Goal: Task Accomplishment & Management: Use online tool/utility

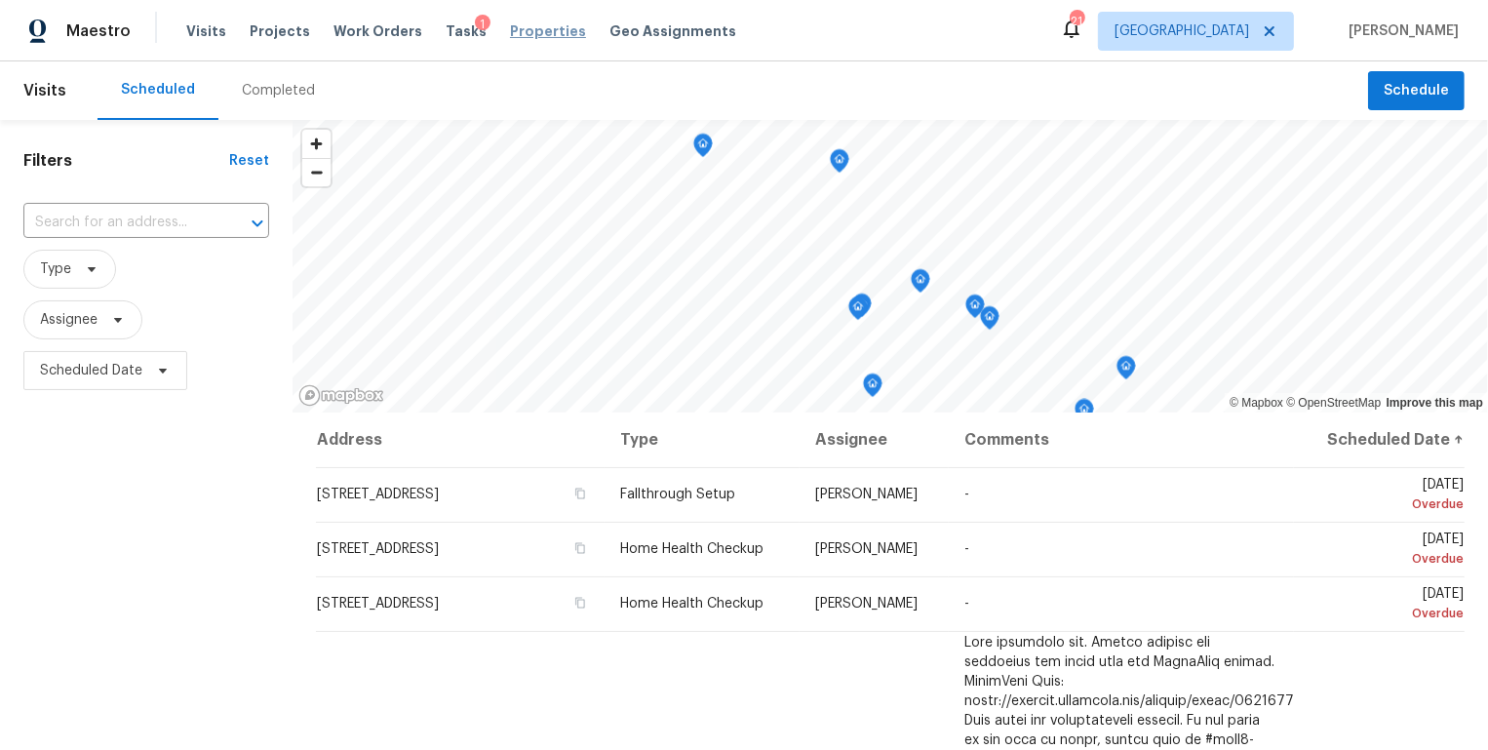
click at [524, 25] on span "Properties" at bounding box center [548, 30] width 76 height 19
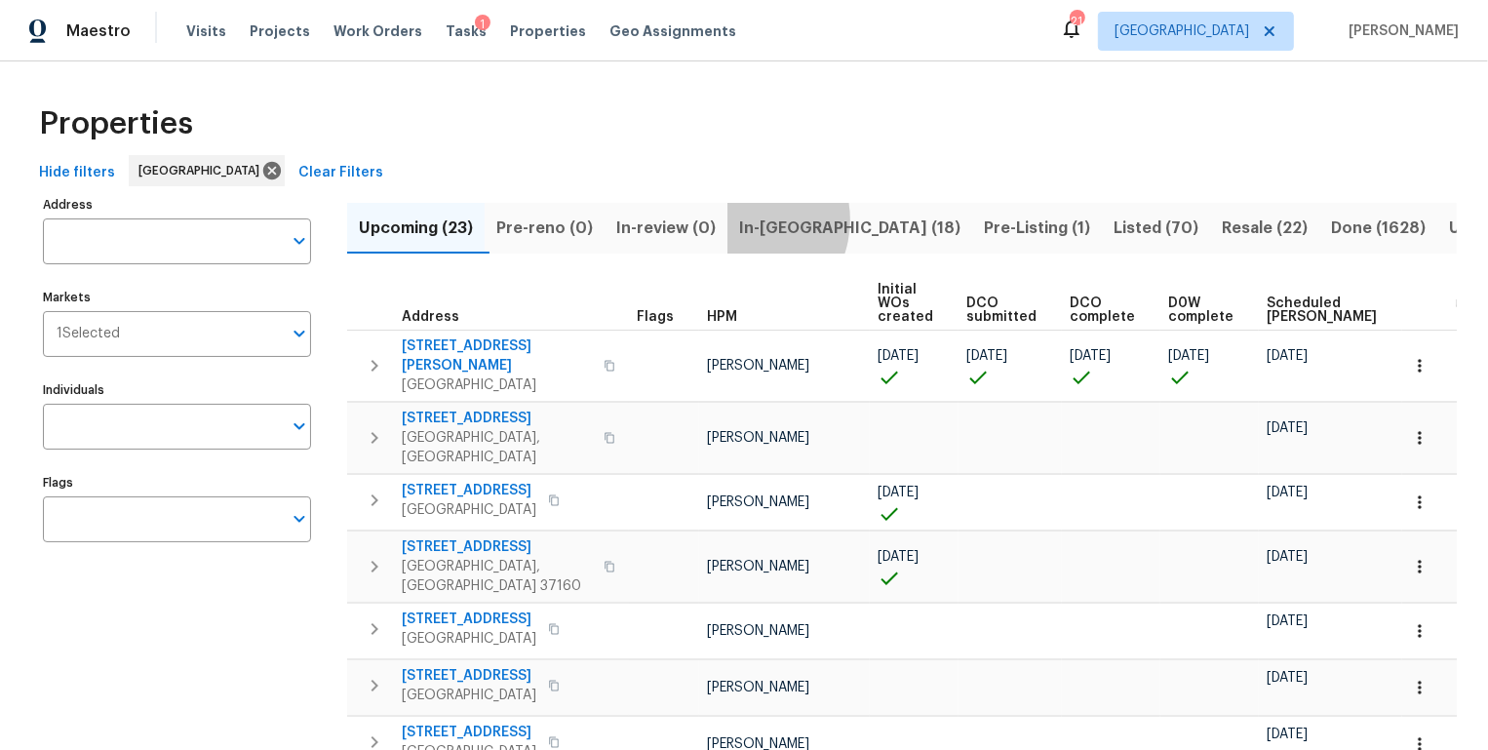
click at [751, 219] on span "In-reno (18)" at bounding box center [849, 227] width 221 height 27
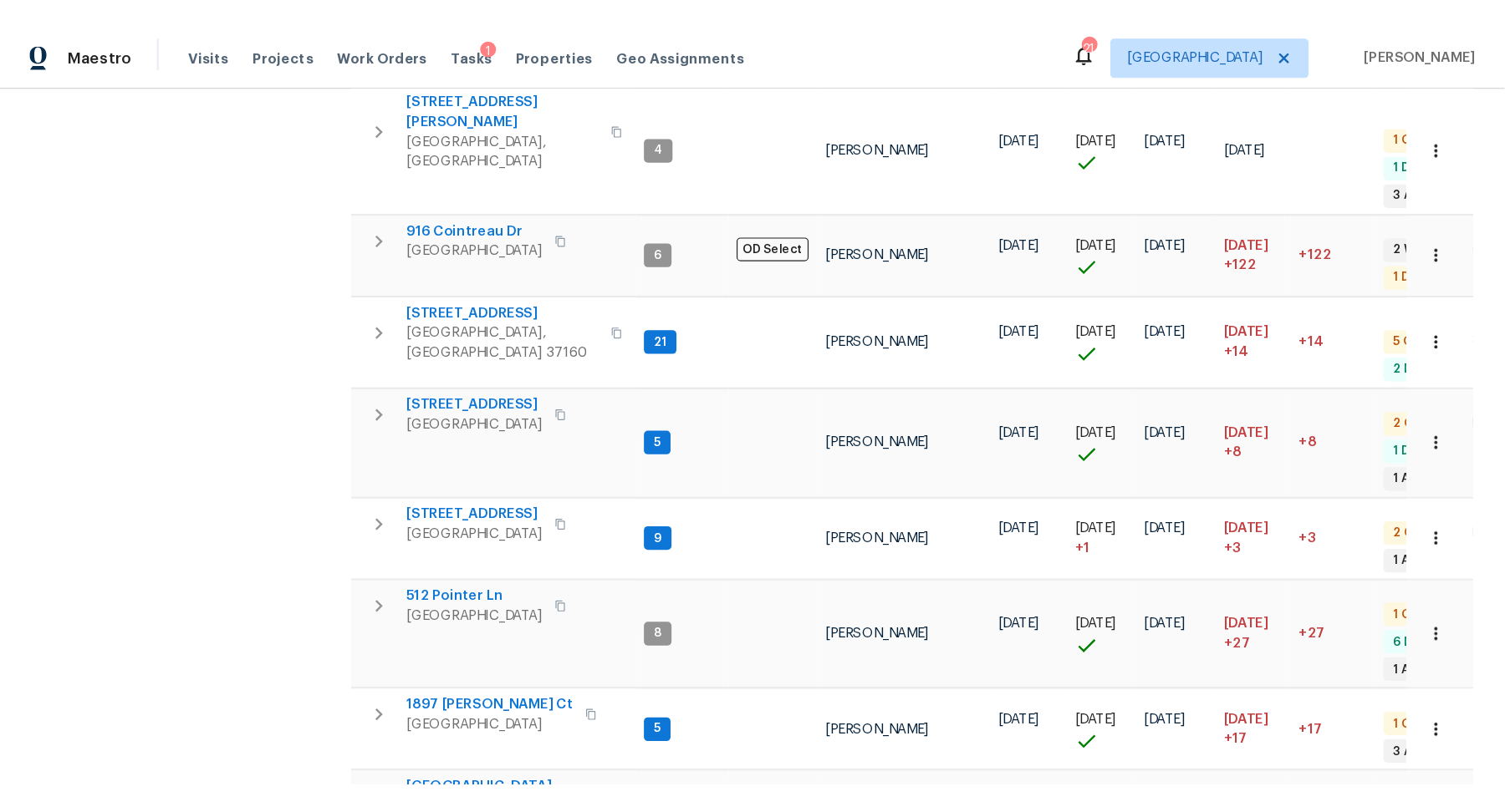
scroll to position [528, 0]
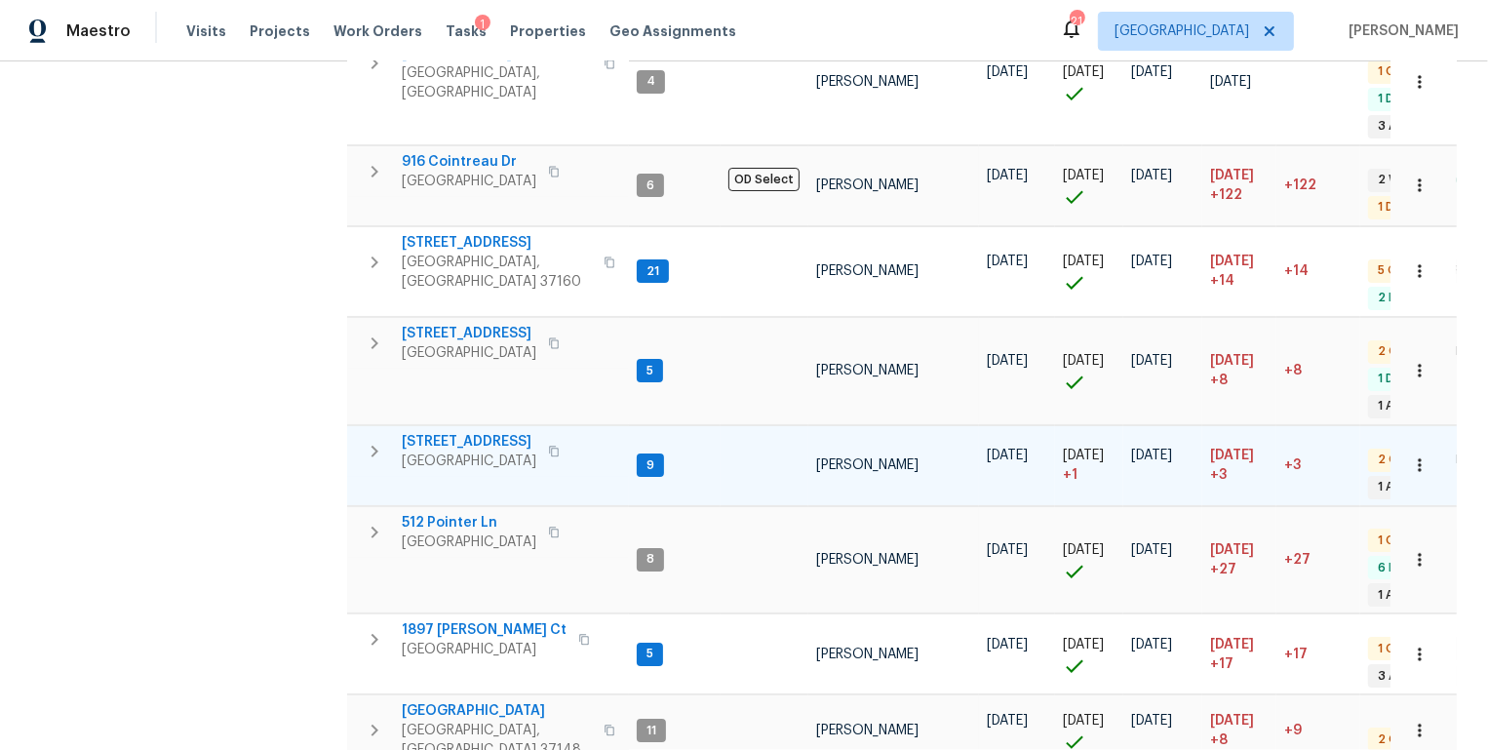
click at [442, 432] on span "[STREET_ADDRESS]" at bounding box center [469, 441] width 135 height 19
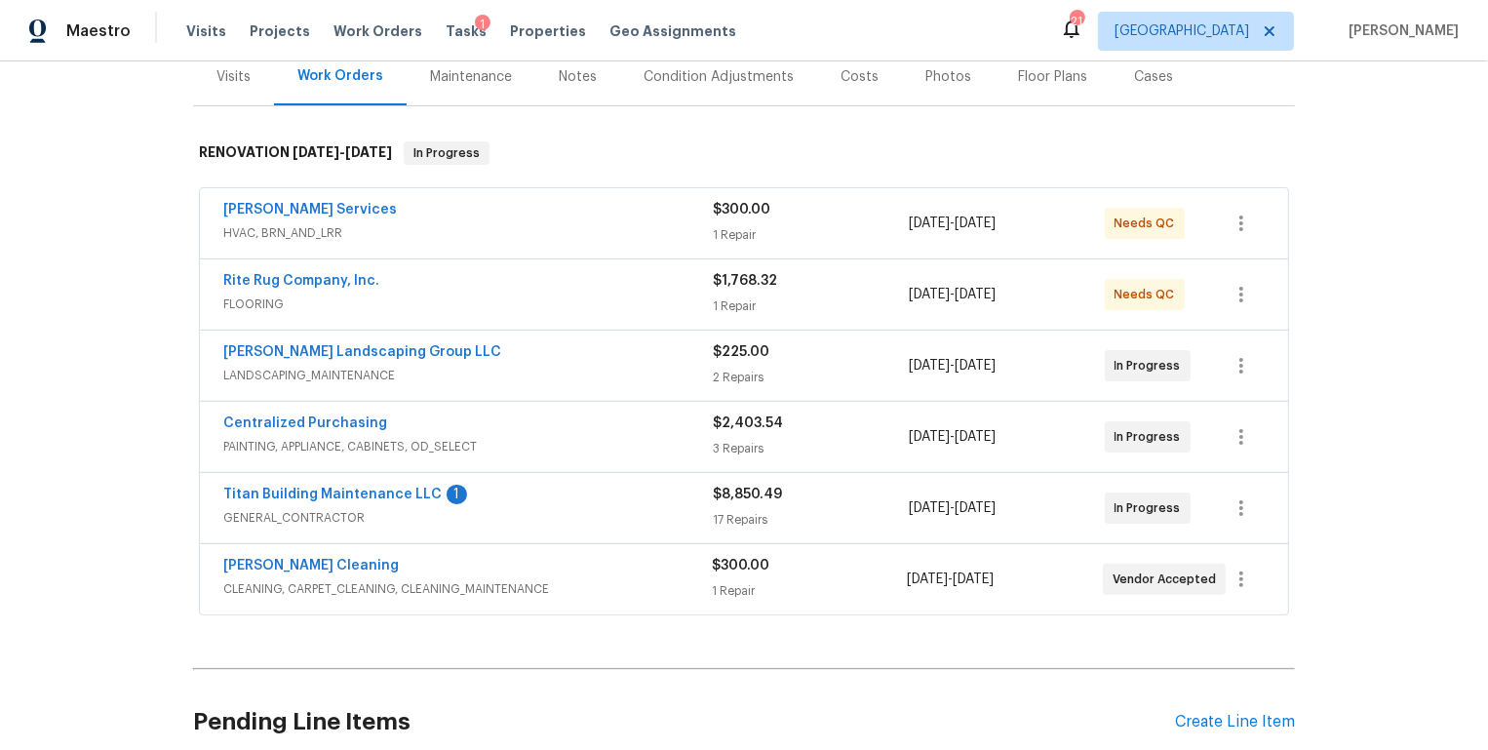
scroll to position [268, 0]
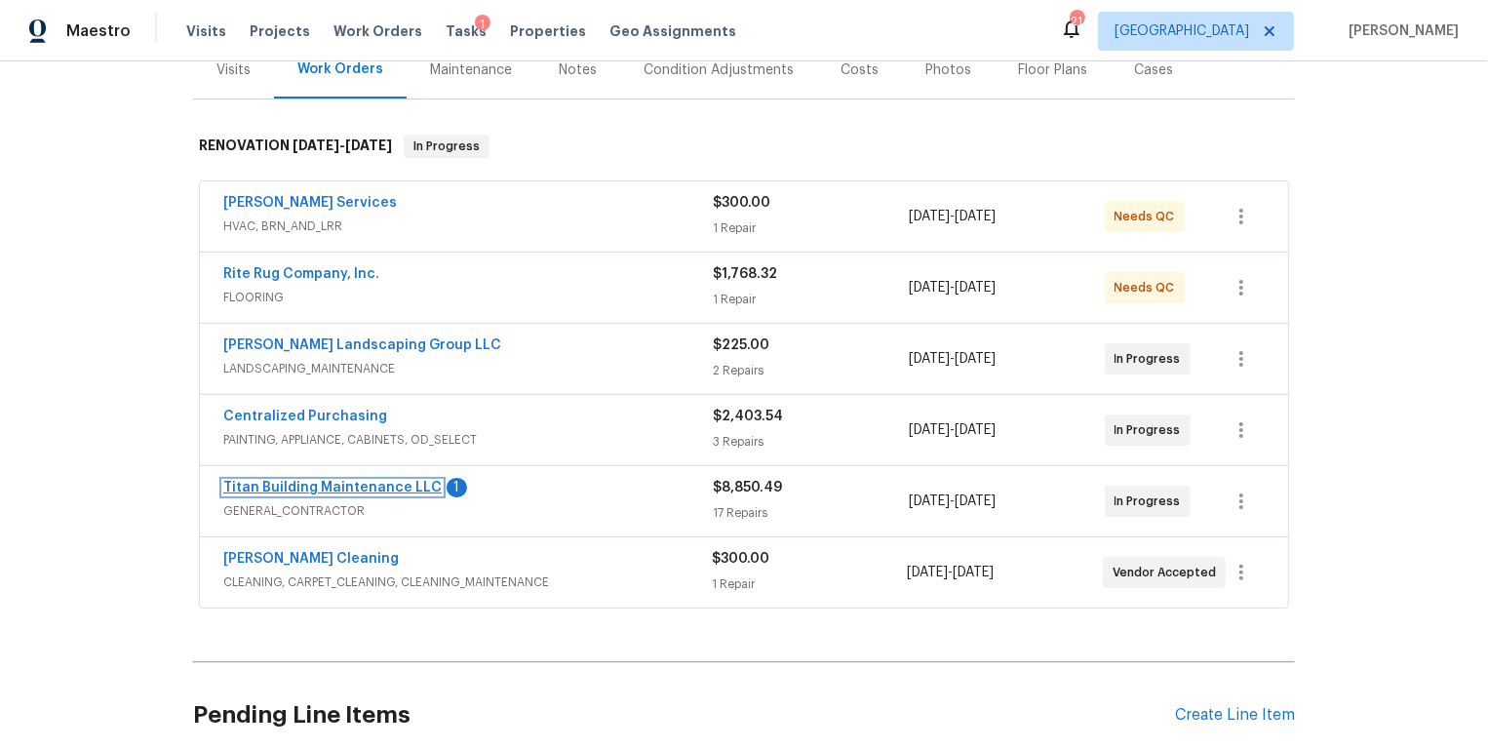
click at [365, 481] on link "Titan Building Maintenance LLC" at bounding box center [332, 488] width 218 height 14
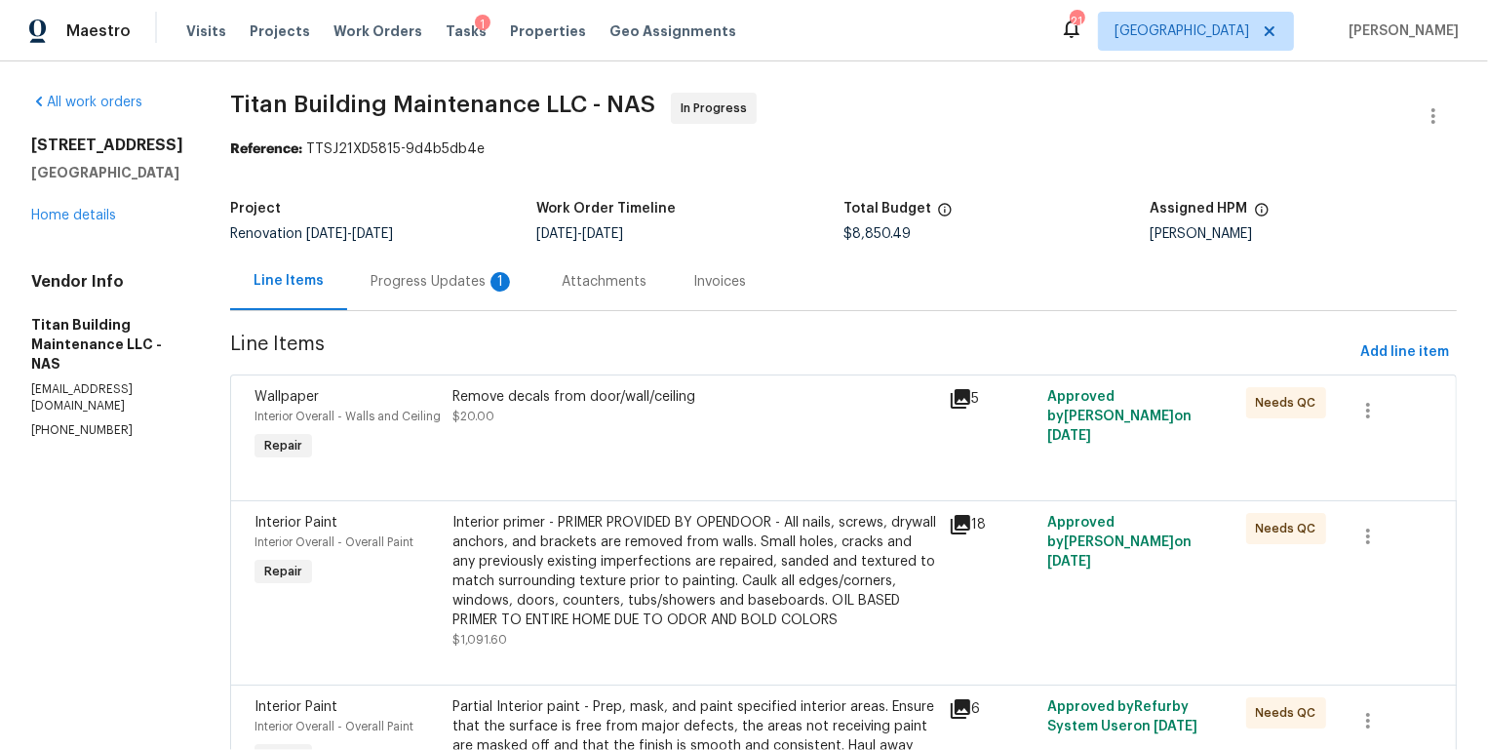
click at [387, 279] on div "Progress Updates 1" at bounding box center [442, 281] width 144 height 19
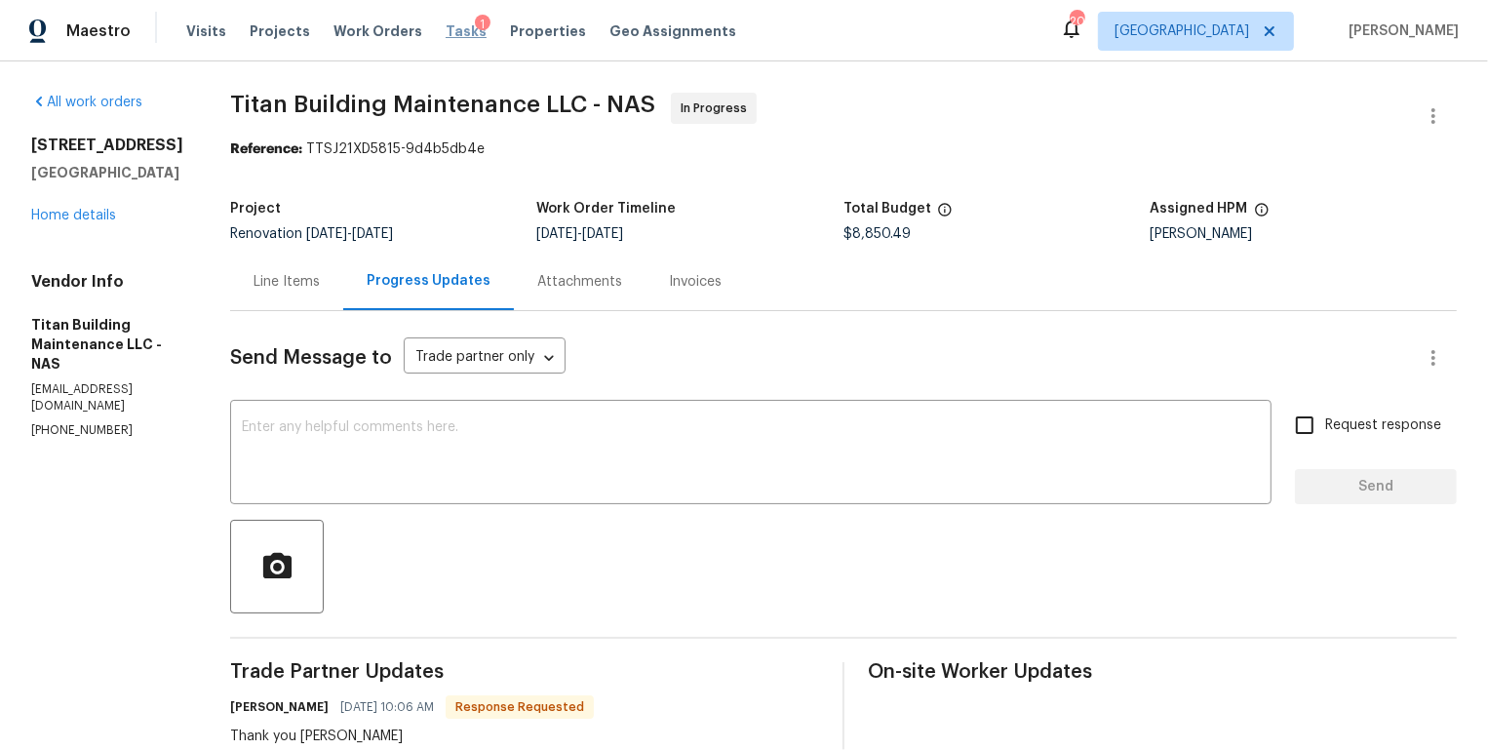
click at [445, 31] on span "Tasks" at bounding box center [465, 31] width 41 height 14
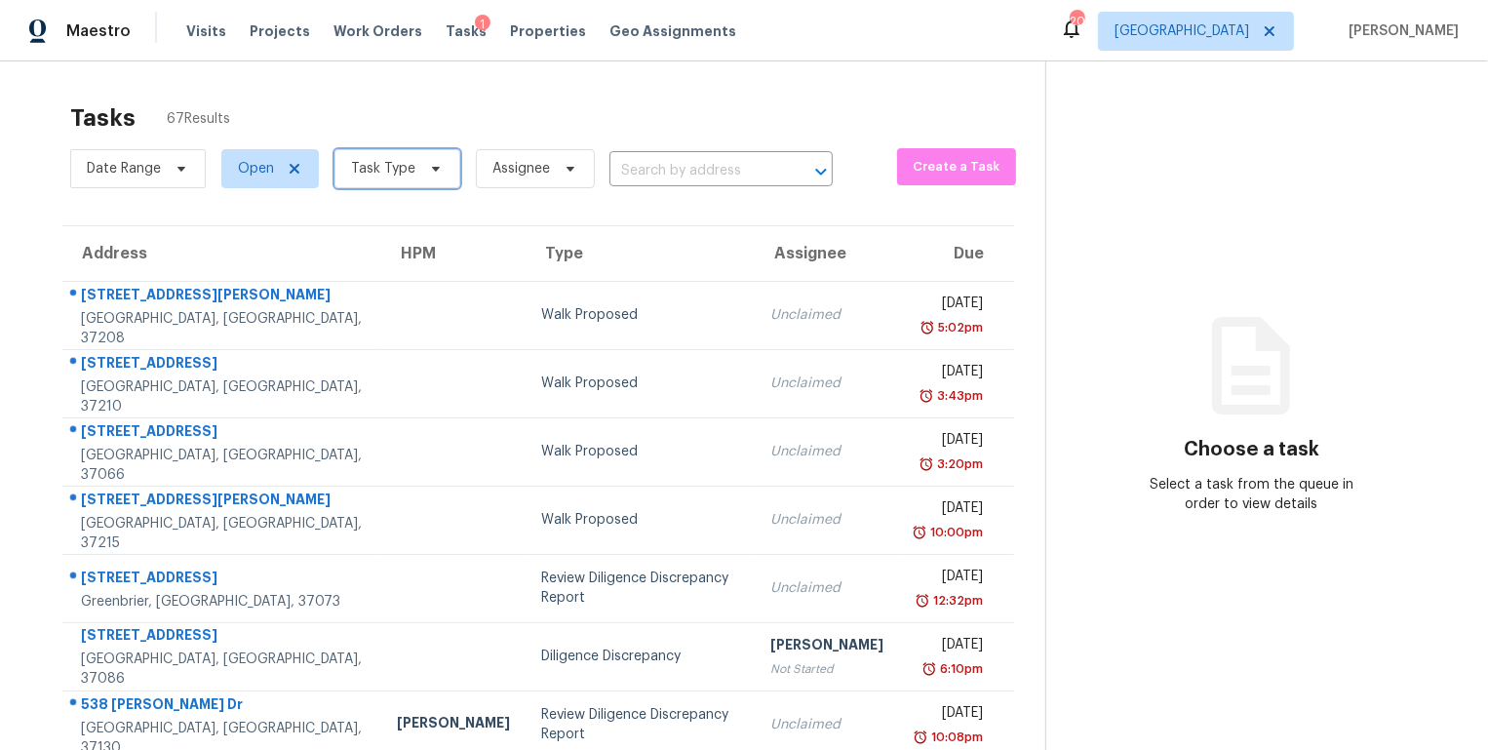
click at [430, 158] on span "Task Type" at bounding box center [397, 168] width 126 height 39
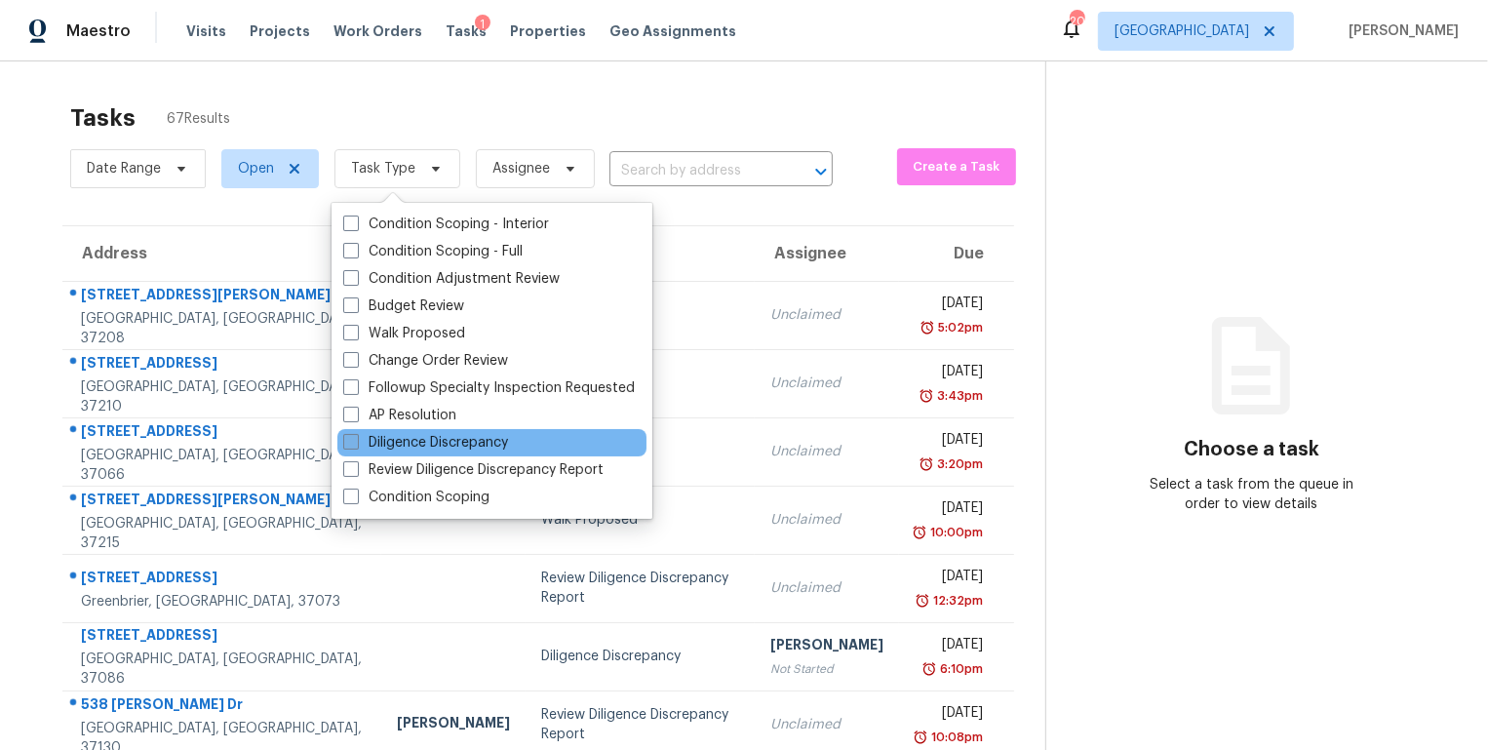
click at [414, 435] on label "Diligence Discrepancy" at bounding box center [425, 442] width 165 height 19
click at [356, 435] on input "Diligence Discrepancy" at bounding box center [349, 439] width 13 height 13
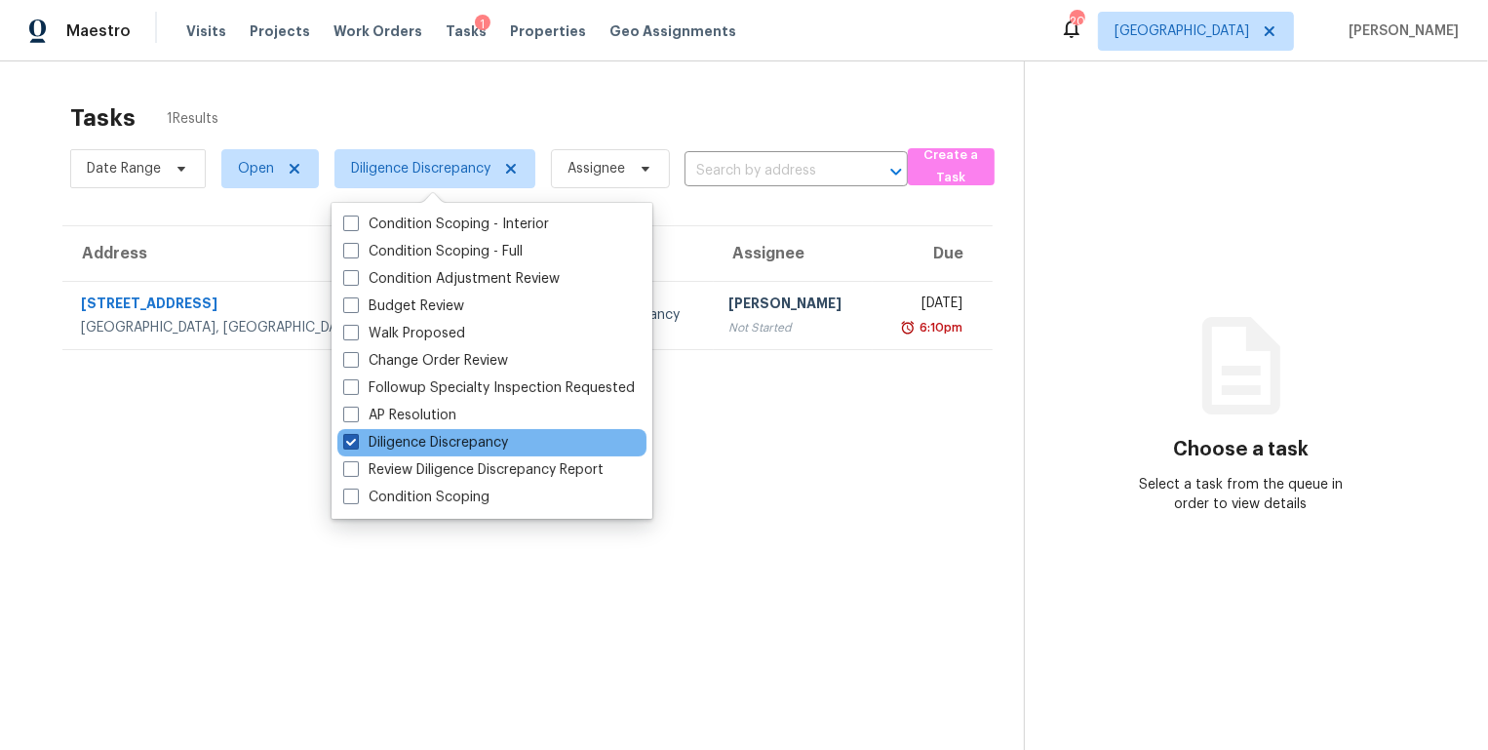
click at [415, 436] on label "Diligence Discrepancy" at bounding box center [425, 442] width 165 height 19
click at [356, 436] on input "Diligence Discrepancy" at bounding box center [349, 439] width 13 height 13
checkbox input "false"
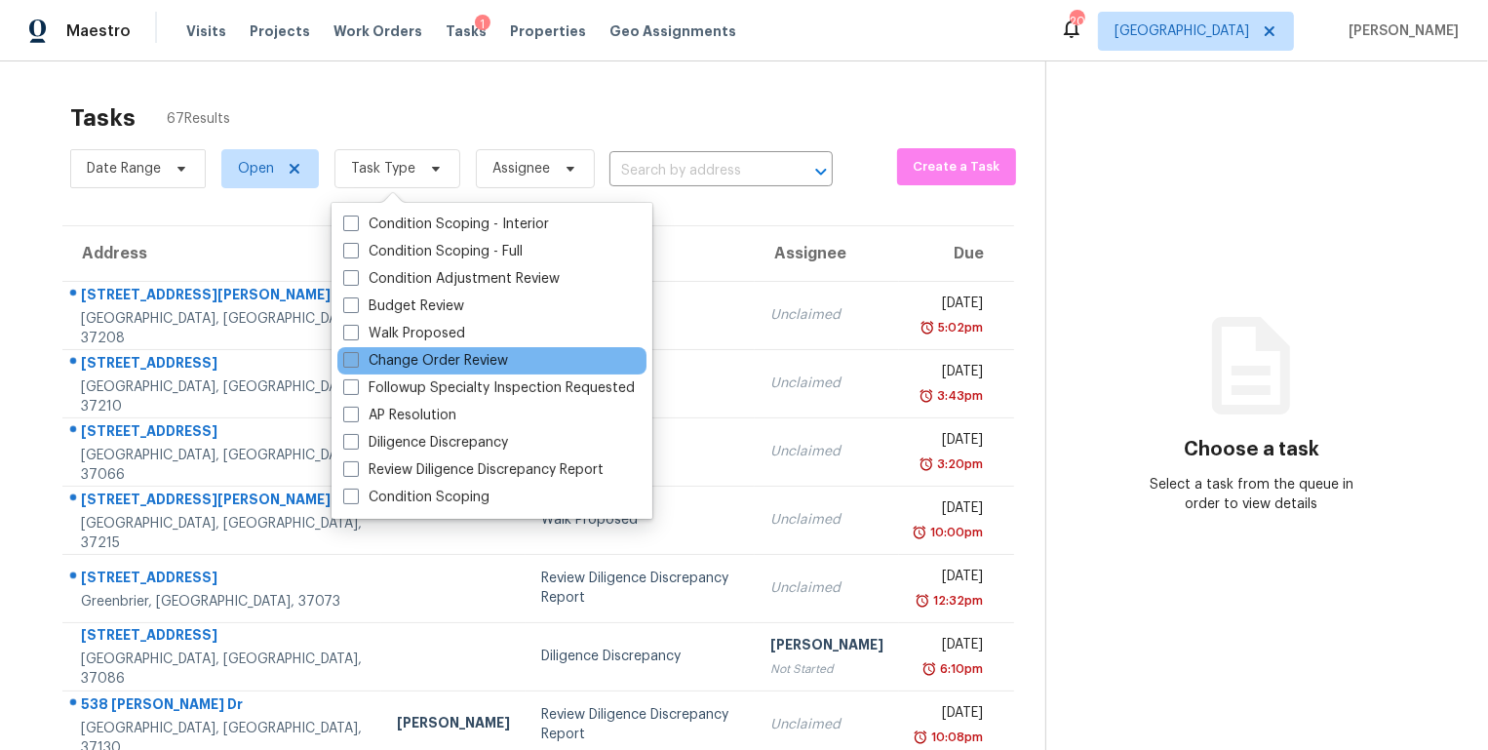
click at [391, 355] on label "Change Order Review" at bounding box center [425, 360] width 165 height 19
click at [356, 355] on input "Change Order Review" at bounding box center [349, 357] width 13 height 13
checkbox input "true"
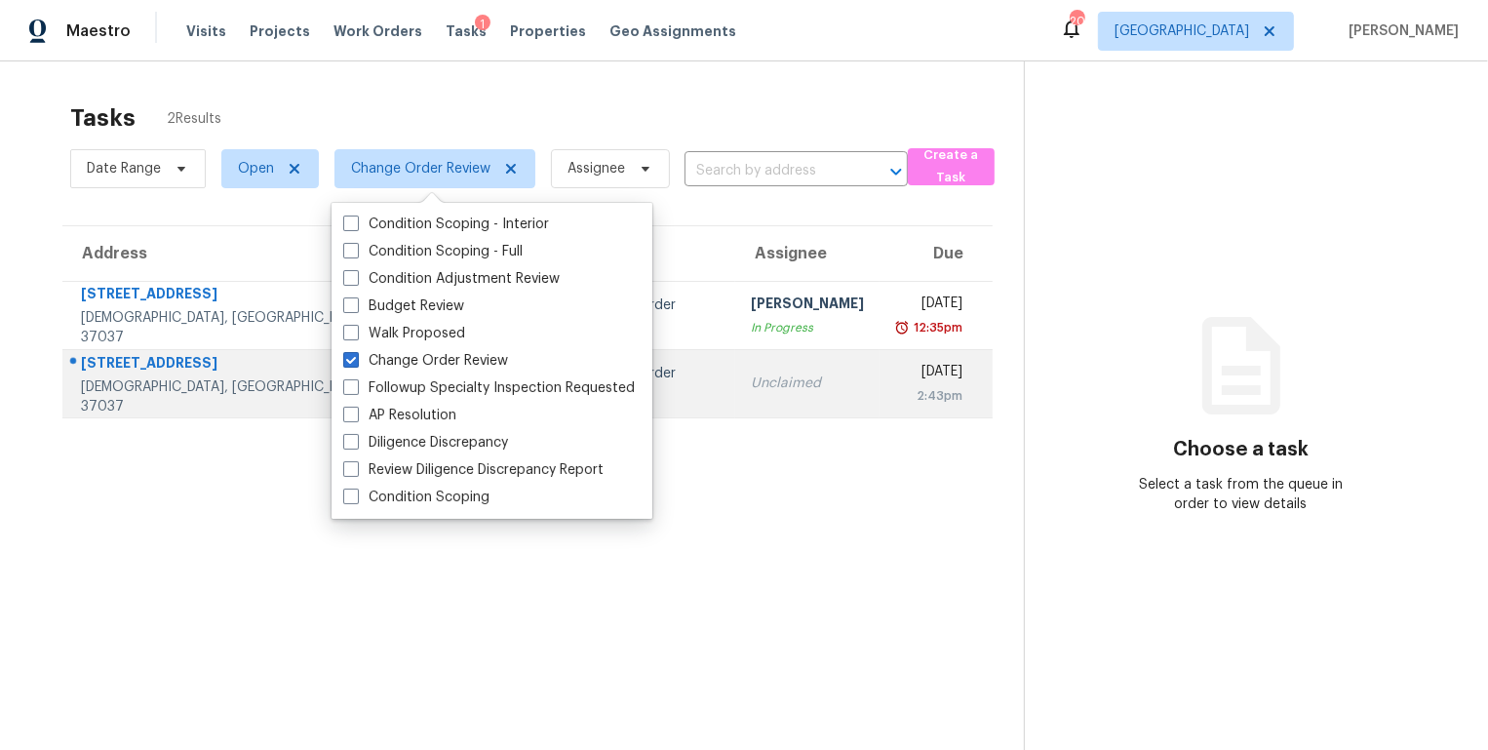
click at [104, 376] on div "[STREET_ADDRESS]" at bounding box center [245, 365] width 328 height 24
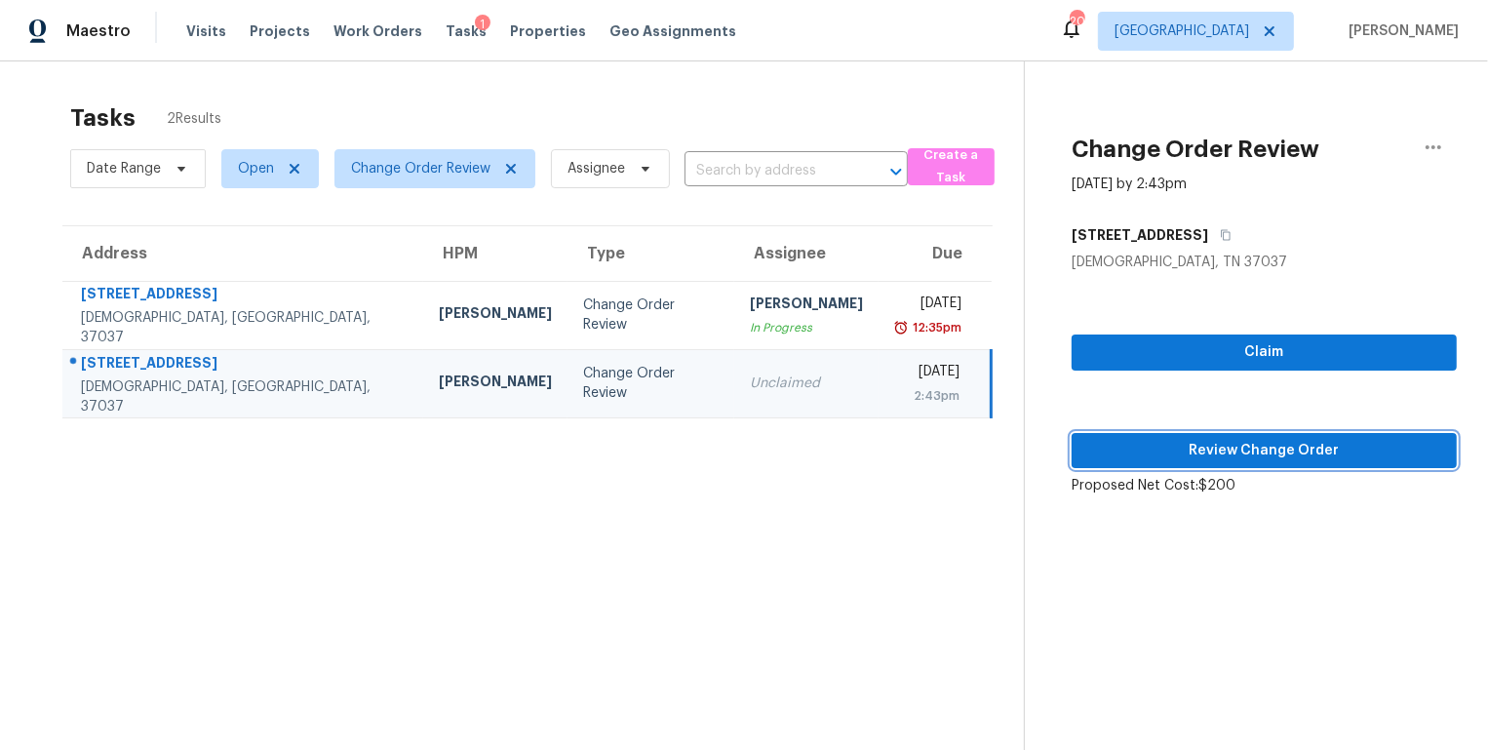
click at [1183, 456] on span "Review Change Order" at bounding box center [1264, 451] width 354 height 24
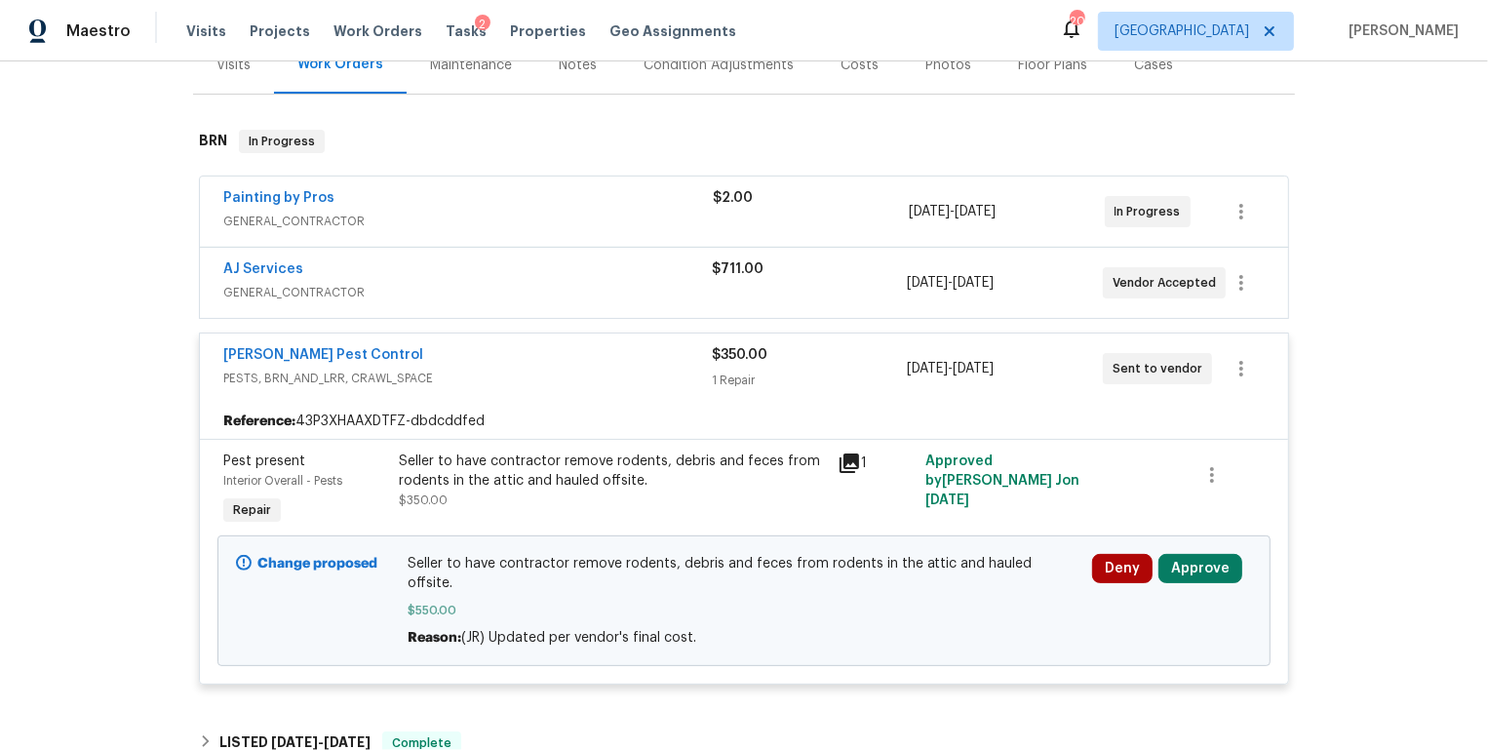
scroll to position [270, 0]
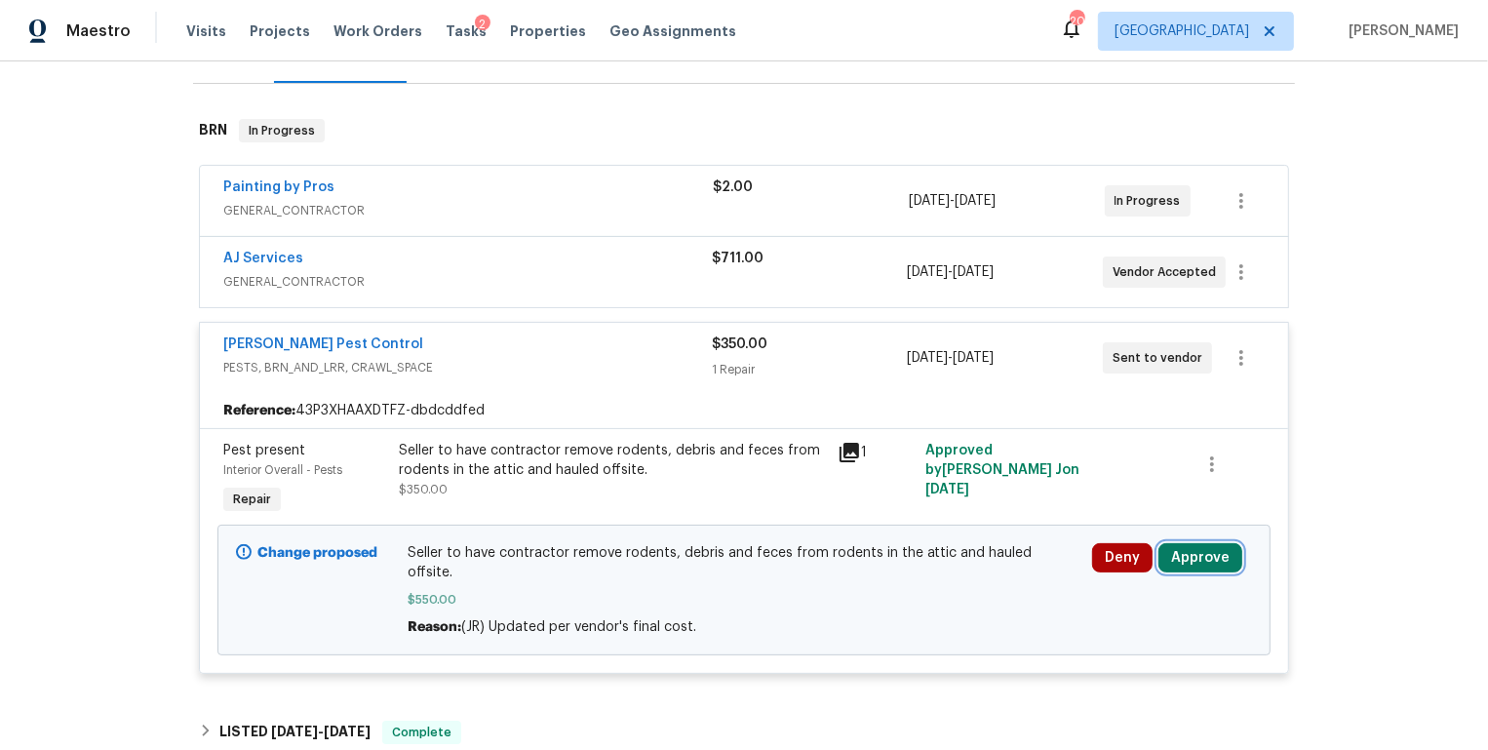
click at [1210, 553] on button "Approve" at bounding box center [1200, 557] width 84 height 29
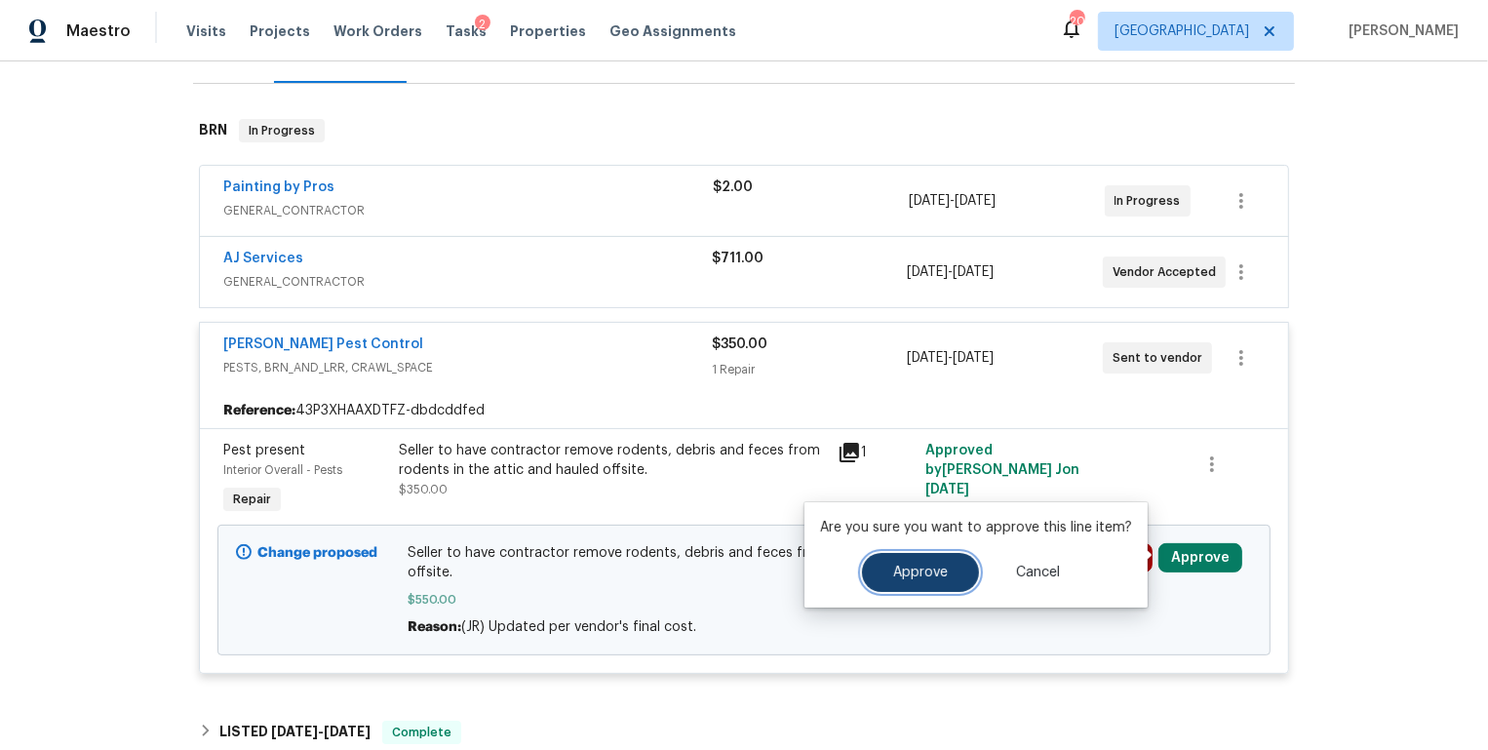
click at [914, 582] on button "Approve" at bounding box center [920, 572] width 117 height 39
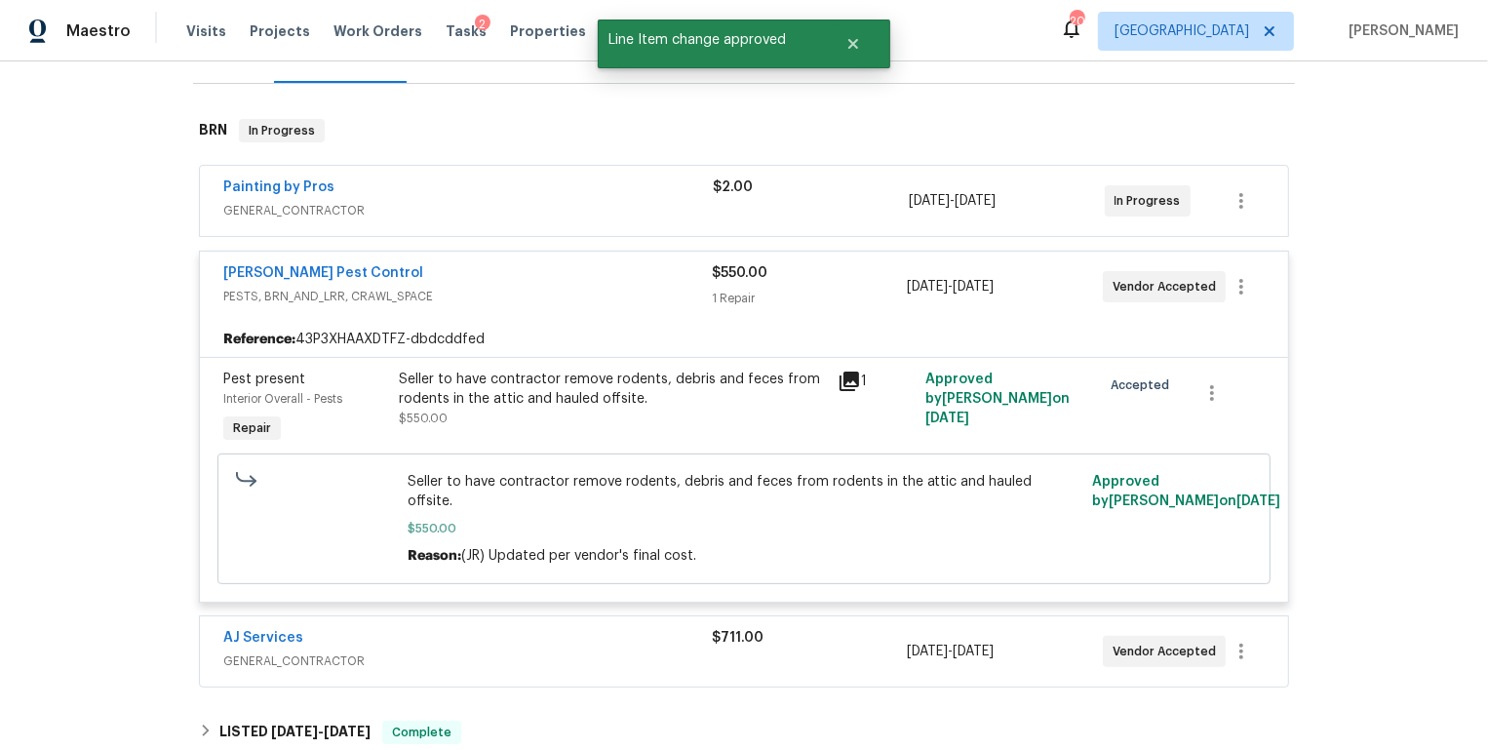
click at [821, 199] on div "$2.00" at bounding box center [811, 200] width 196 height 47
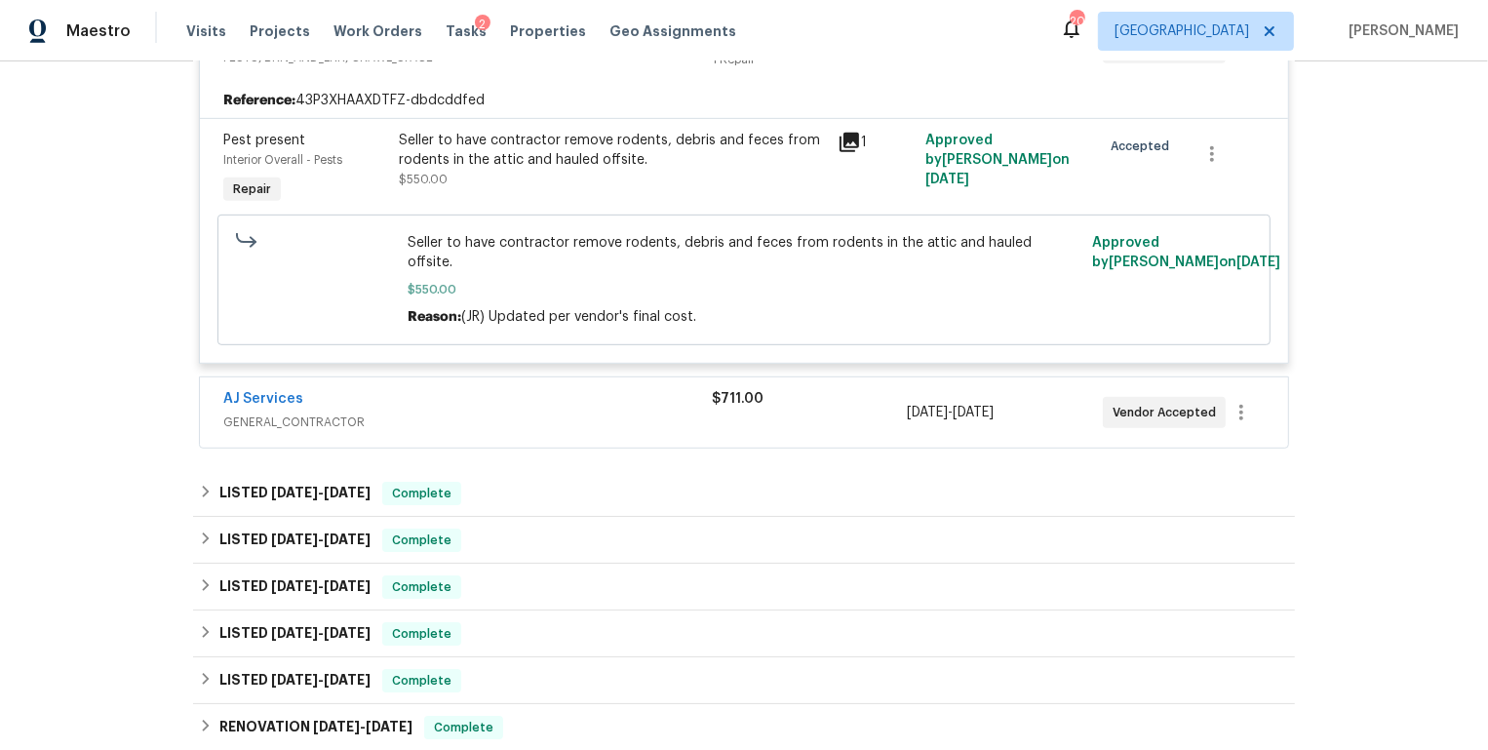
scroll to position [834, 0]
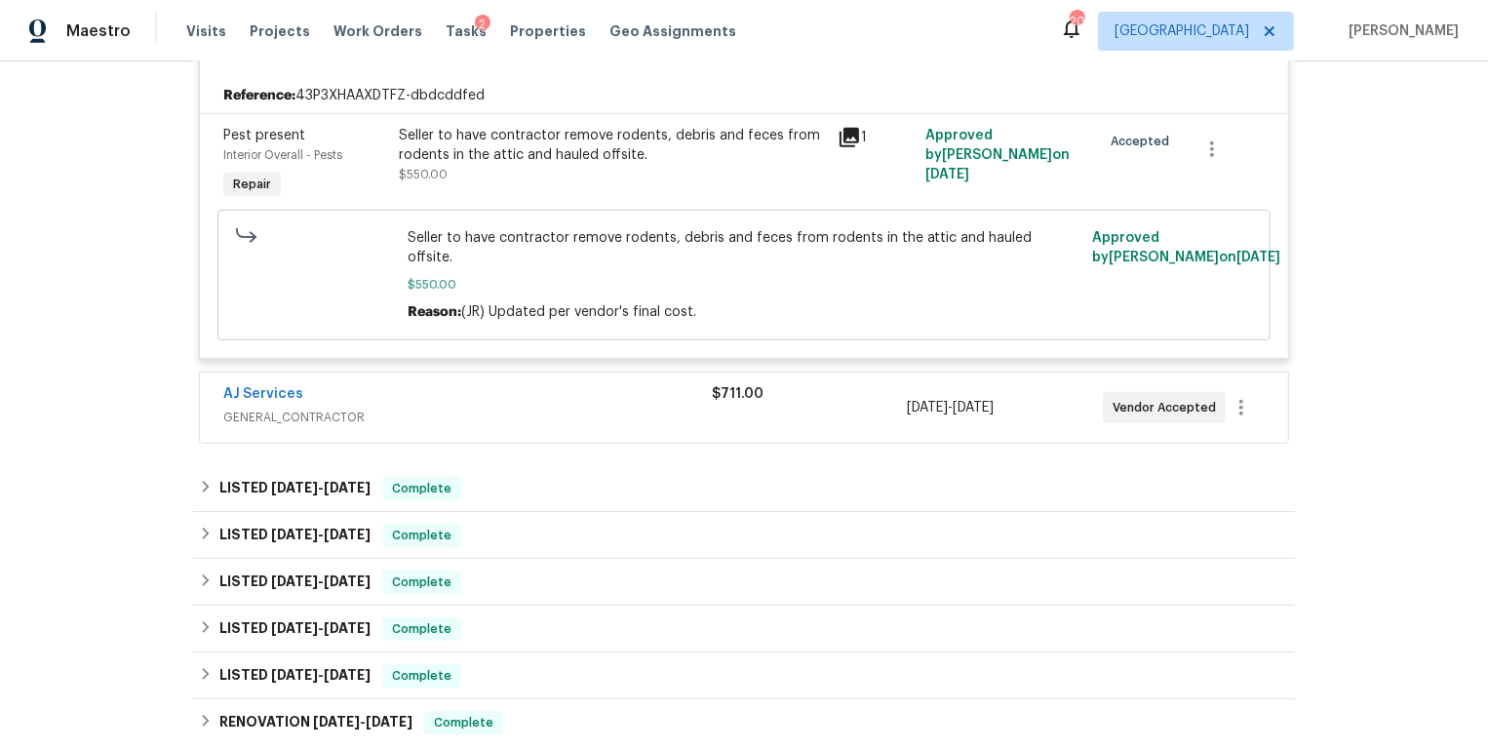
click at [822, 384] on div "$711.00" at bounding box center [809, 407] width 195 height 47
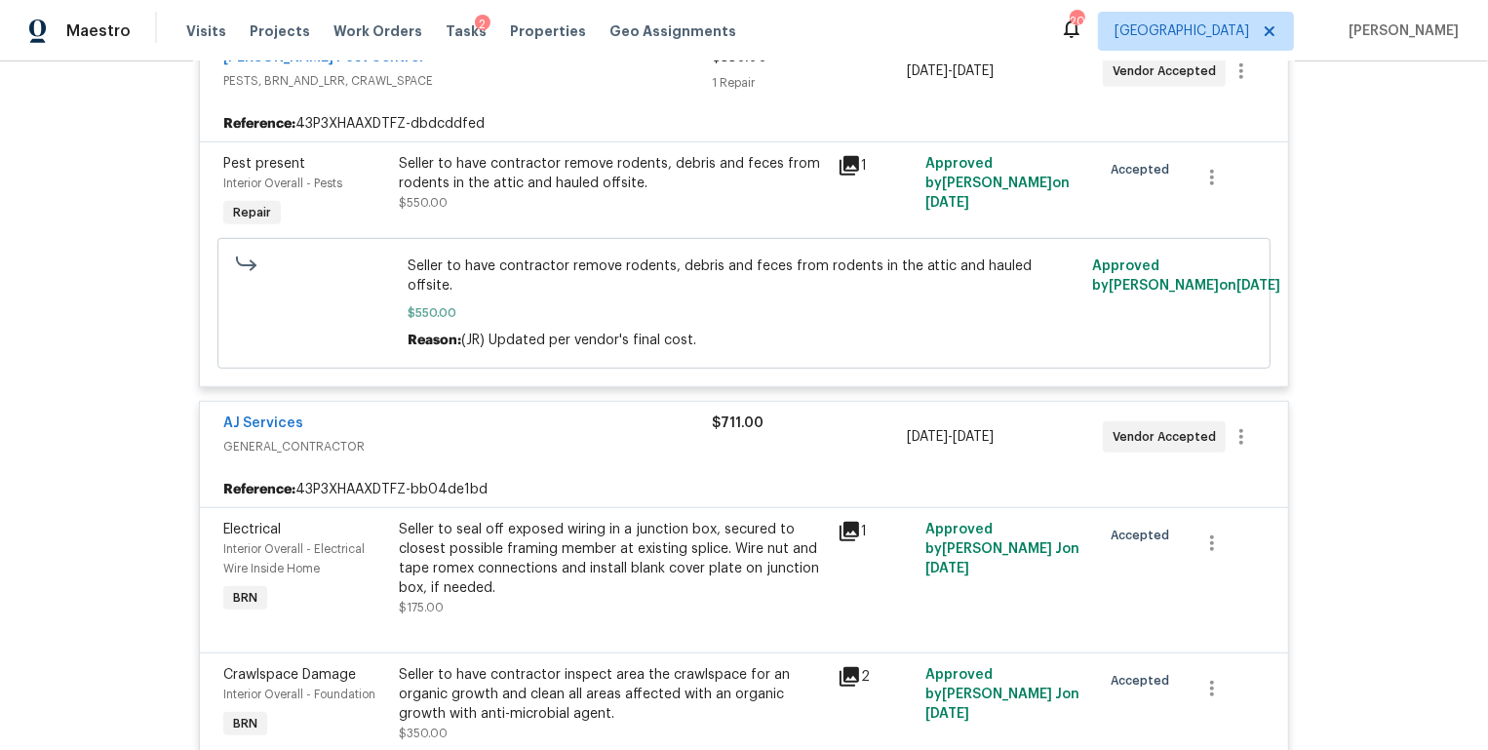
scroll to position [0, 0]
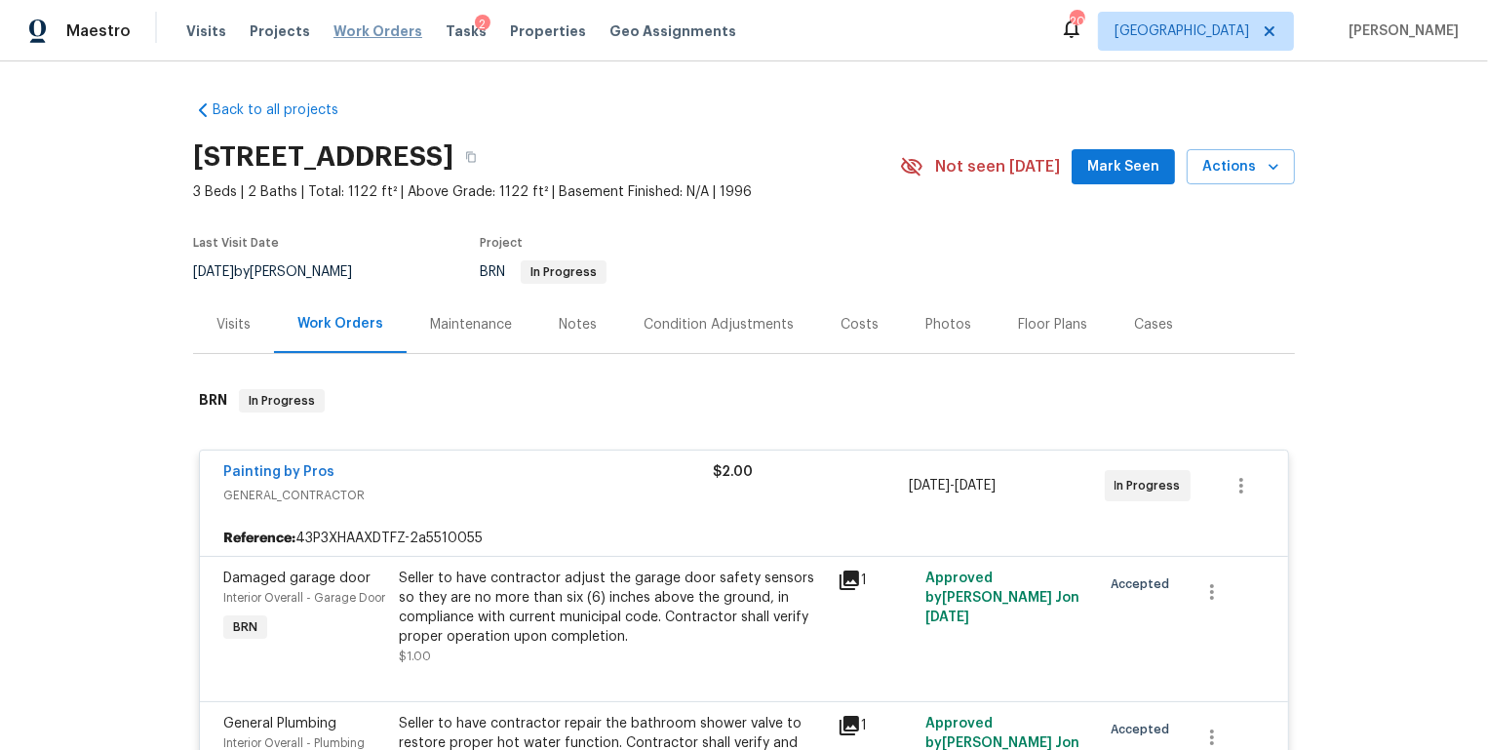
click at [373, 28] on span "Work Orders" at bounding box center [377, 30] width 89 height 19
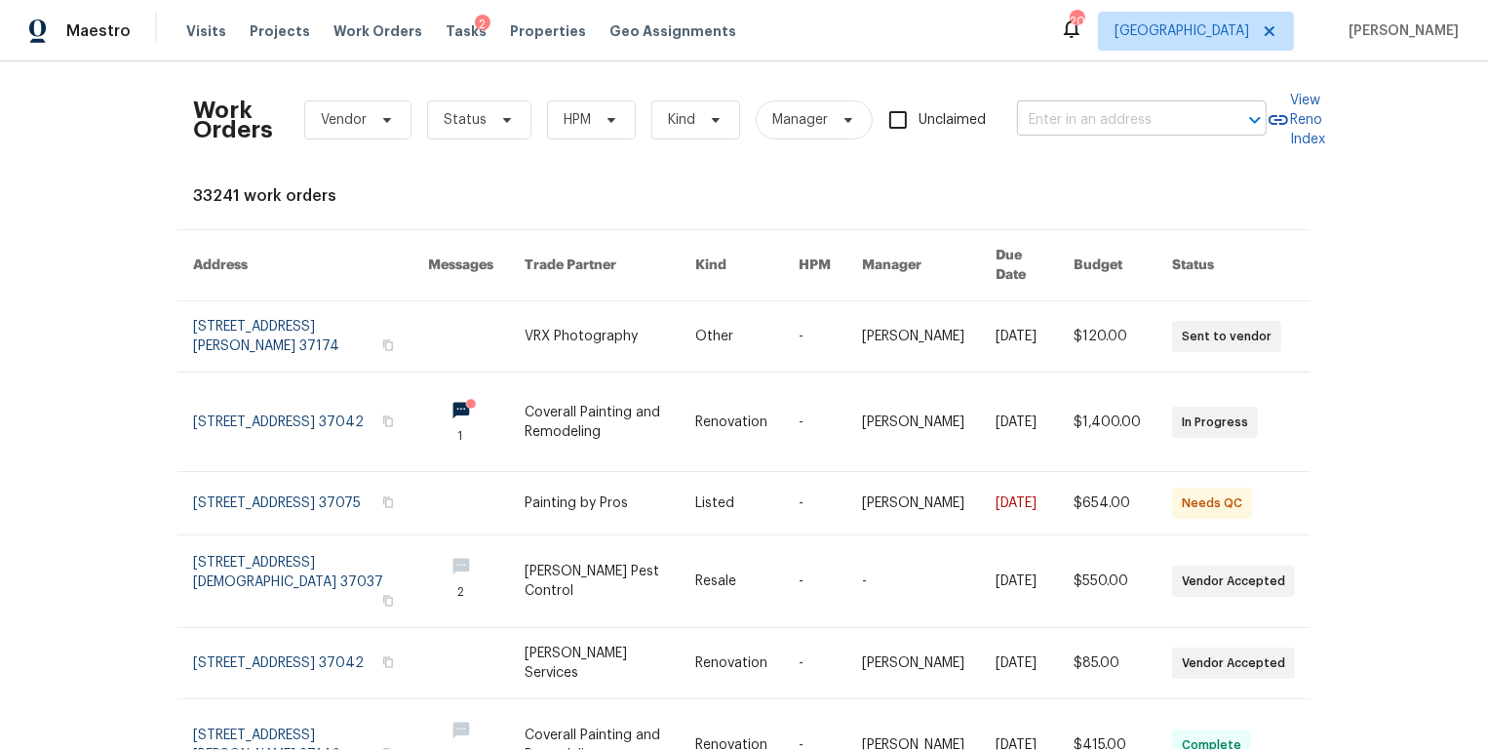
click at [1111, 118] on input "text" at bounding box center [1114, 120] width 195 height 30
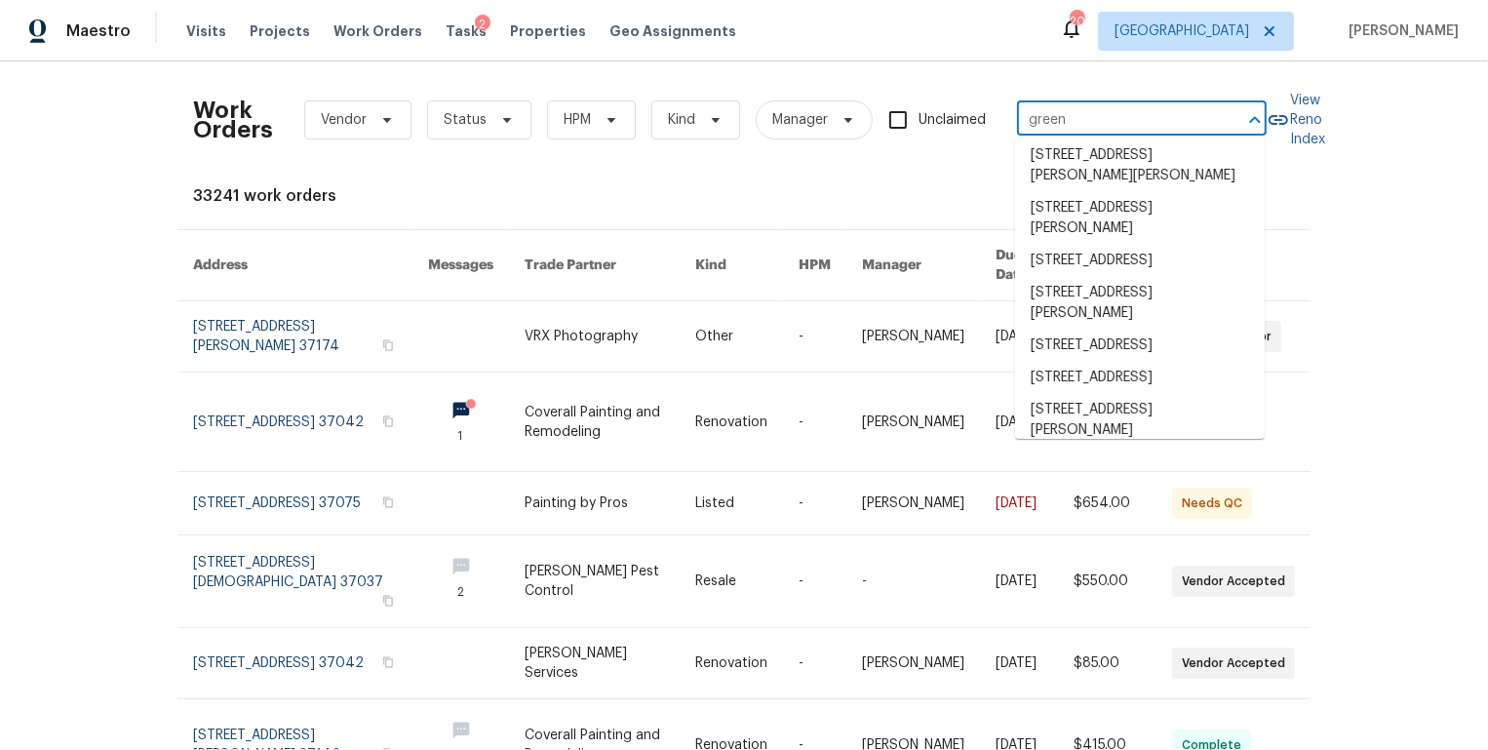
scroll to position [997, 0]
type input "green"
click at [382, 121] on icon at bounding box center [387, 120] width 16 height 16
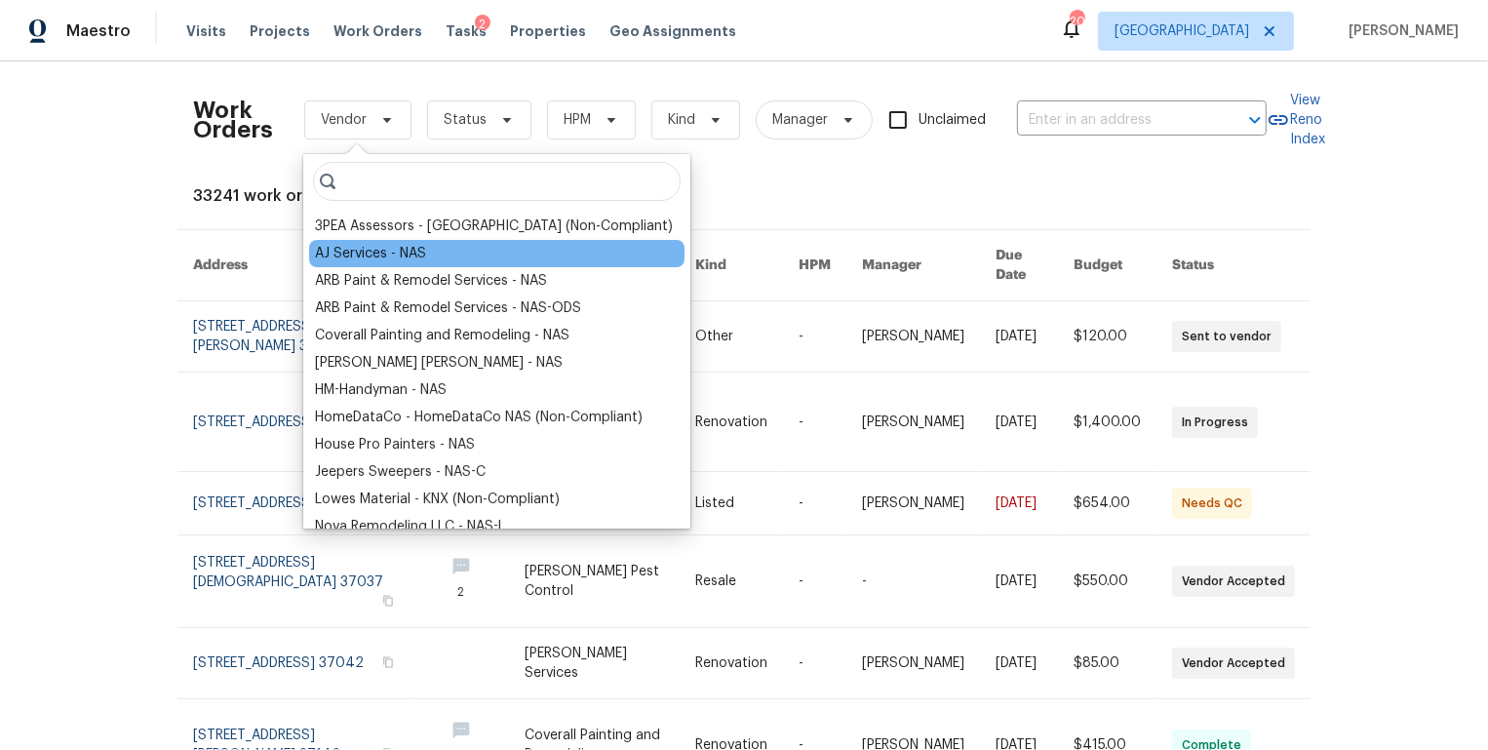
click at [358, 253] on div "AJ Services - NAS" at bounding box center [370, 253] width 111 height 19
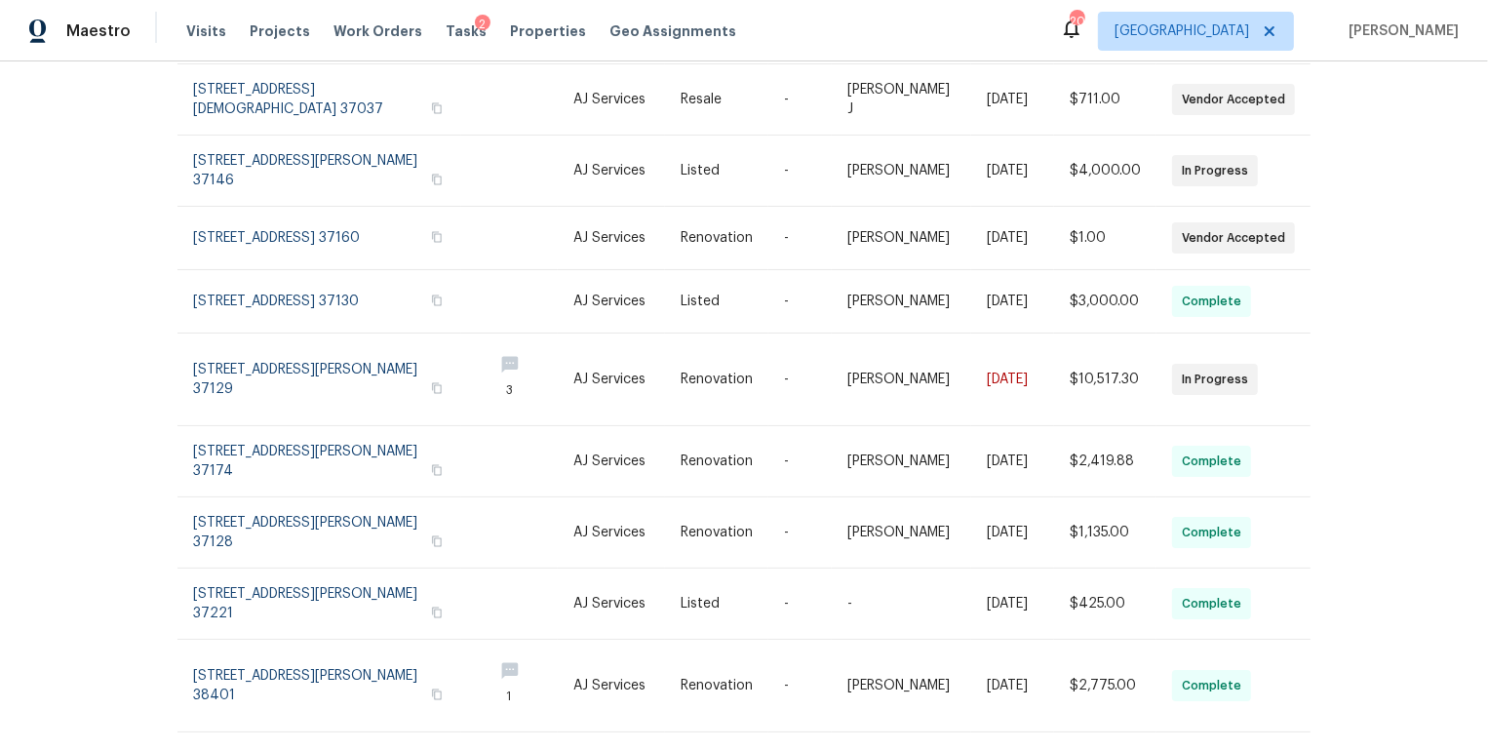
scroll to position [378, 0]
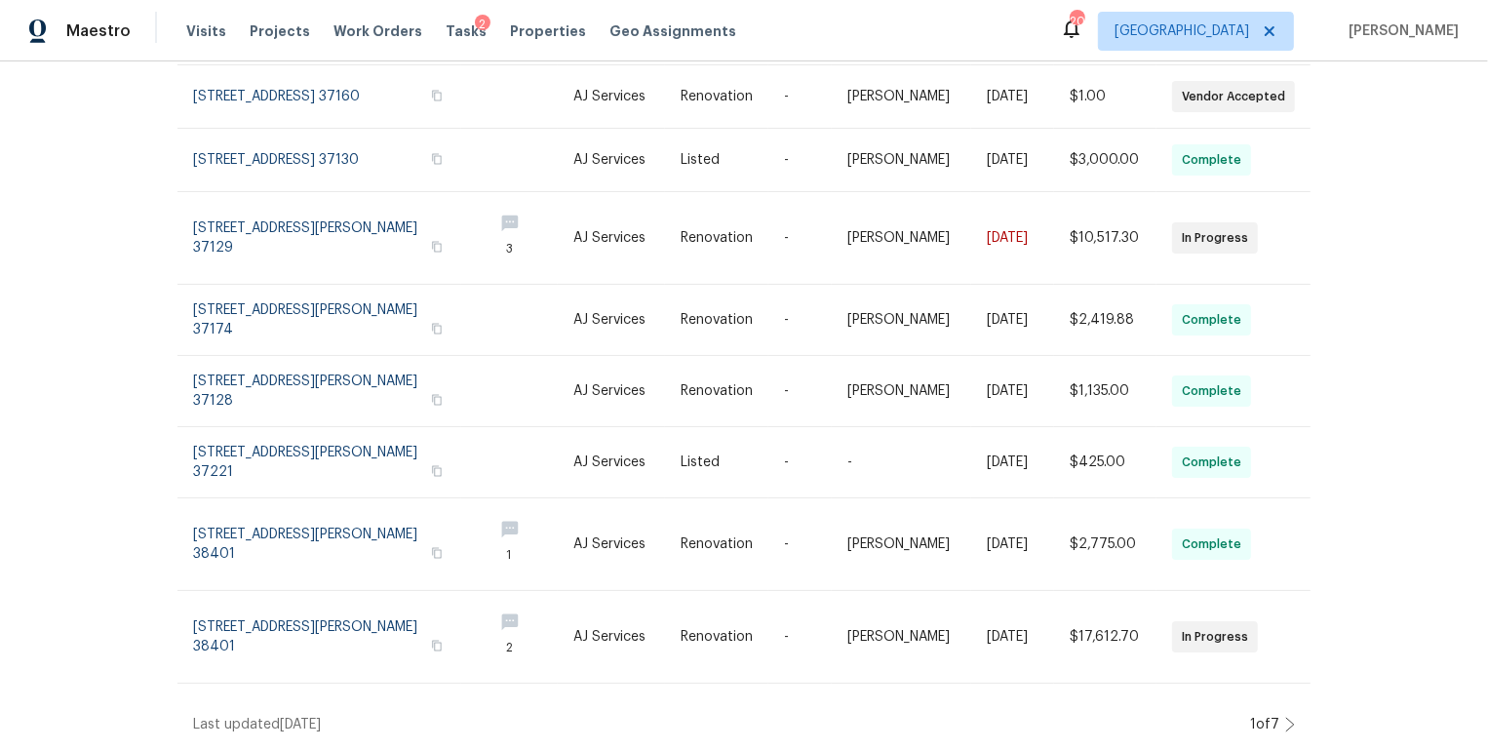
click at [1291, 726] on icon at bounding box center [1290, 724] width 10 height 16
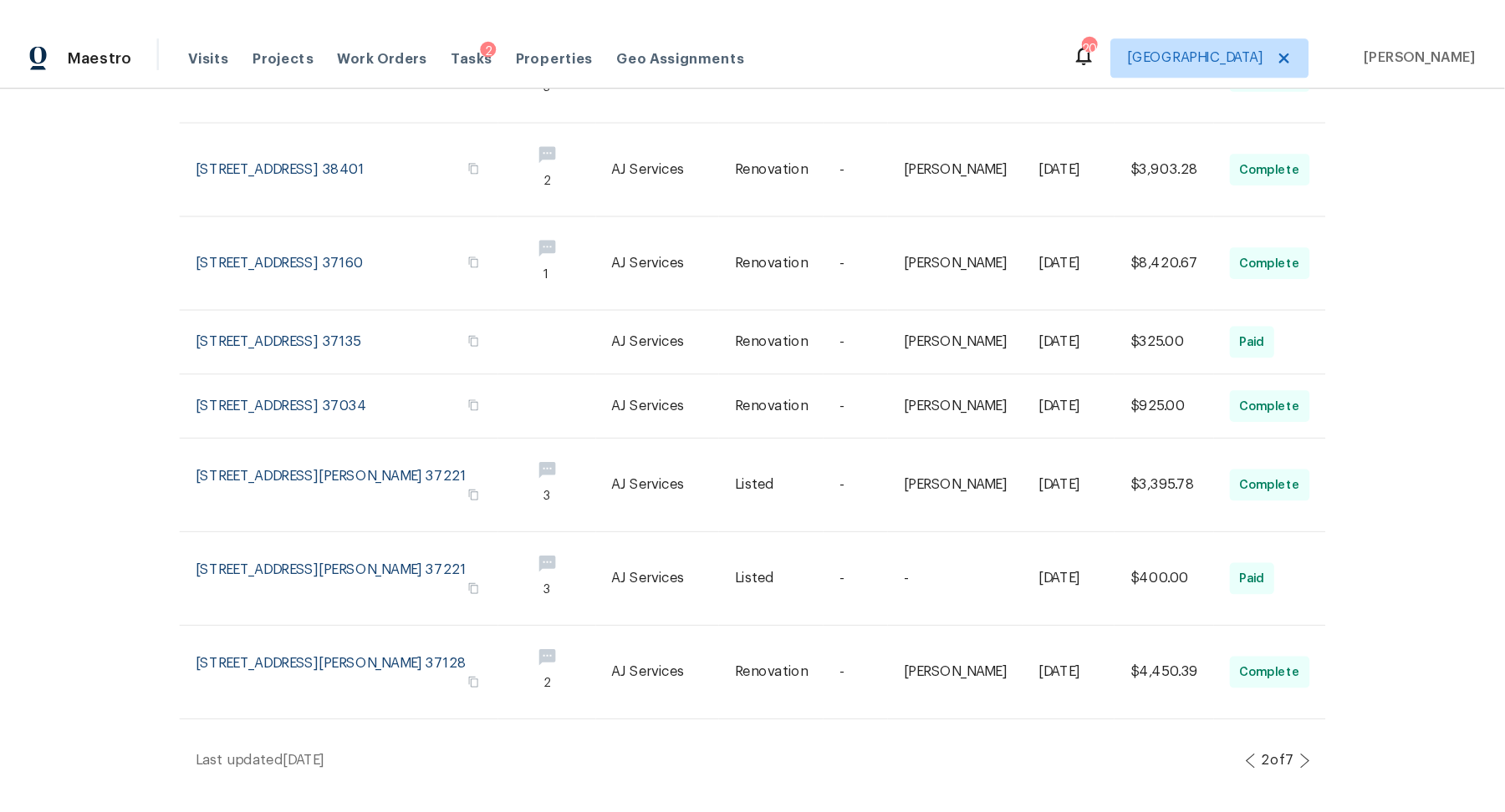
scroll to position [0, 0]
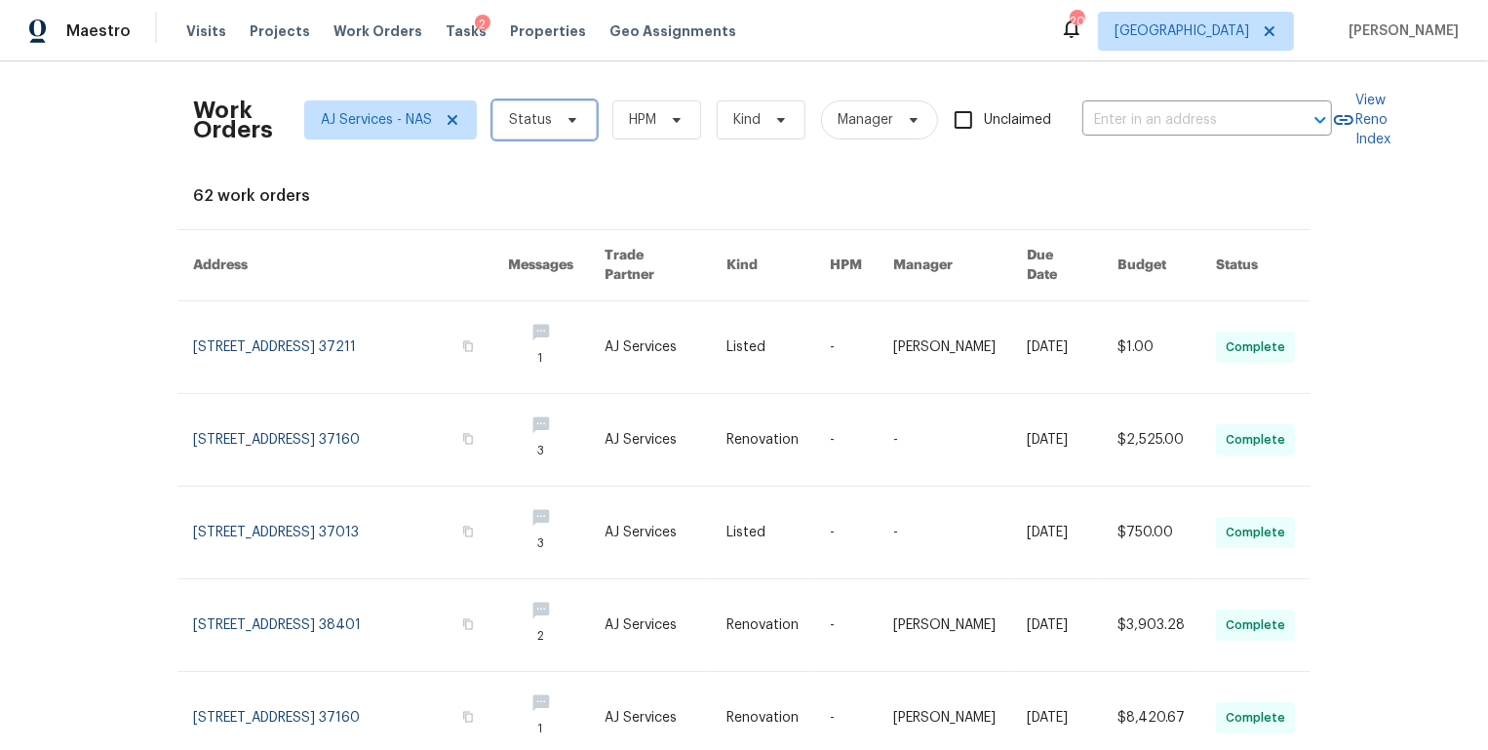
click at [571, 117] on icon at bounding box center [572, 120] width 16 height 16
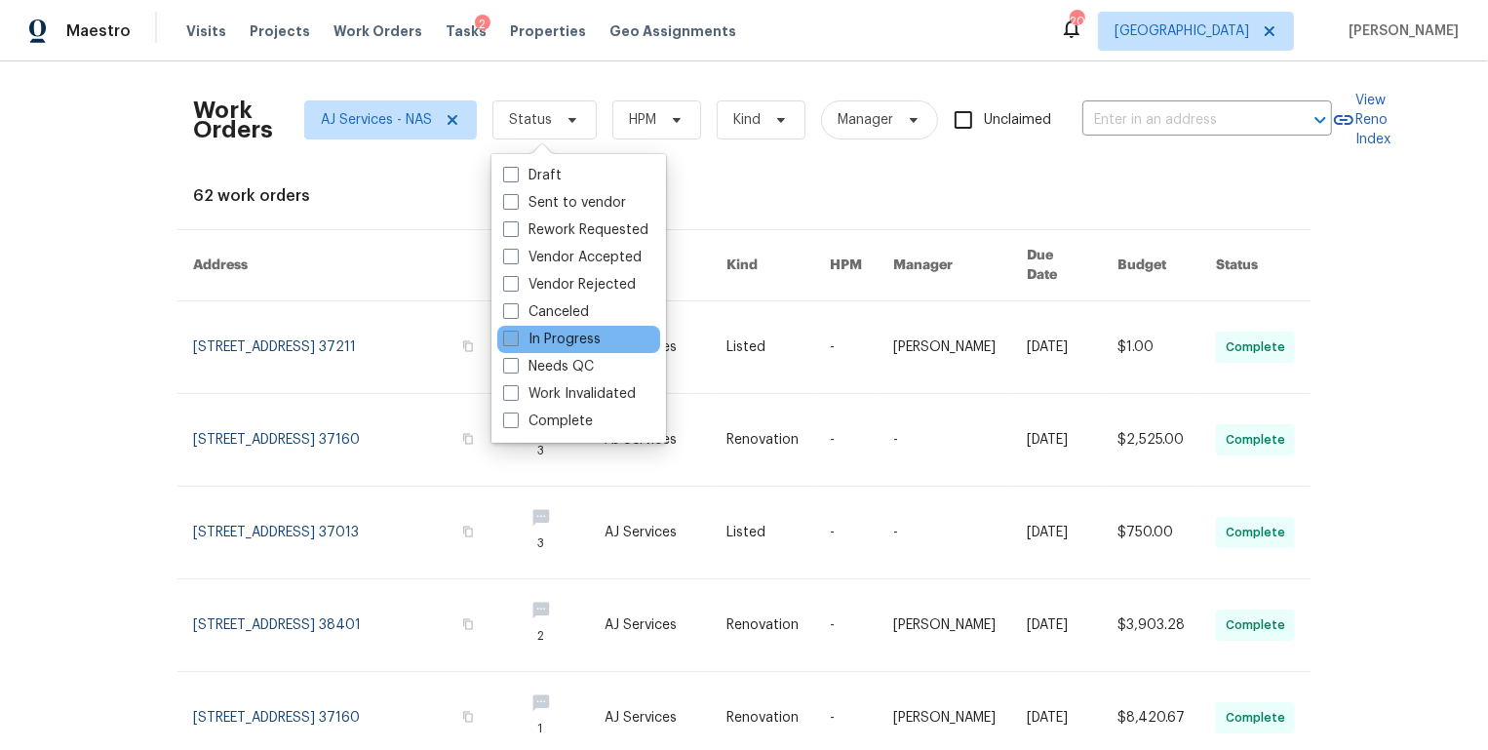
click at [563, 335] on label "In Progress" at bounding box center [551, 338] width 97 height 19
click at [516, 335] on input "In Progress" at bounding box center [509, 335] width 13 height 13
checkbox input "true"
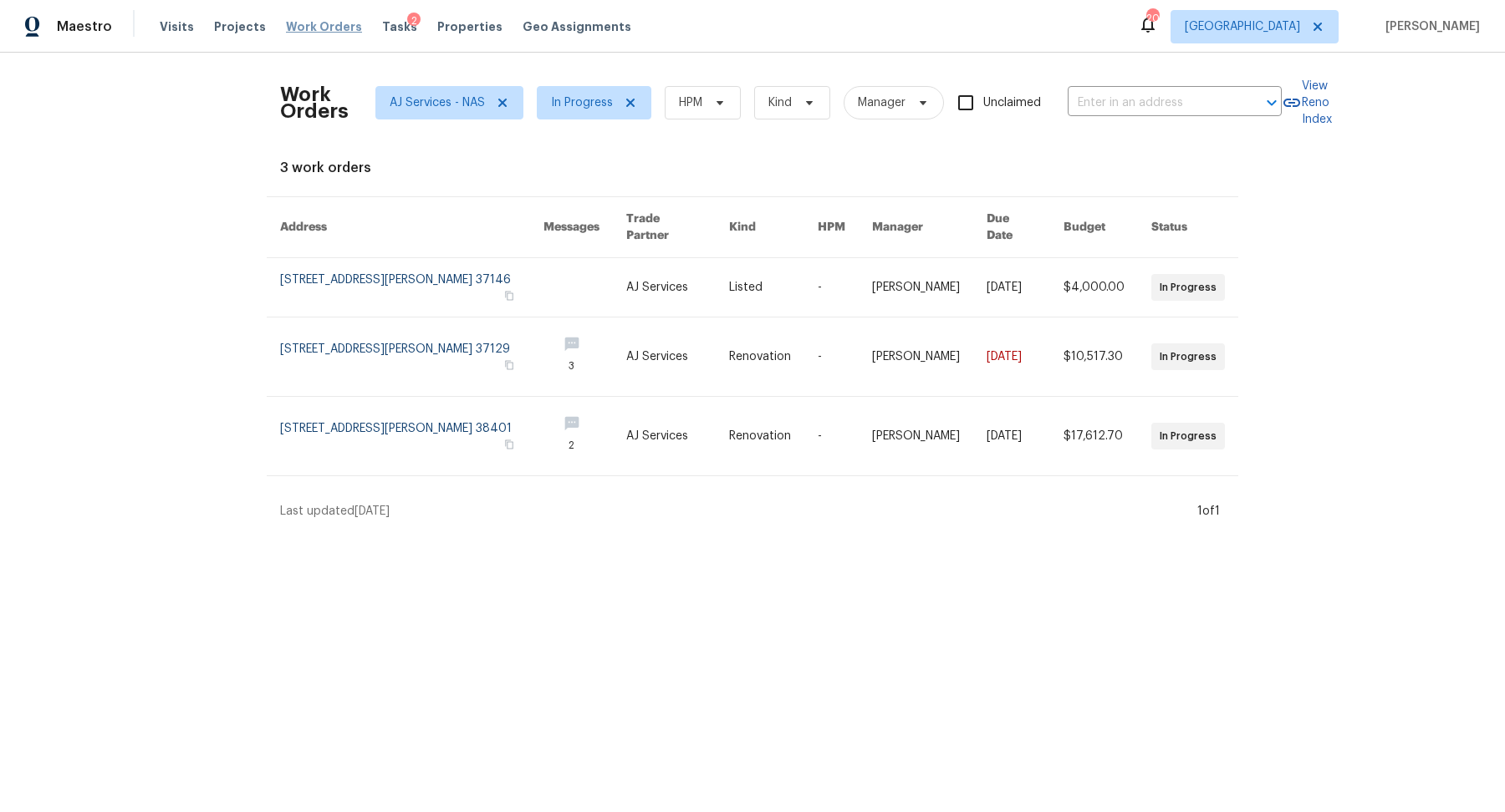
click at [290, 27] on span "Work Orders" at bounding box center [323, 26] width 76 height 16
click at [502, 99] on icon at bounding box center [503, 103] width 14 height 14
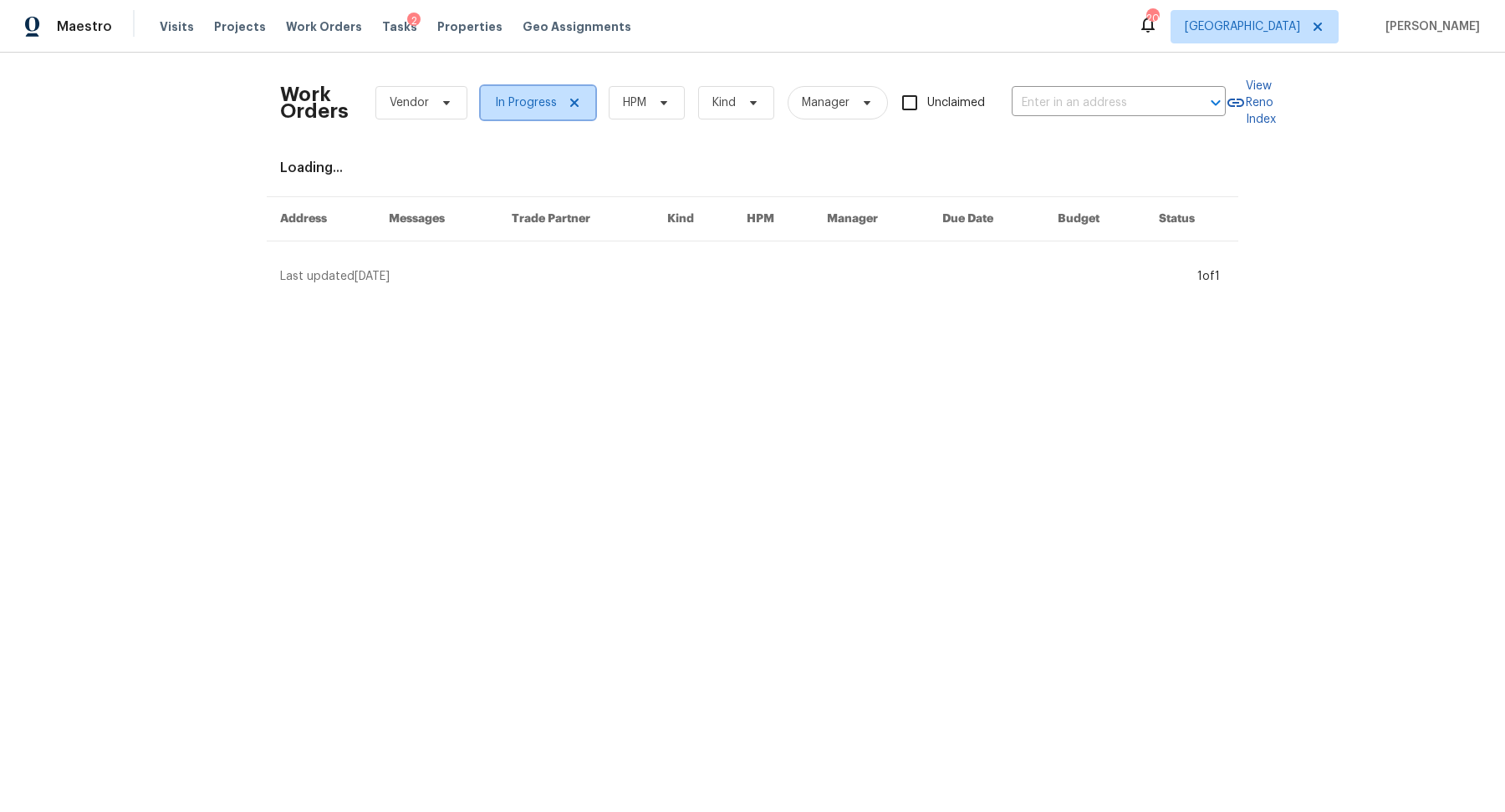
click at [568, 101] on icon at bounding box center [575, 103] width 14 height 14
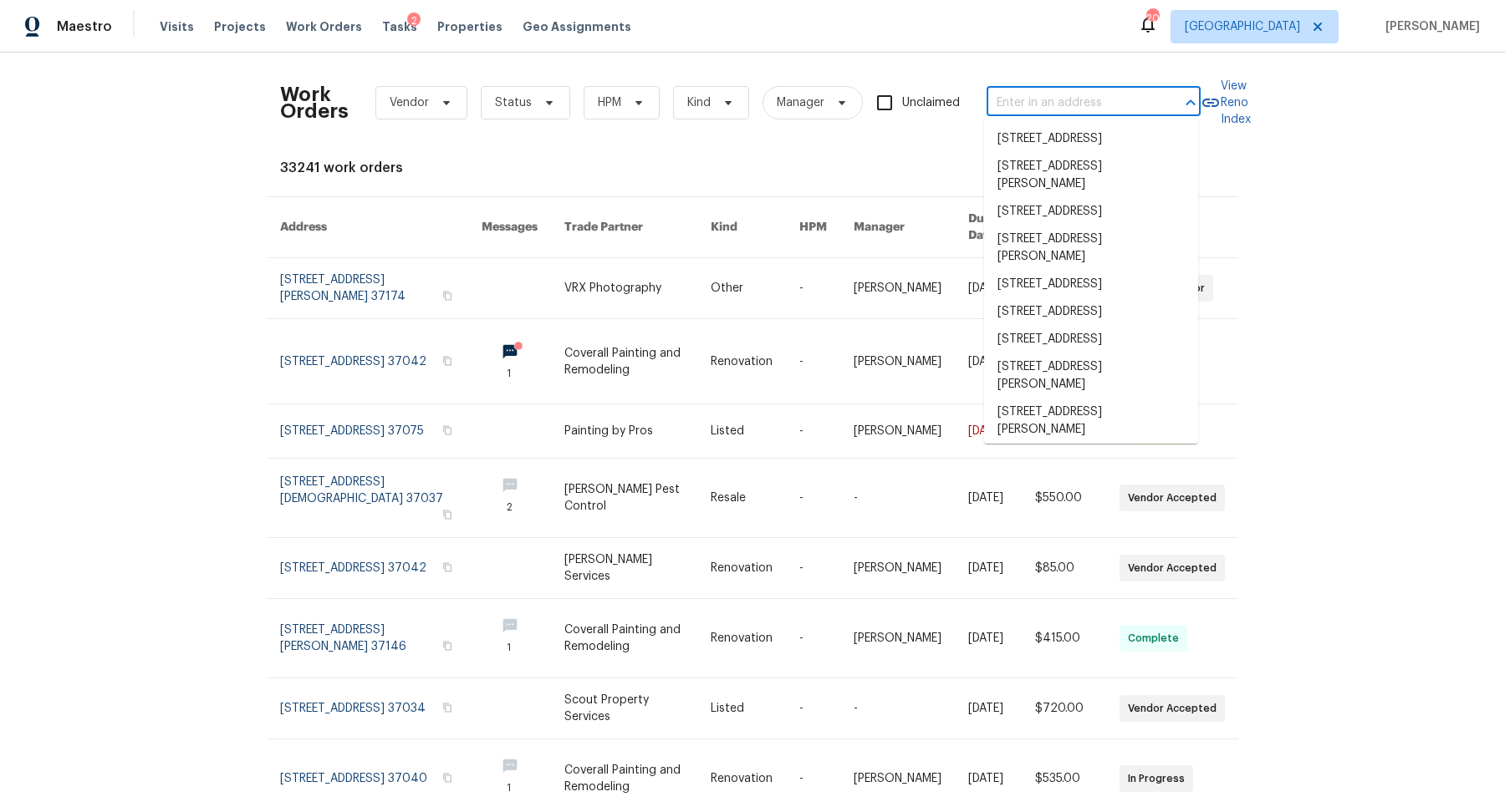
click at [1029, 103] on input "text" at bounding box center [1069, 103] width 167 height 26
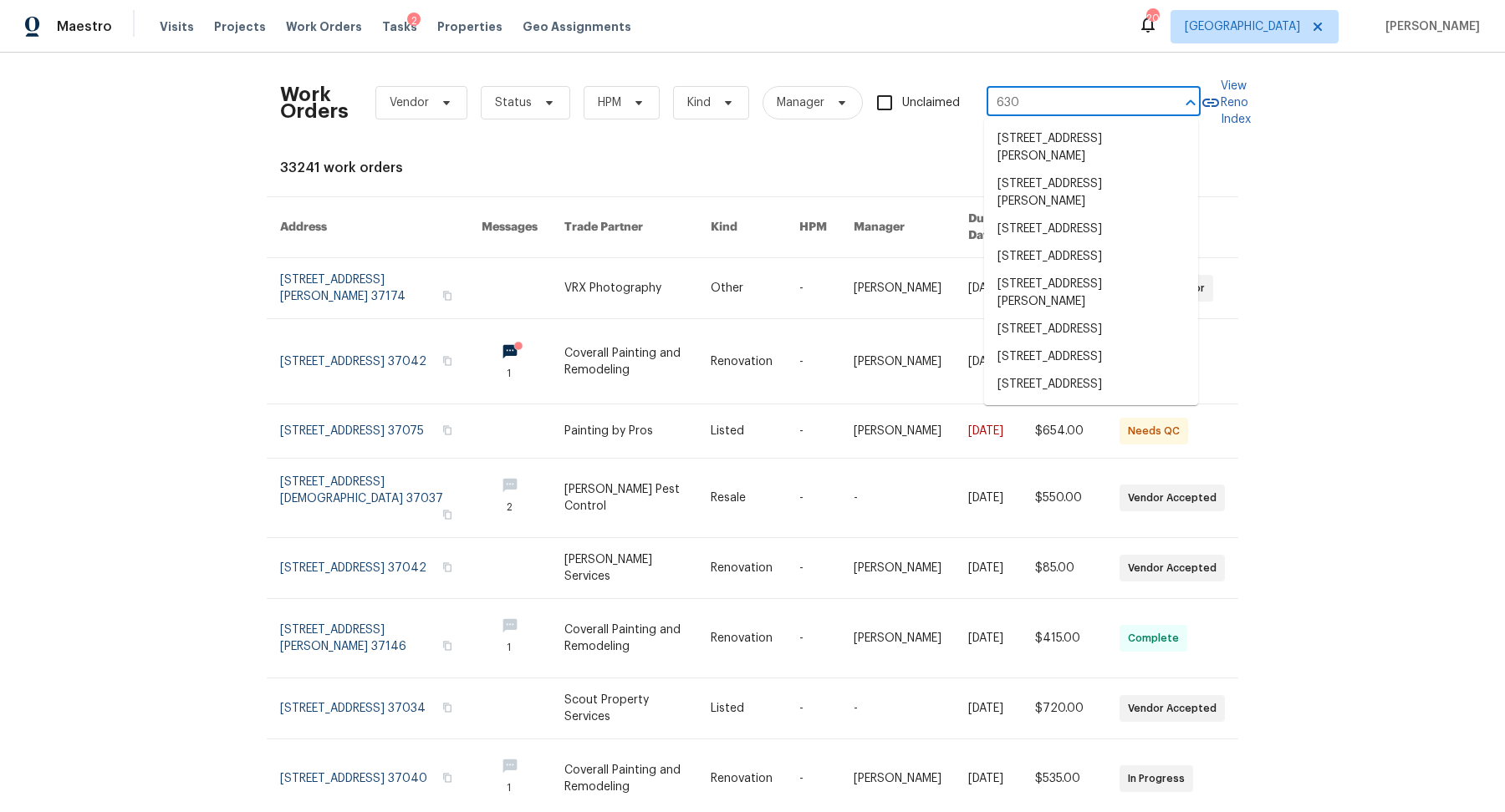
type input "630 k"
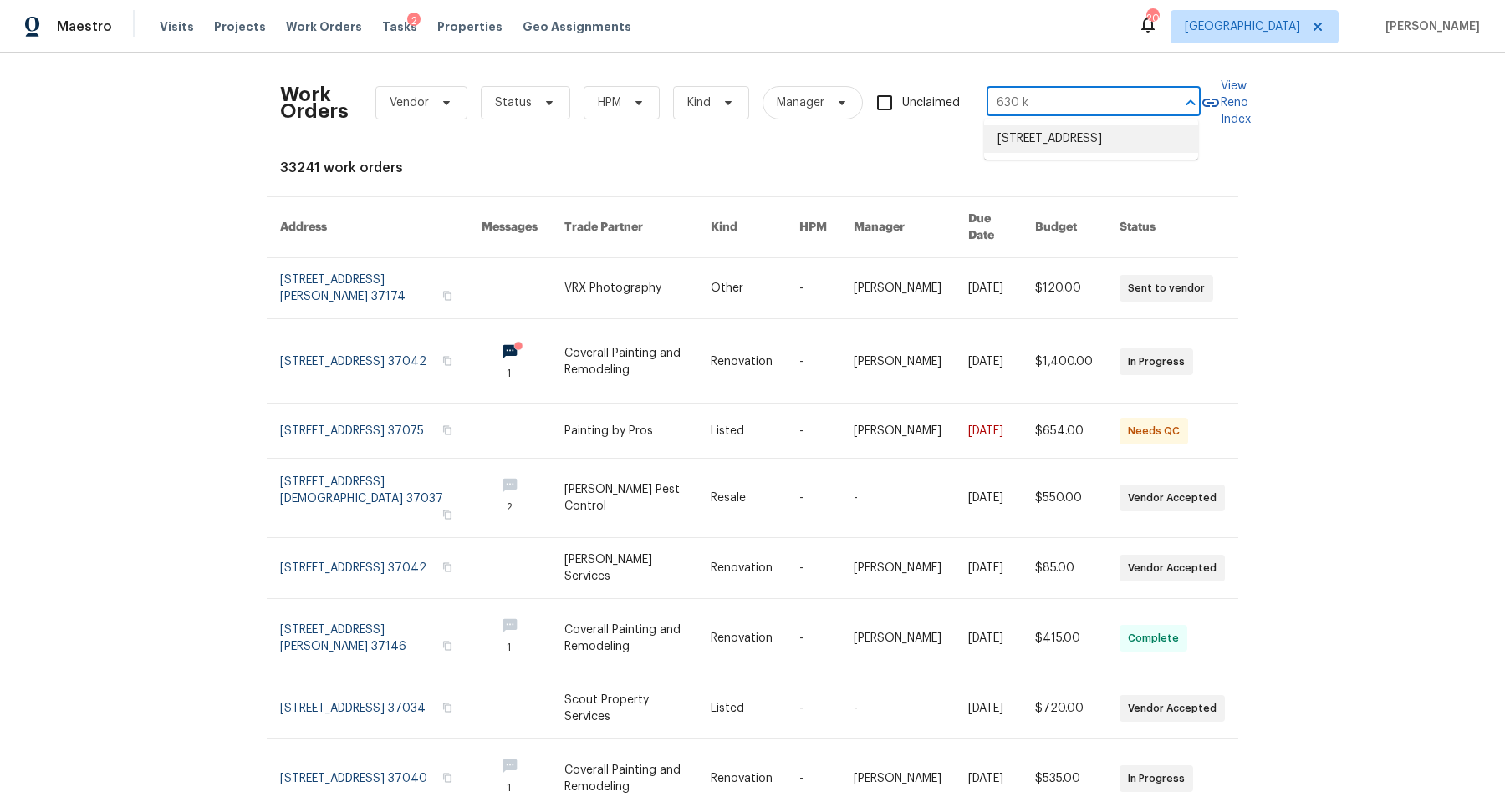
click at [1007, 136] on li "[STREET_ADDRESS]" at bounding box center [1091, 139] width 214 height 27
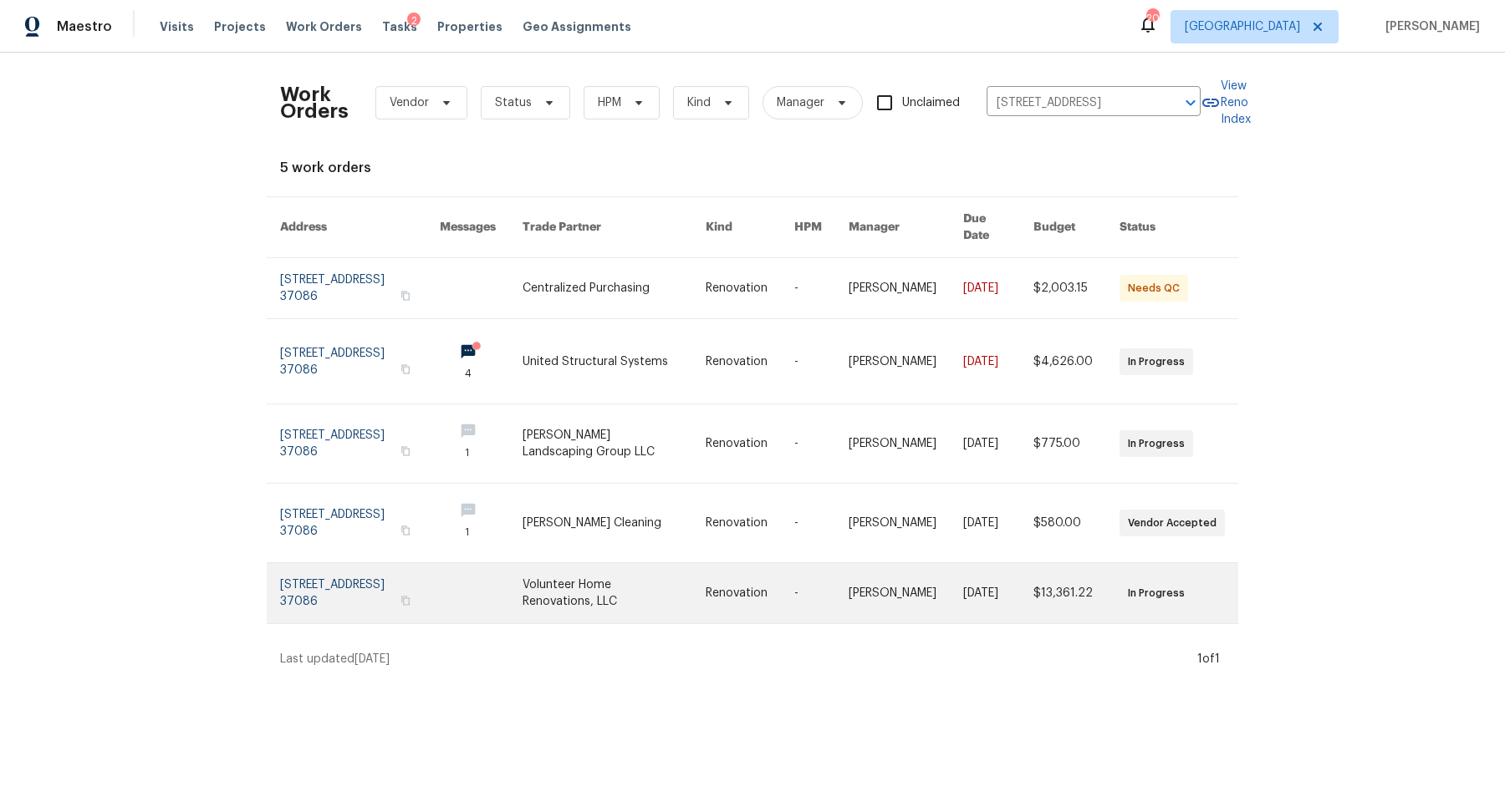
click at [351, 563] on link at bounding box center [360, 593] width 160 height 60
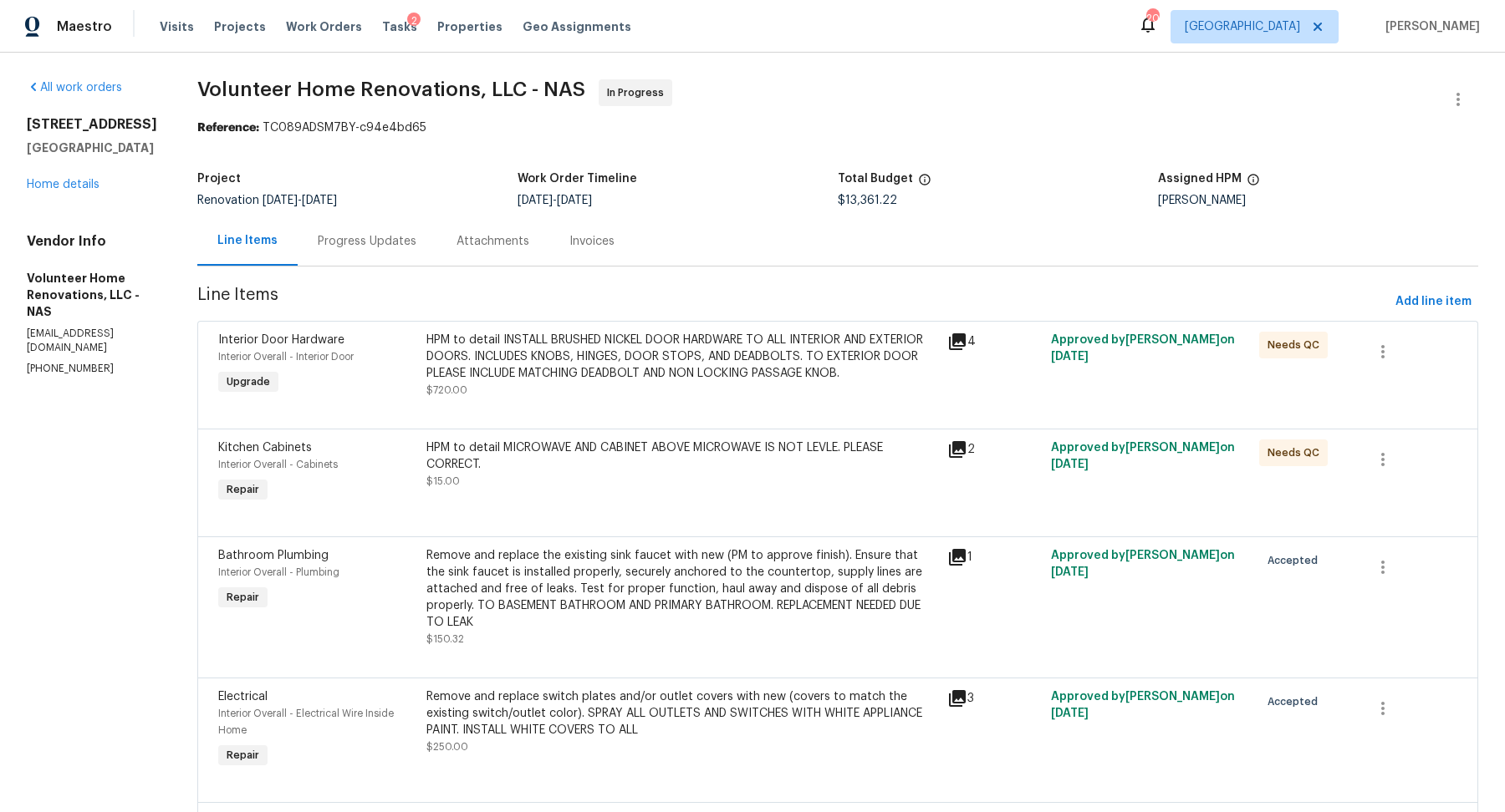
scroll to position [995, 0]
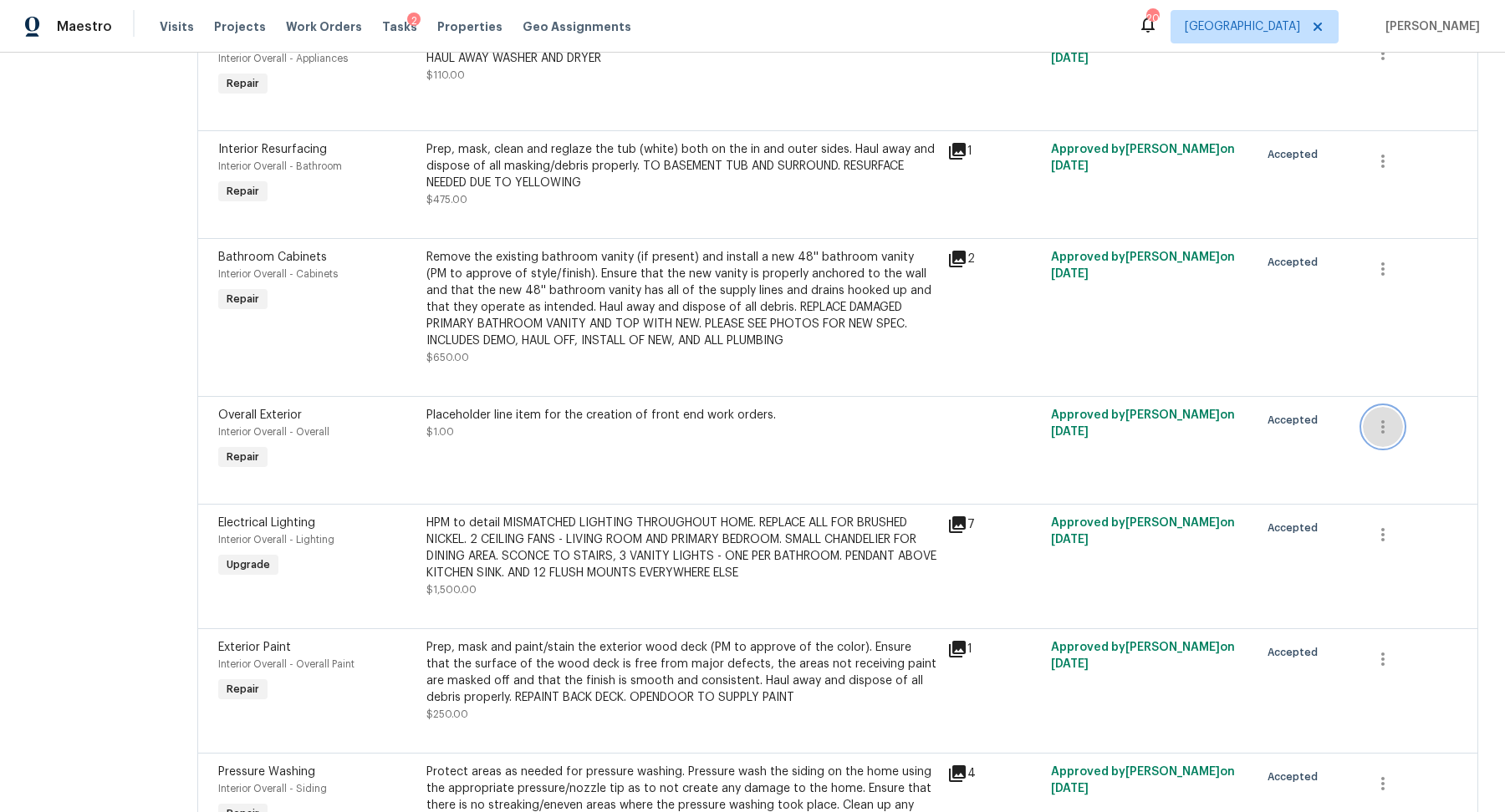
click at [1275, 437] on icon "button" at bounding box center [1382, 426] width 20 height 20
click at [1275, 445] on li "Cancel" at bounding box center [1400, 444] width 64 height 27
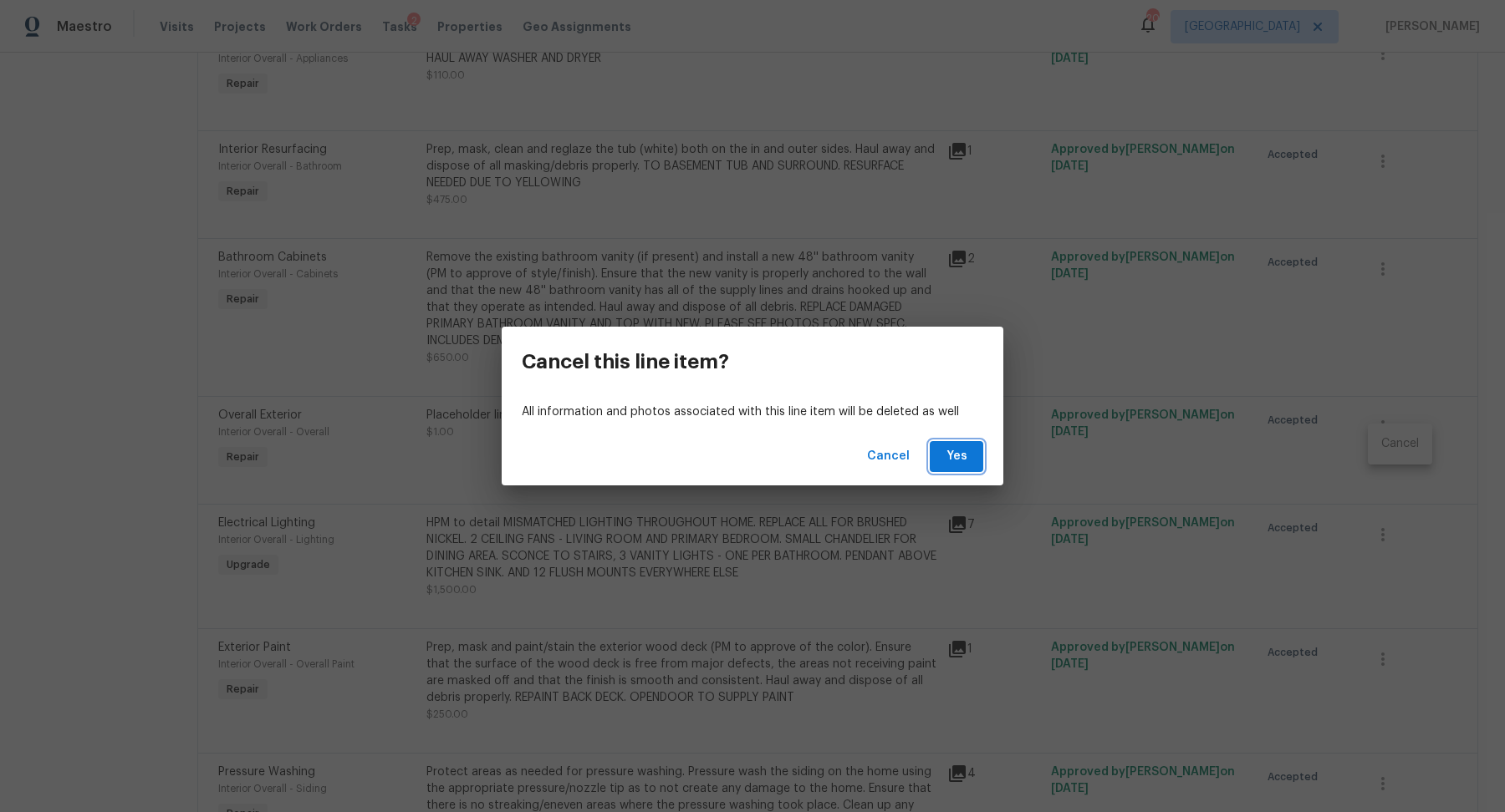
click at [973, 448] on button "Yes" at bounding box center [956, 457] width 53 height 31
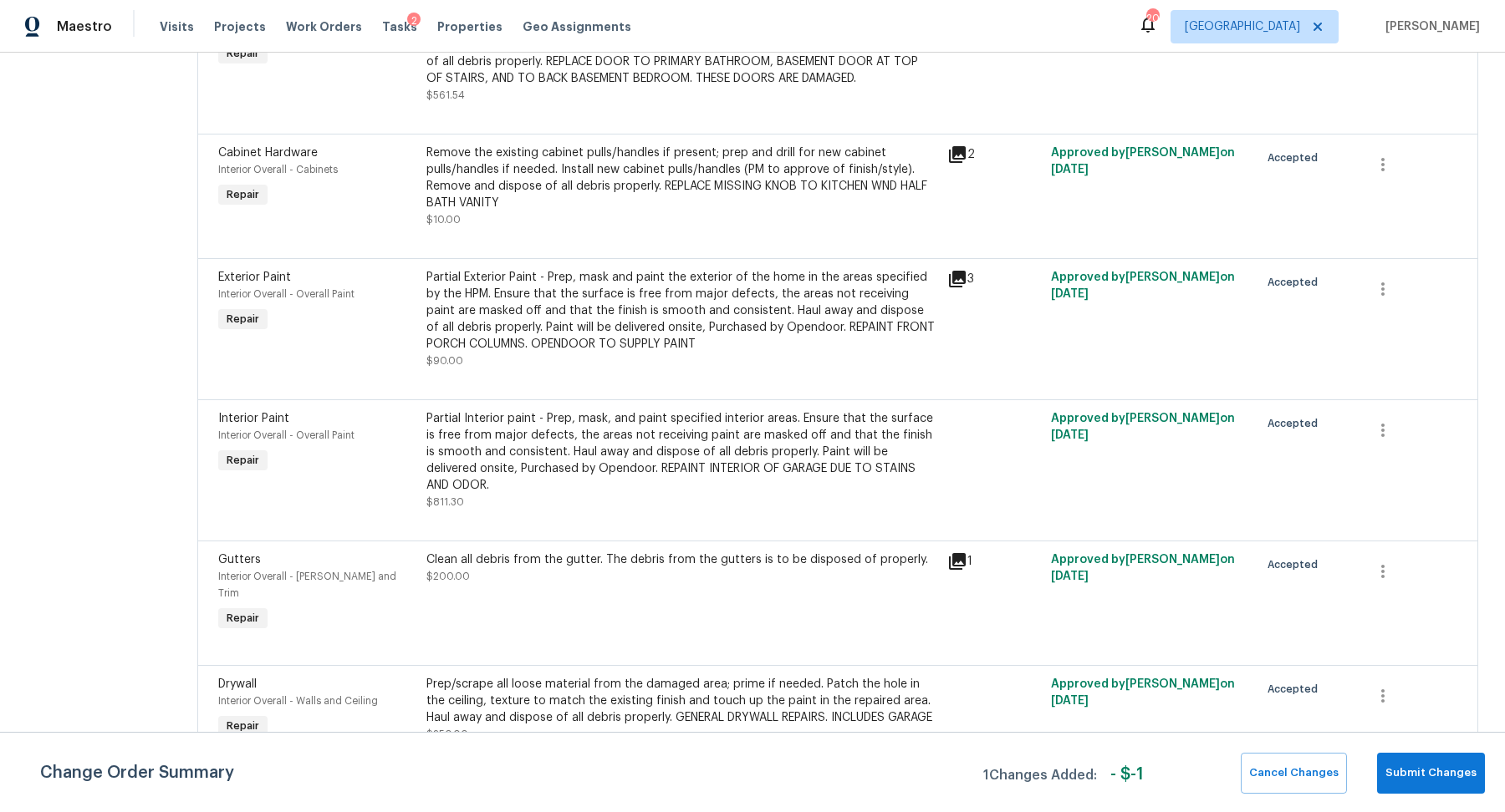
scroll to position [514, 0]
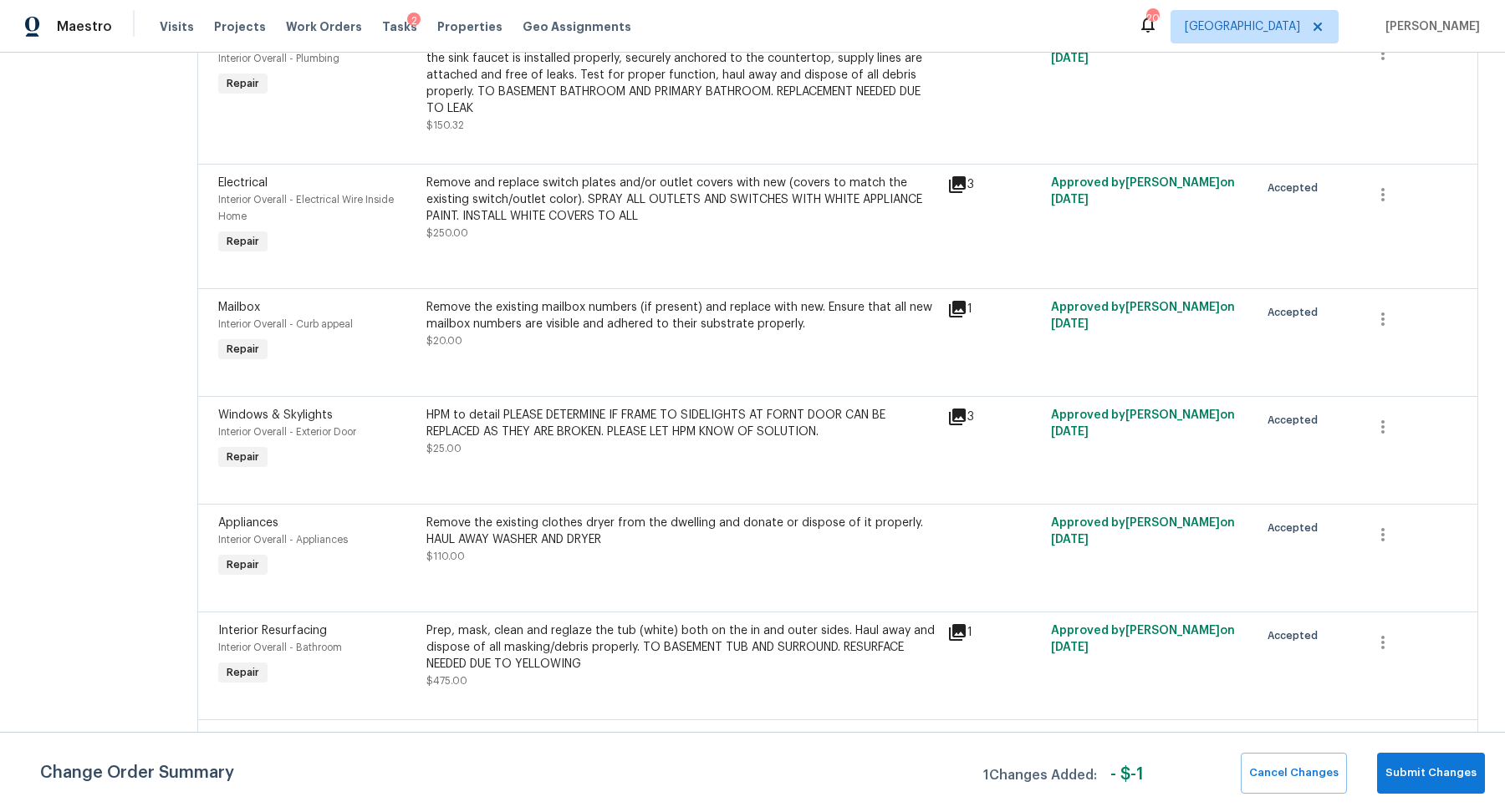
click at [646, 457] on div "HPM to detail PLEASE DETERMINE IF FRAME TO SIDELIGHTS AT FORNT DOOR CAN BE REPL…" at bounding box center [682, 432] width 511 height 50
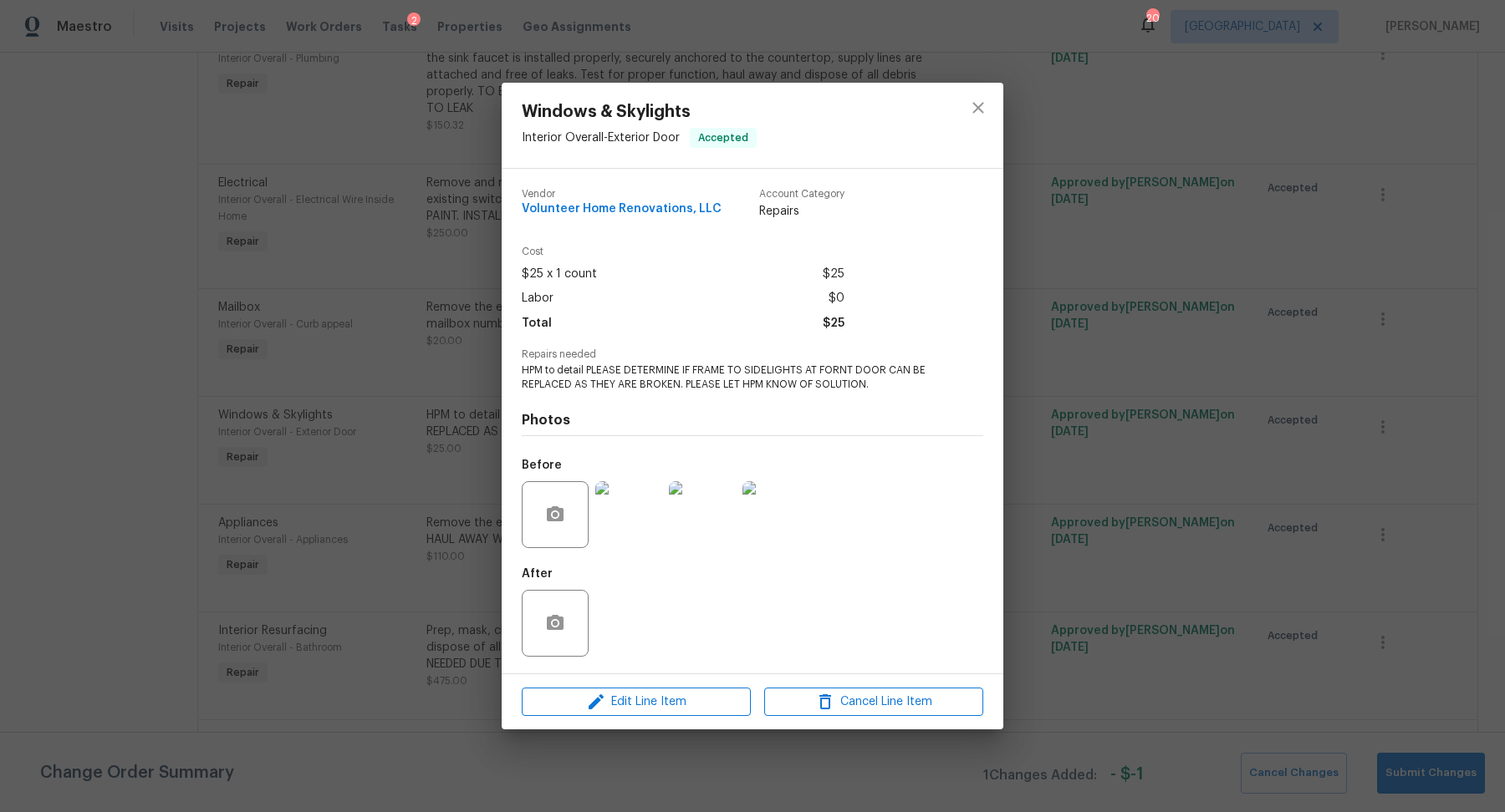
click at [604, 521] on img at bounding box center [629, 514] width 67 height 67
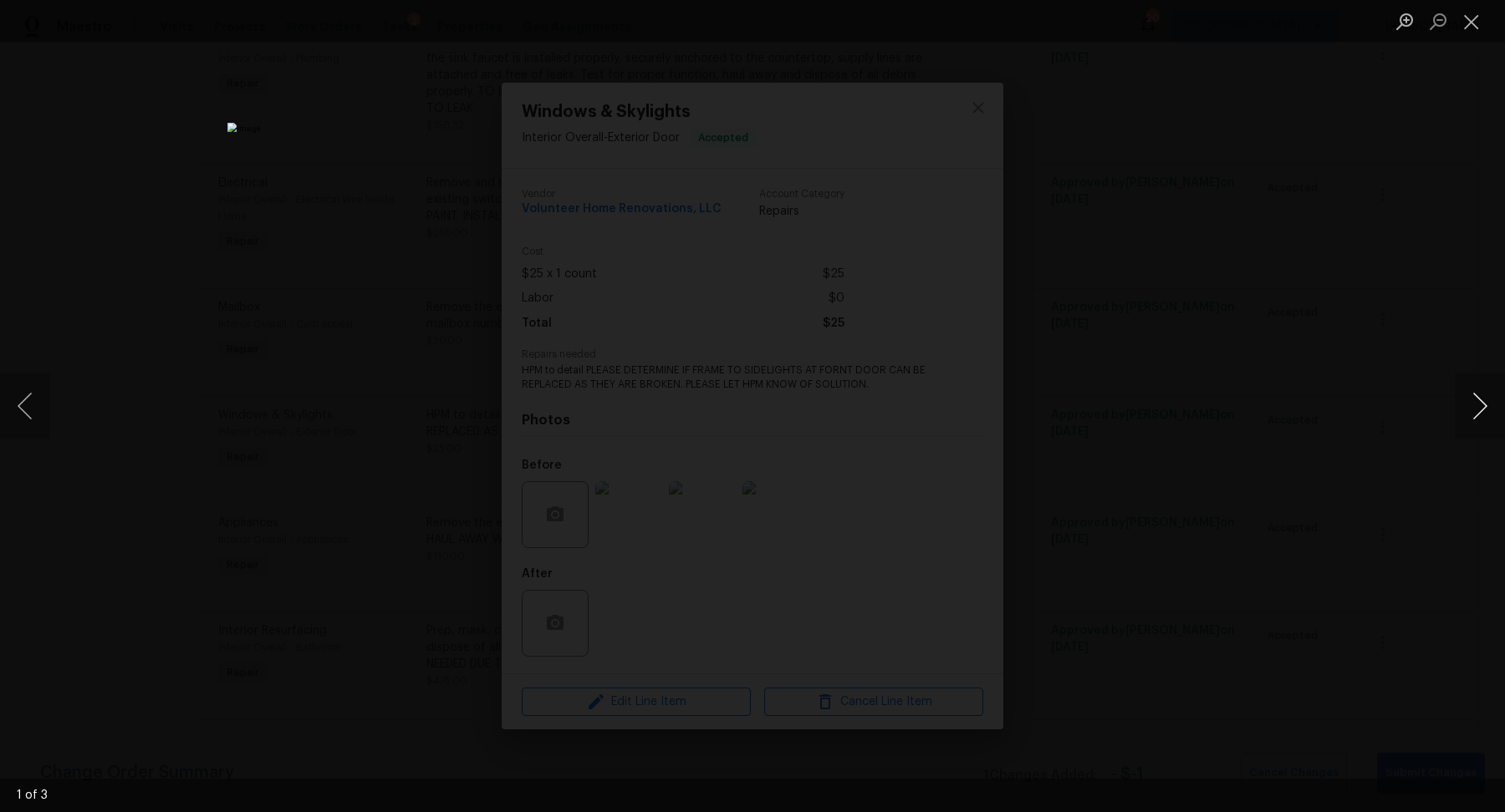
click at [1275, 413] on button "Next image" at bounding box center [1479, 406] width 50 height 67
click at [1275, 412] on button "Next image" at bounding box center [1479, 406] width 50 height 67
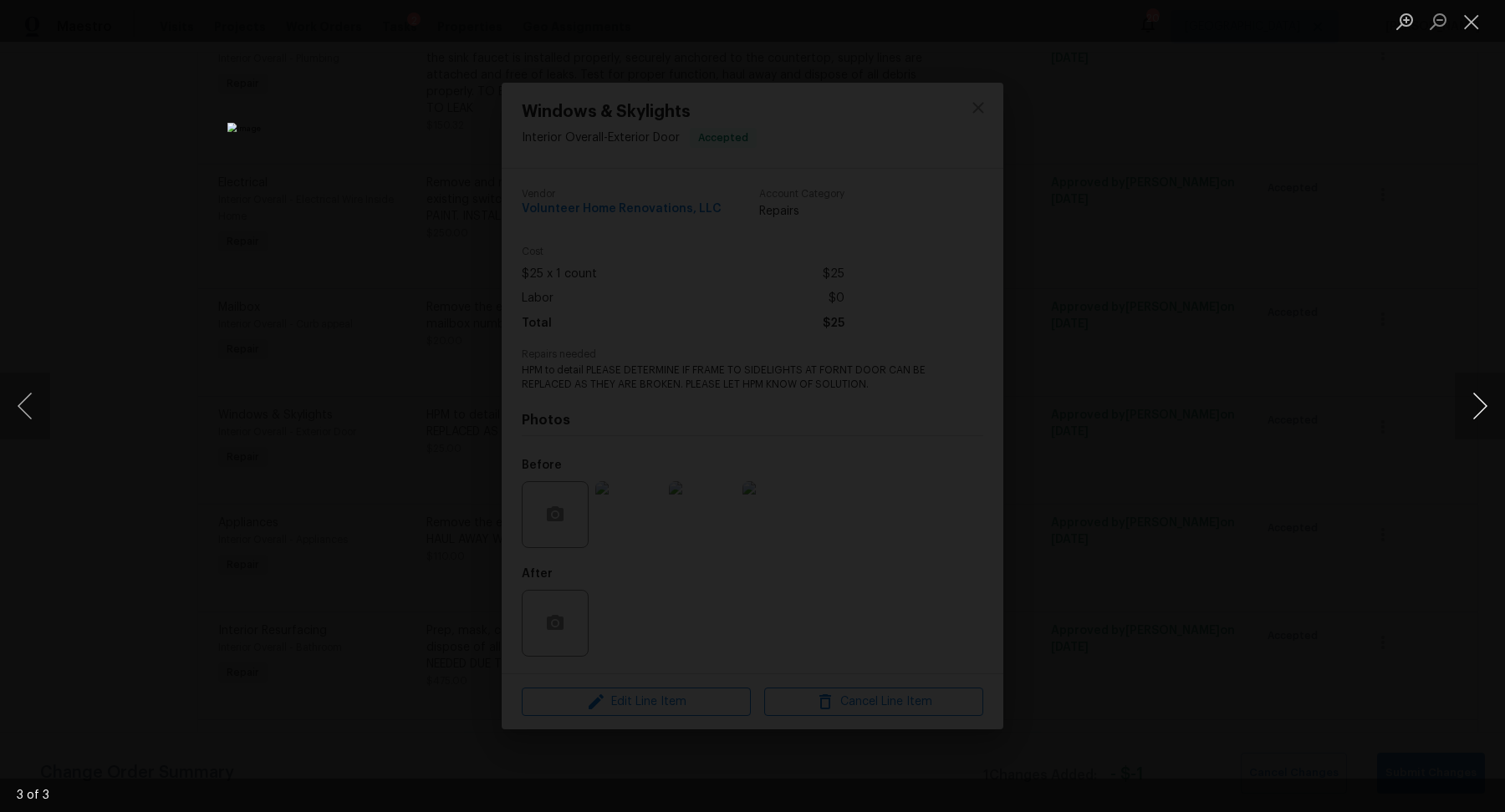
click at [1275, 412] on button "Next image" at bounding box center [1479, 406] width 50 height 67
click at [1275, 398] on div "Lightbox" at bounding box center [752, 406] width 1505 height 812
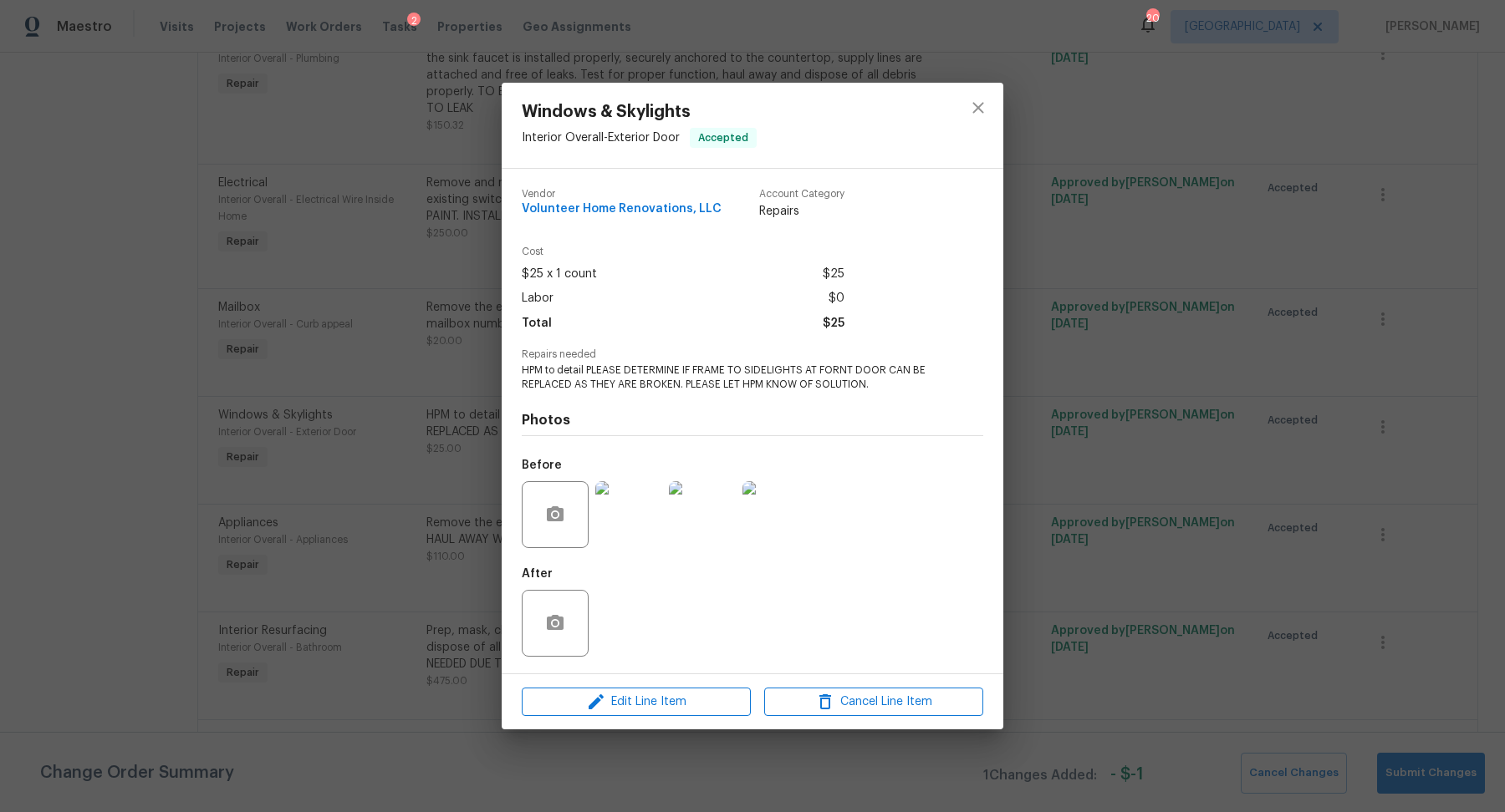
click at [1275, 398] on div "Windows & Skylights Interior Overall - Exterior Door Accepted Vendor Volunteer …" at bounding box center [752, 406] width 1505 height 812
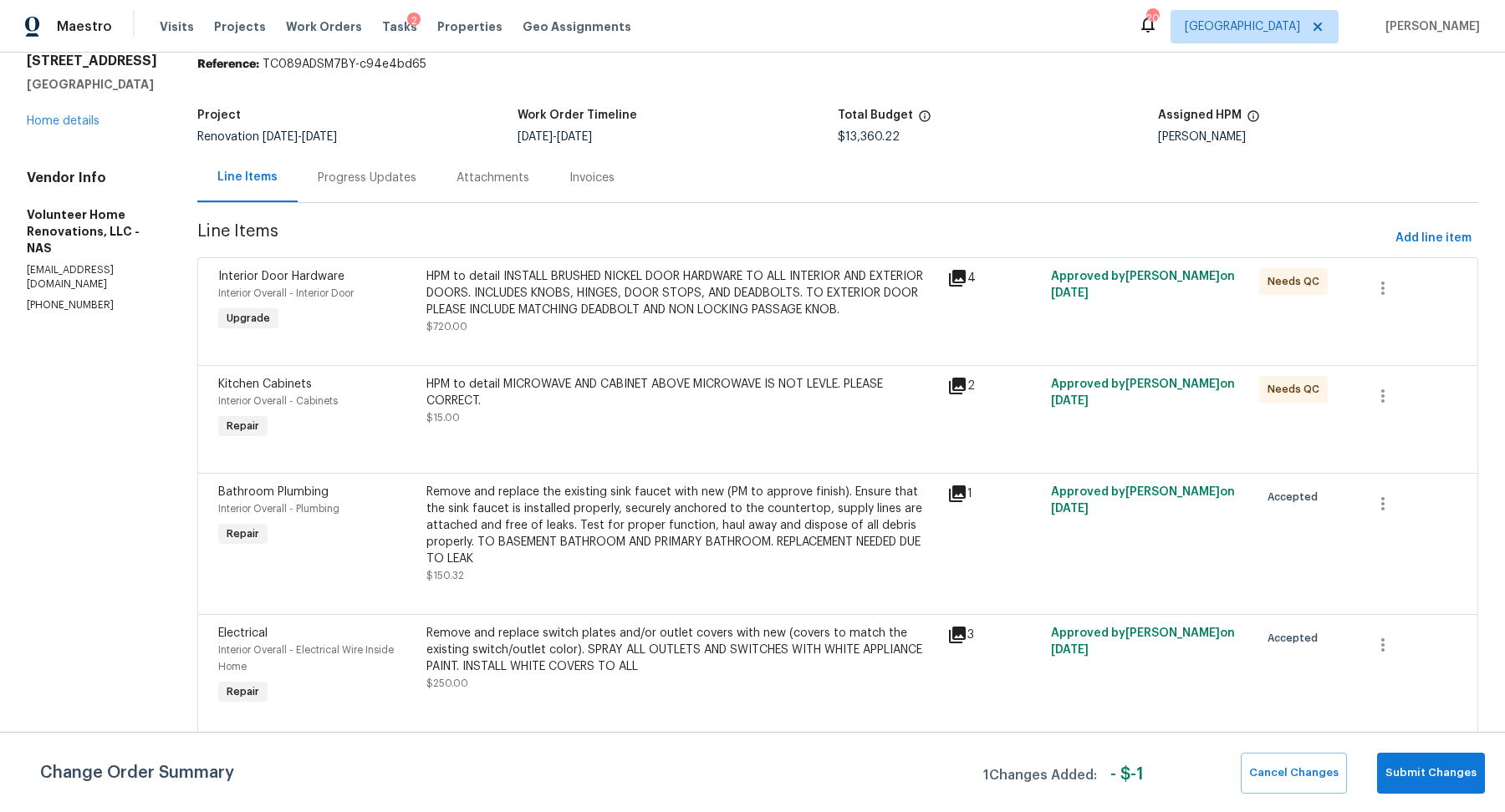
scroll to position [0, 0]
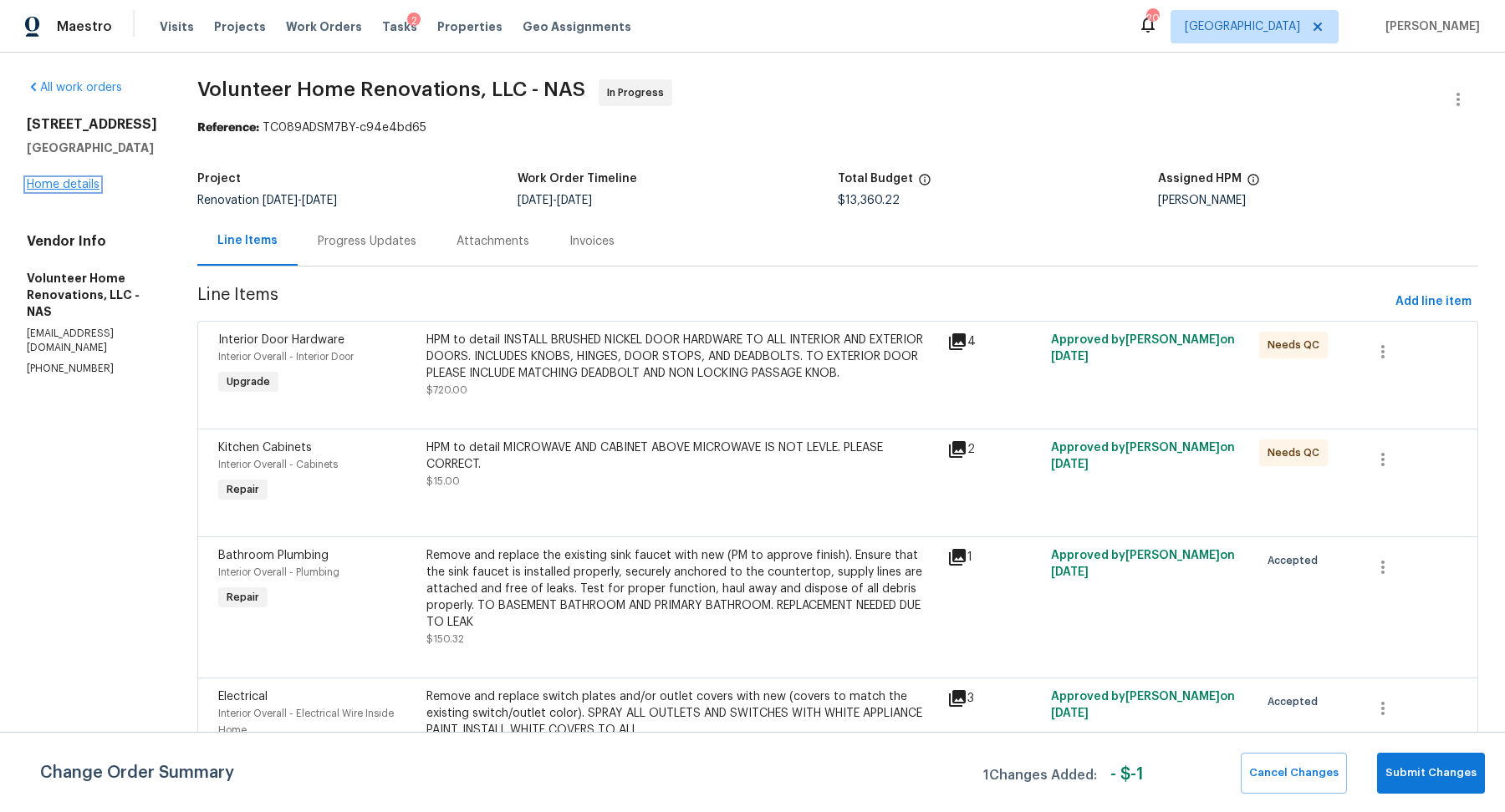
click at [75, 183] on link "Home details" at bounding box center [63, 185] width 73 height 12
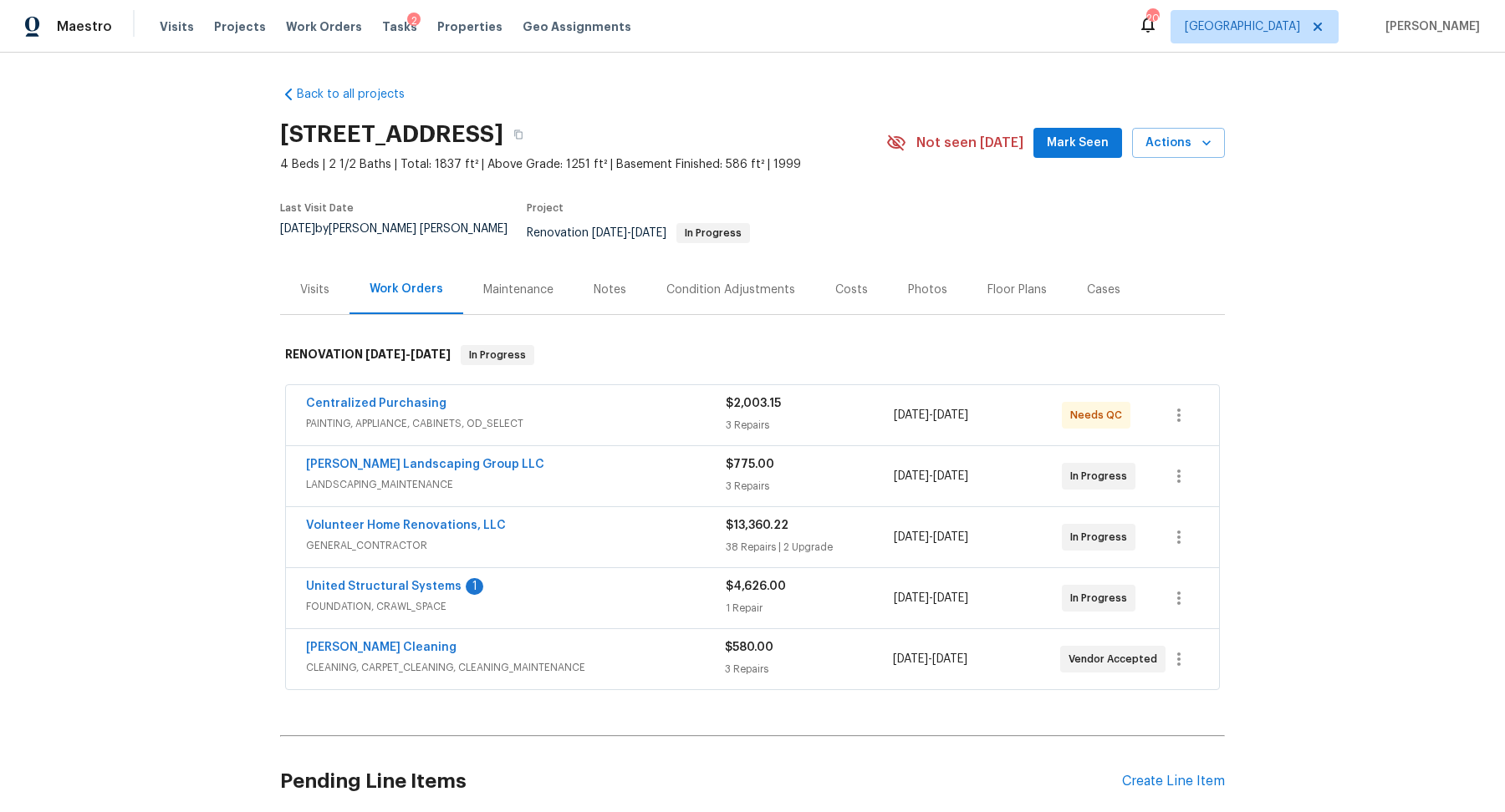
click at [857, 292] on div "Costs" at bounding box center [851, 290] width 73 height 50
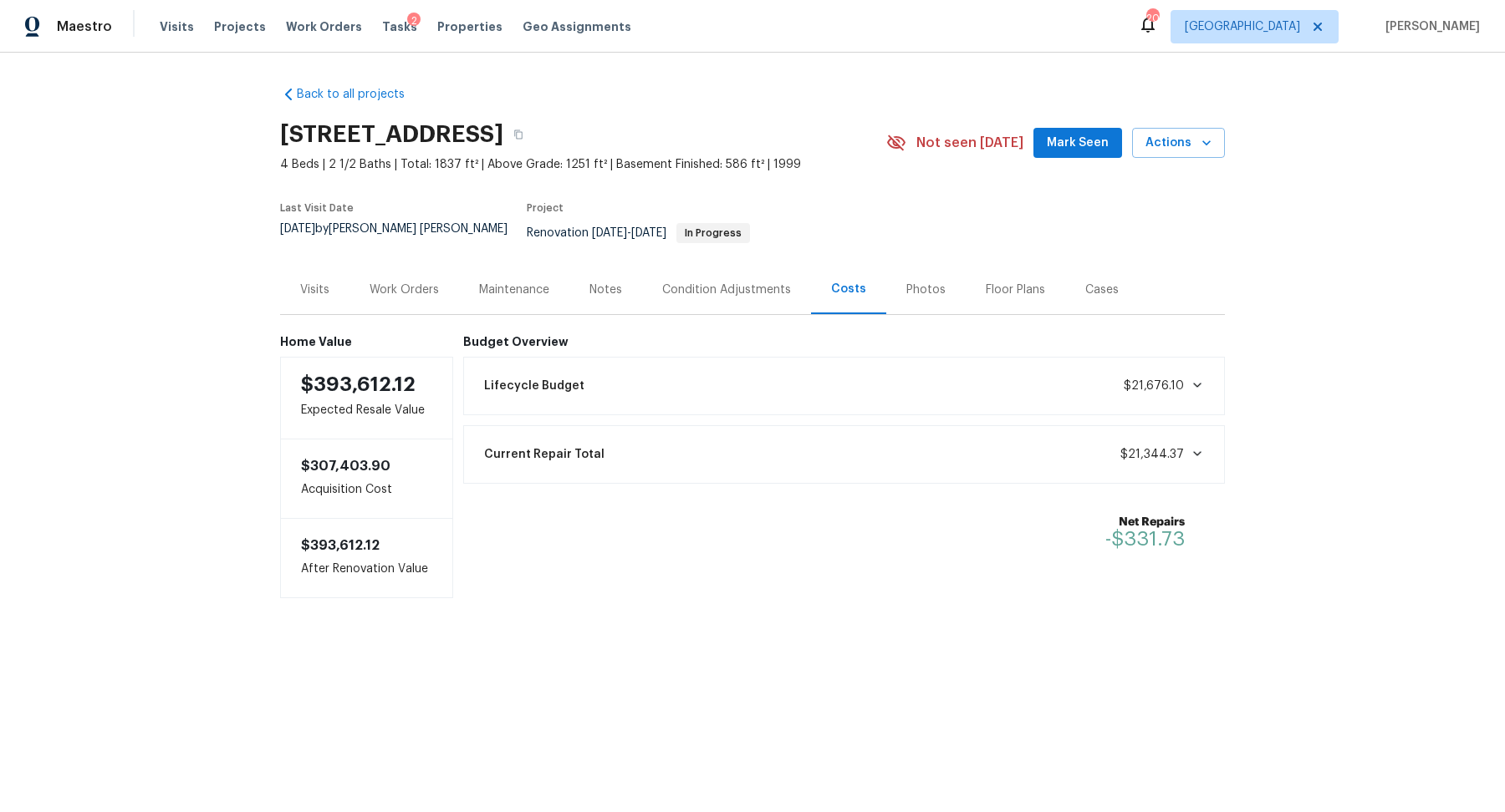
click at [631, 271] on div "Notes" at bounding box center [605, 290] width 73 height 50
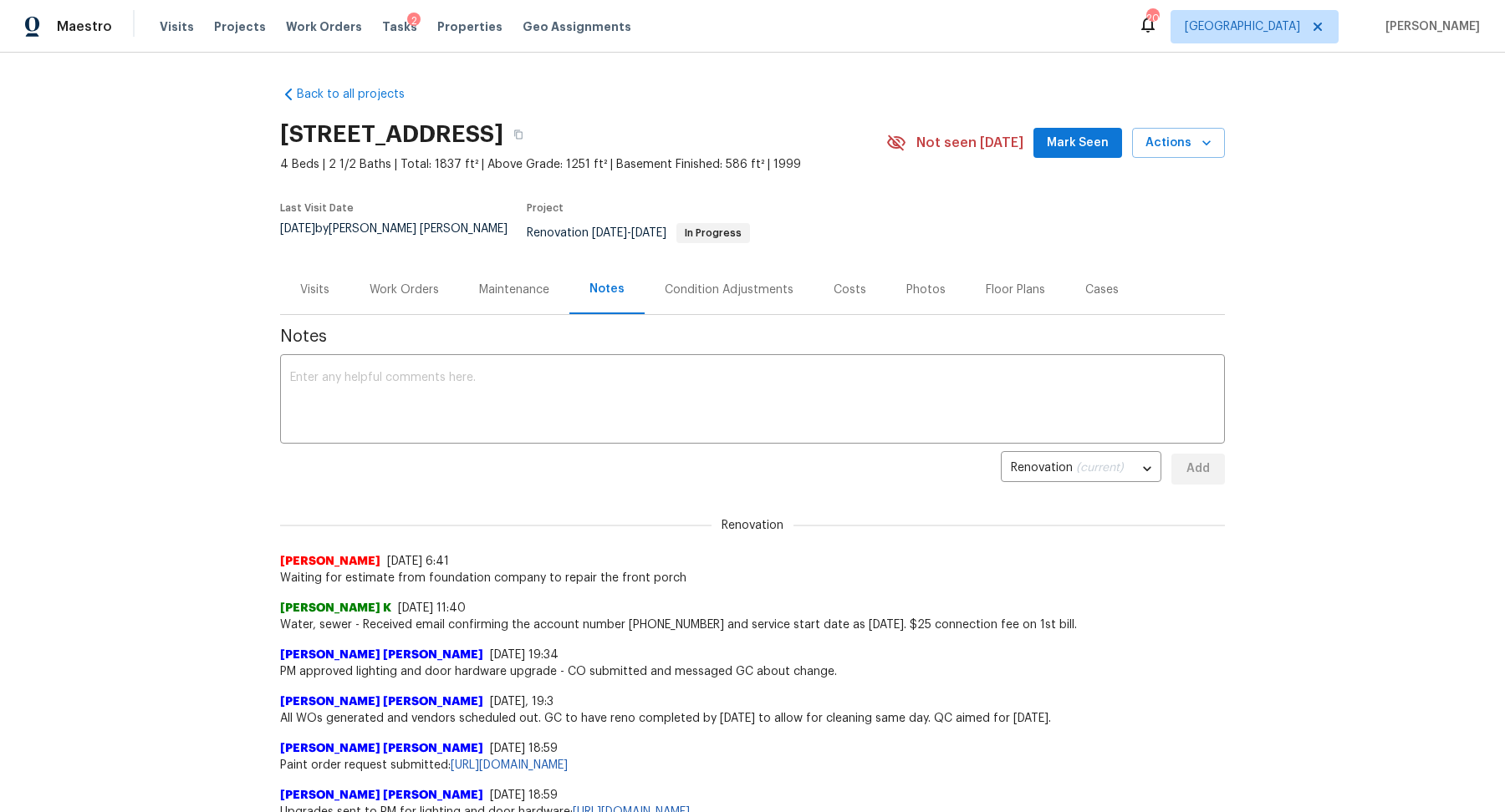
click at [401, 281] on div "Work Orders" at bounding box center [404, 289] width 69 height 16
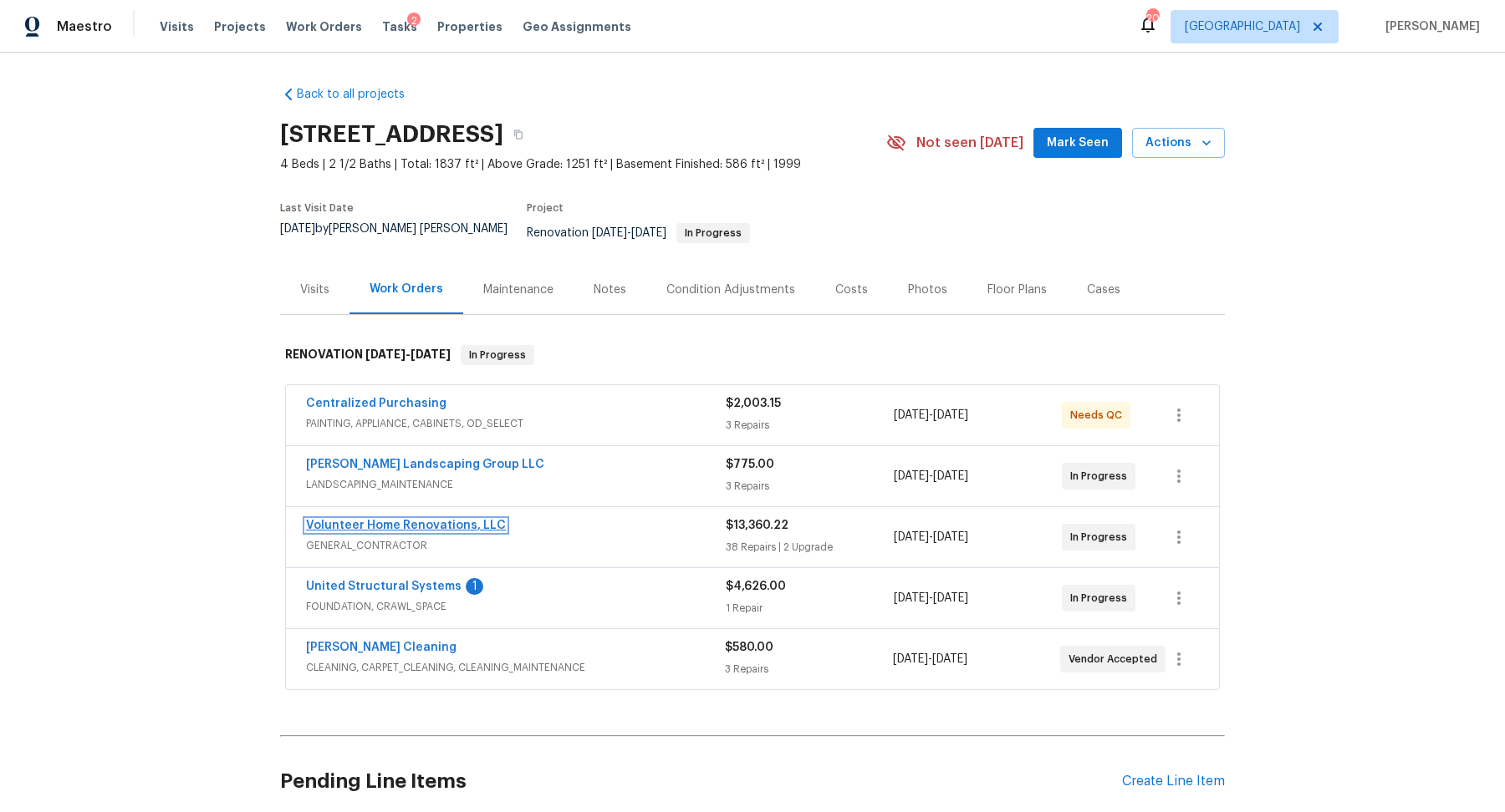
click at [447, 520] on link "Volunteer Home Renovations, LLC" at bounding box center [406, 526] width 200 height 12
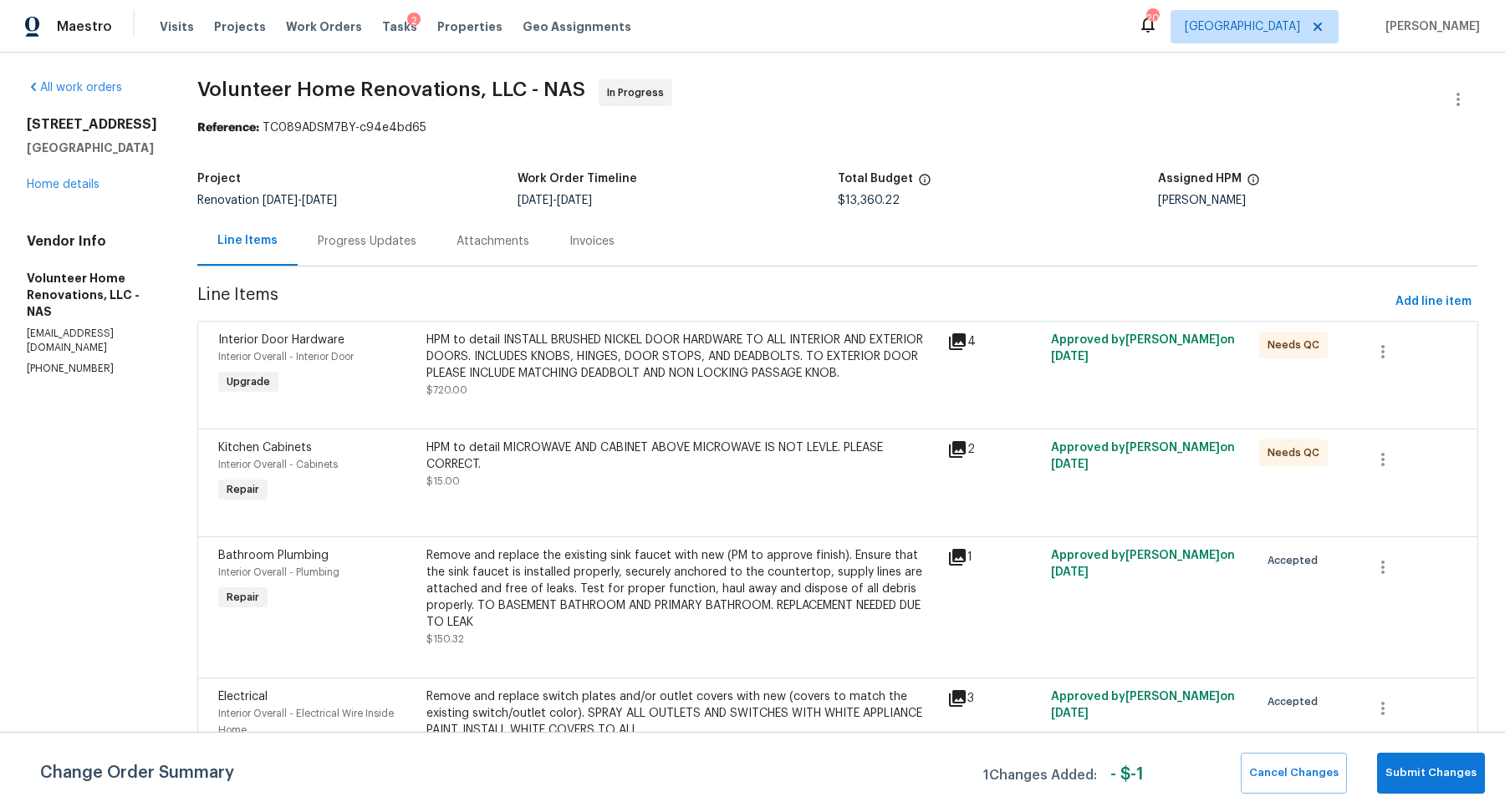
scroll to position [514, 0]
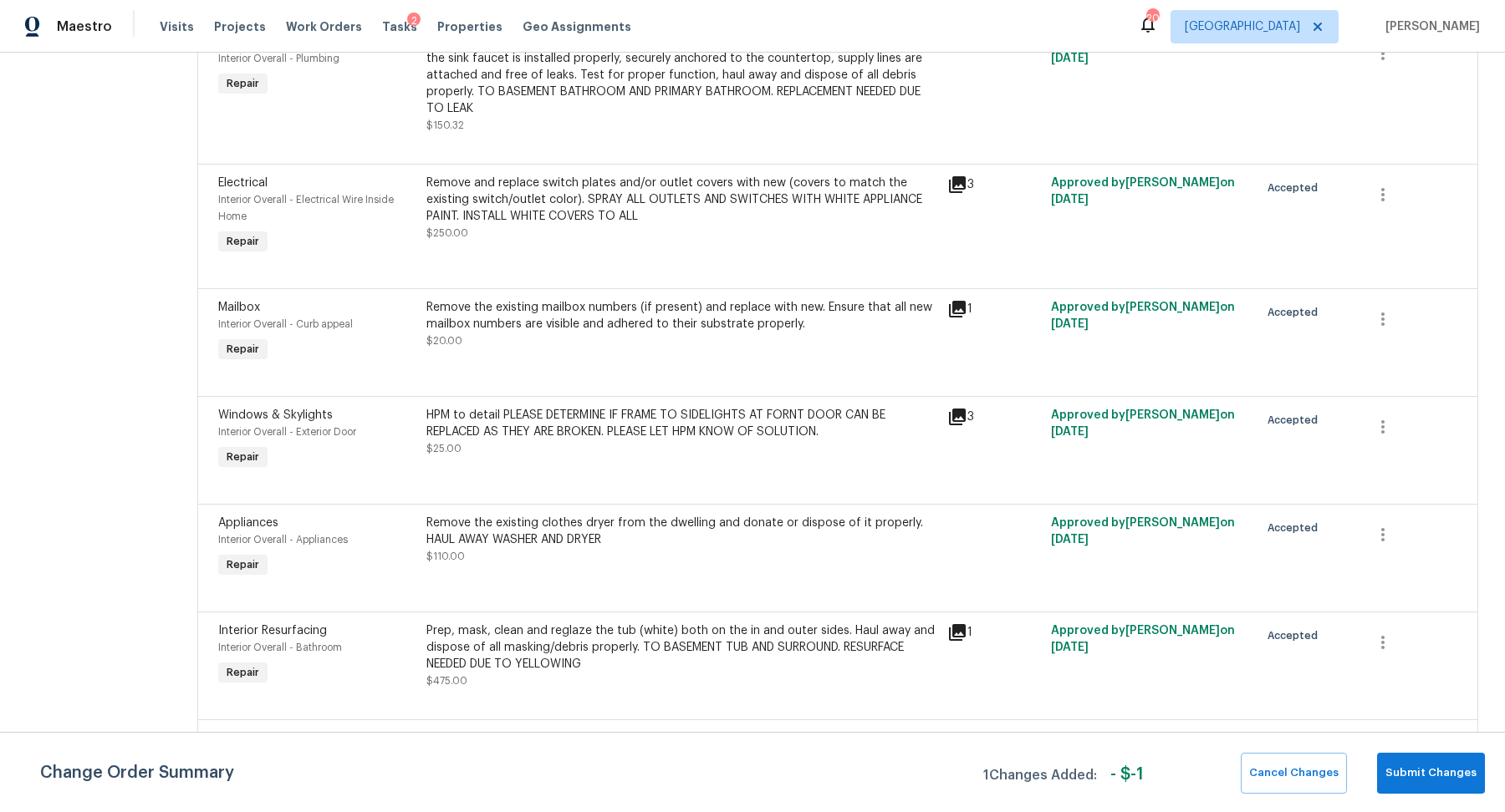
click at [650, 441] on div "HPM to detail PLEASE DETERMINE IF FRAME TO SIDELIGHTS AT FORNT DOOR CAN BE REPL…" at bounding box center [682, 424] width 511 height 33
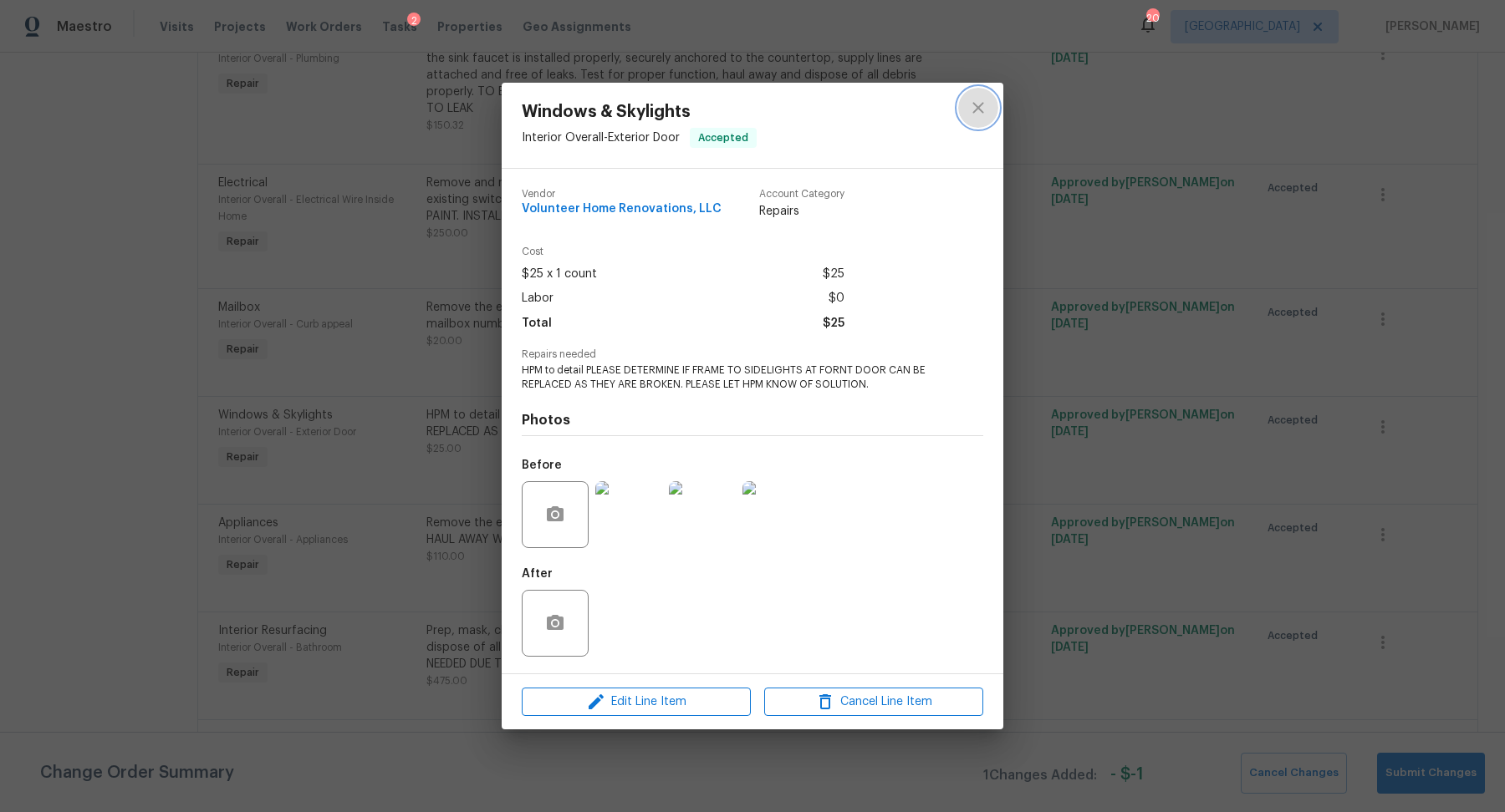
click at [979, 107] on icon "close" at bounding box center [978, 107] width 20 height 20
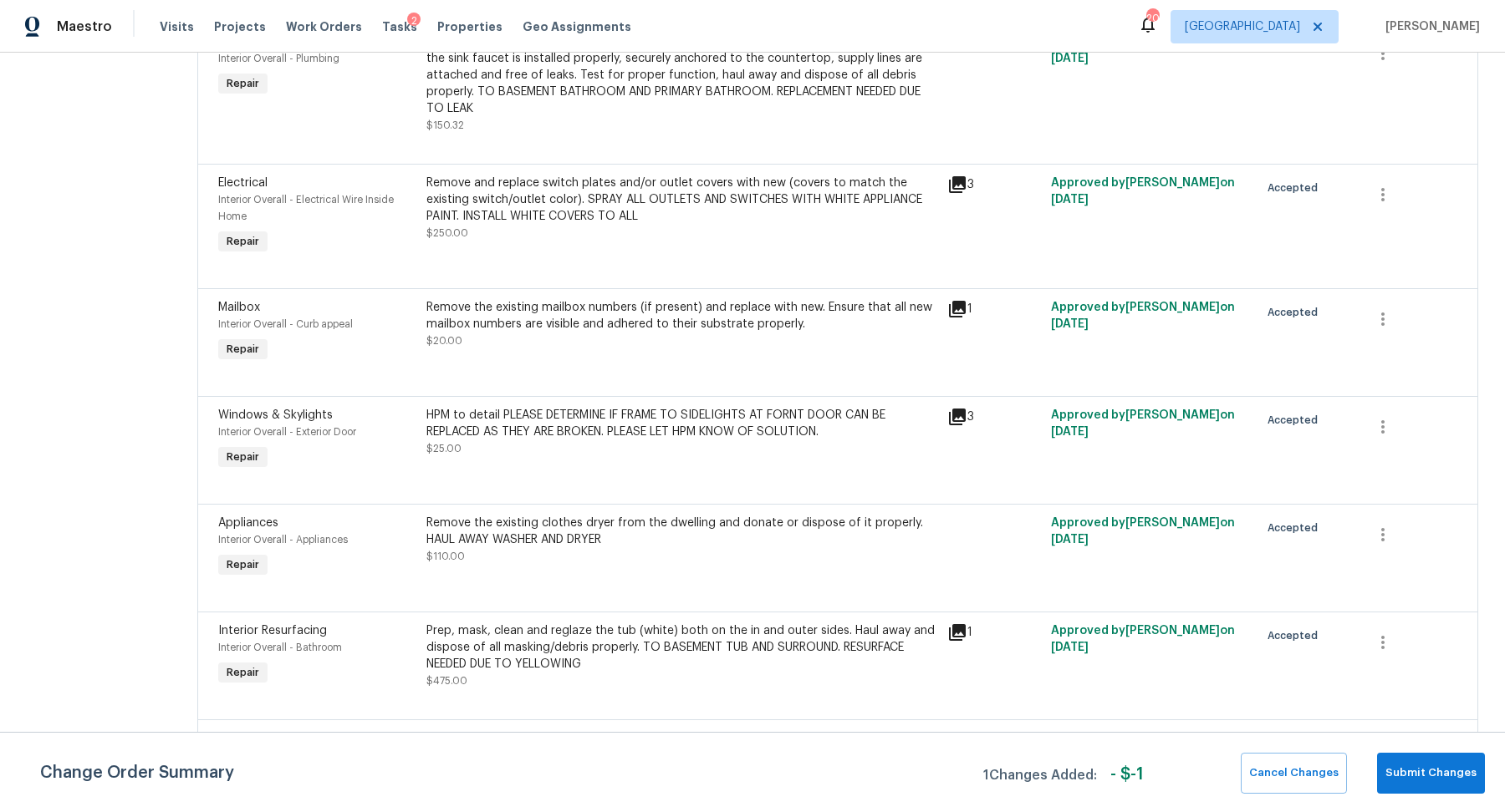
click at [673, 475] on div "HPM to detail PLEASE DETERMINE IF FRAME TO SIDELIGHTS AT FORNT DOOR CAN BE REPL…" at bounding box center [681, 441] width 521 height 77
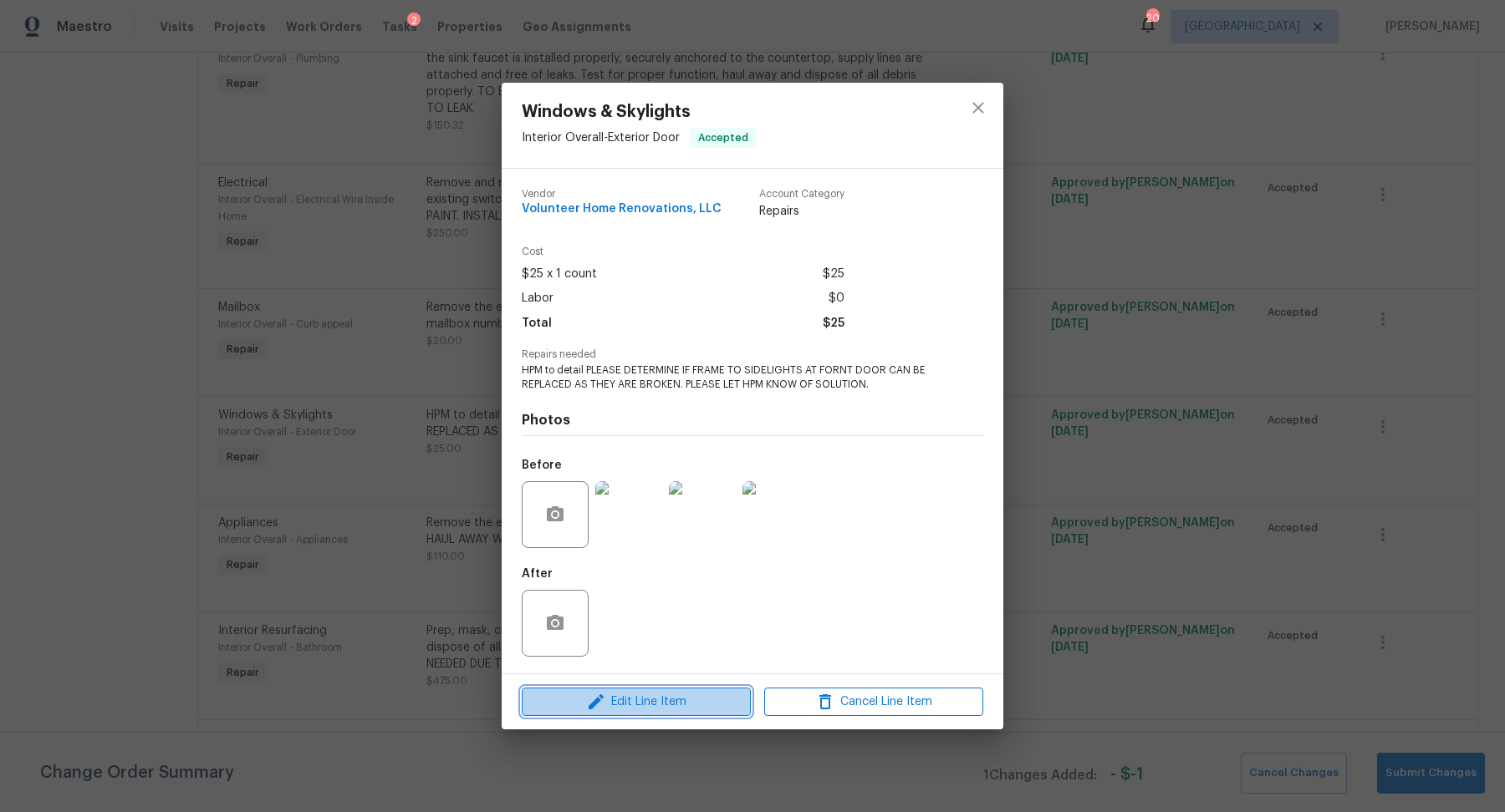
click at [687, 642] on span "Edit Line Item" at bounding box center [635, 702] width 219 height 21
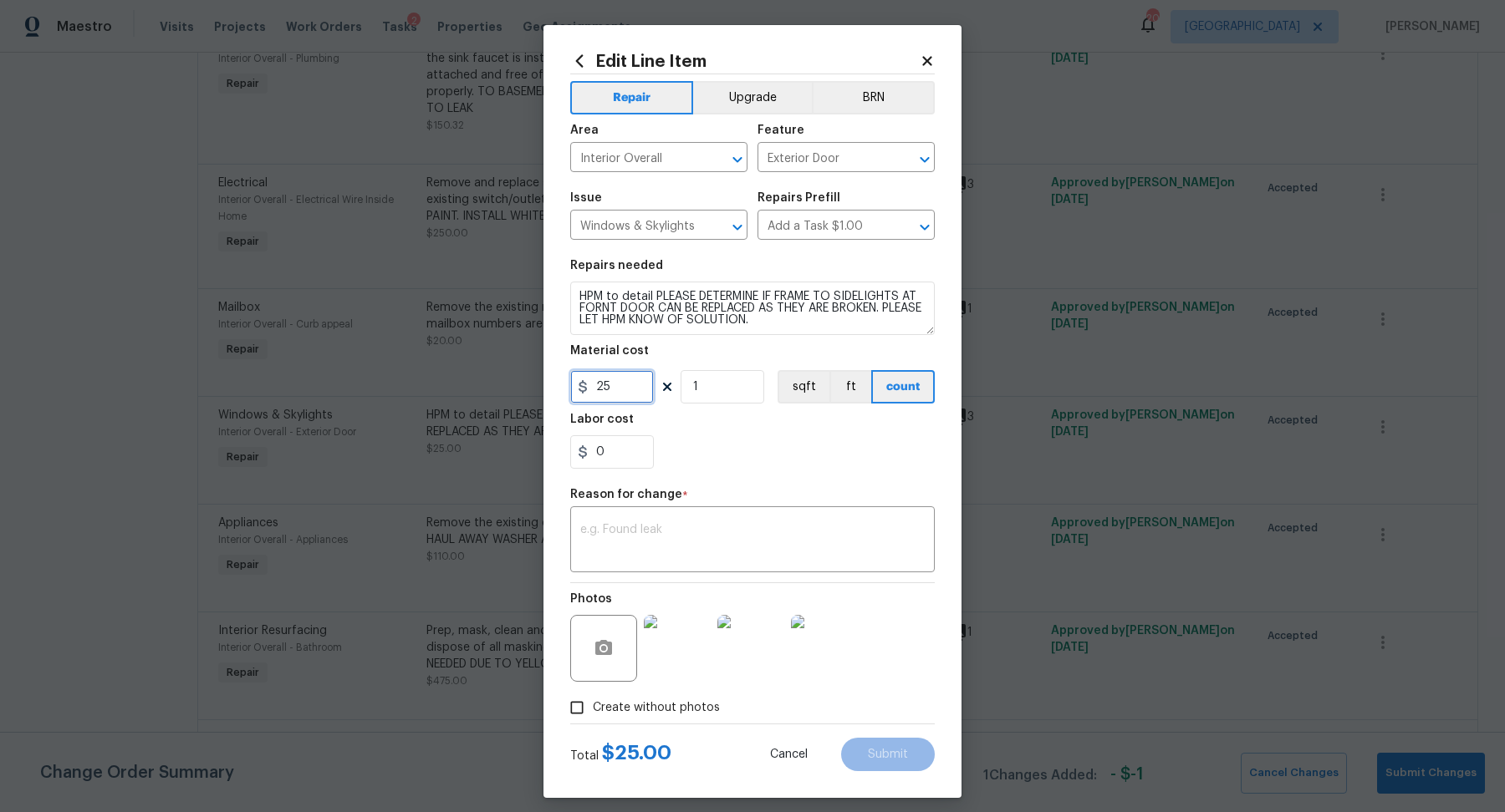
click at [638, 389] on input "25" at bounding box center [611, 387] width 83 height 33
type input "250"
click at [707, 390] on input "1" at bounding box center [721, 387] width 83 height 33
type input "2"
click at [624, 449] on input "0" at bounding box center [611, 452] width 83 height 33
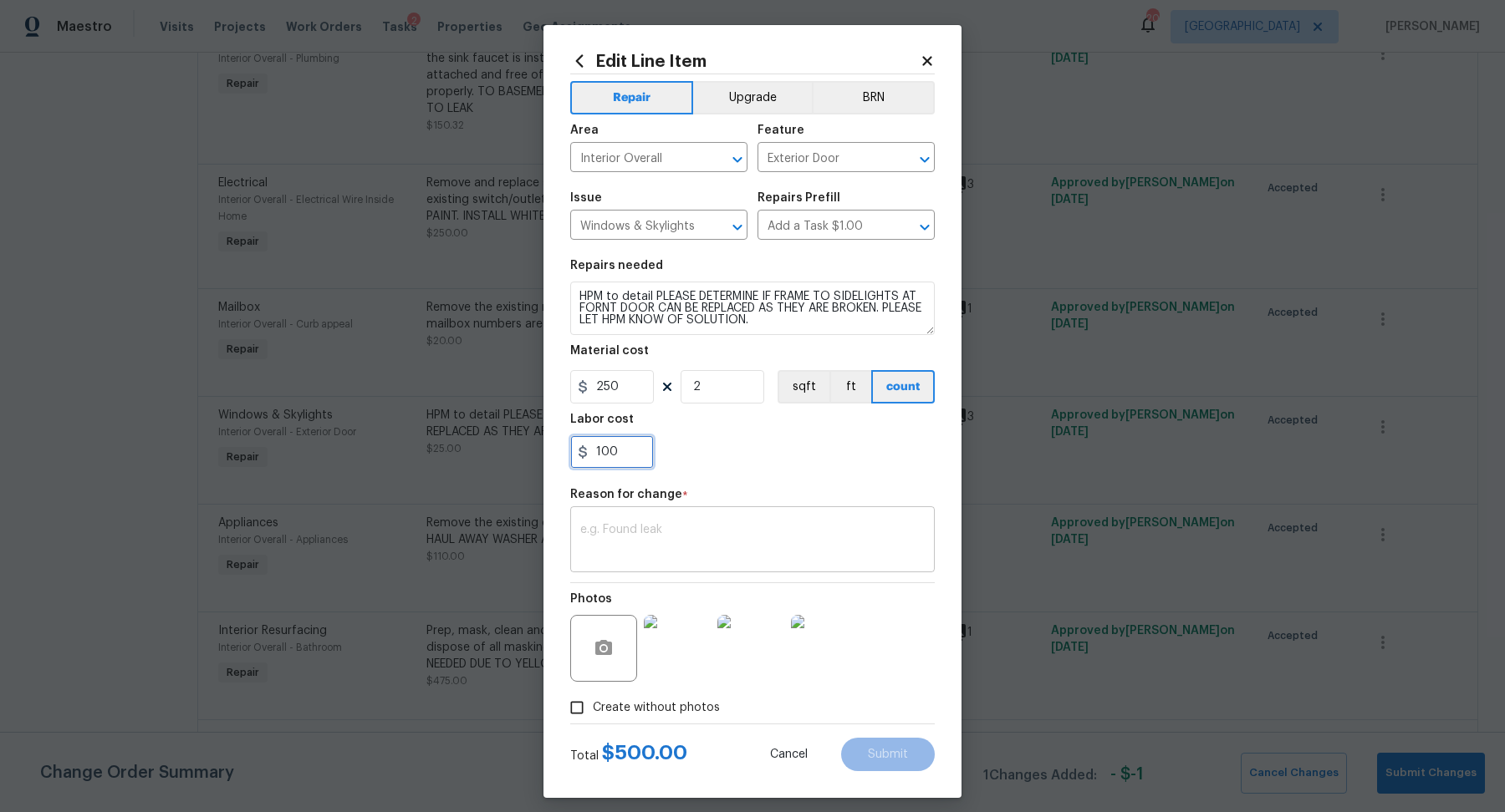
type input "100"
click at [691, 540] on textarea at bounding box center [752, 541] width 345 height 35
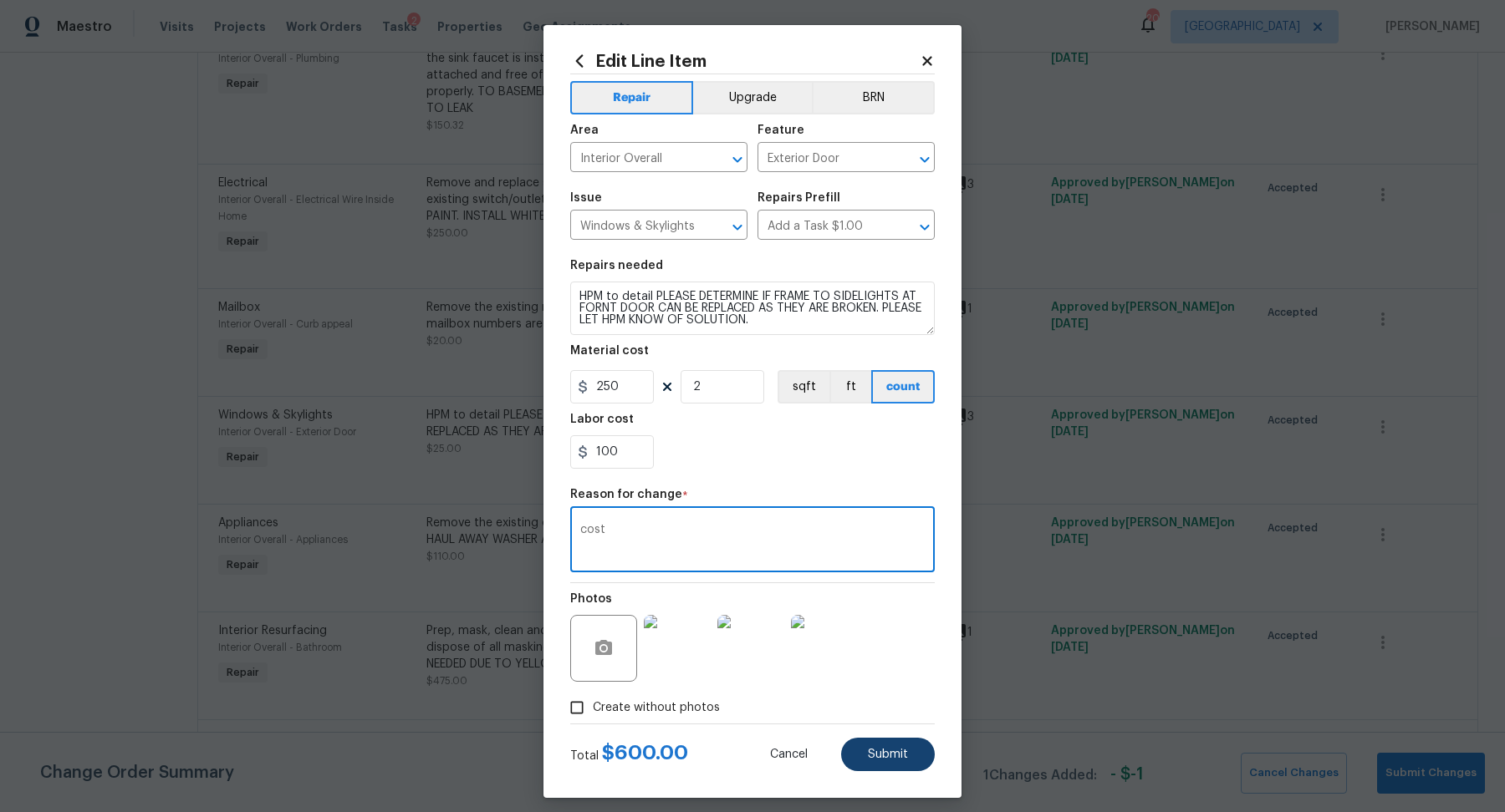
type textarea "cost"
click at [889, 642] on button "Submit" at bounding box center [888, 755] width 93 height 33
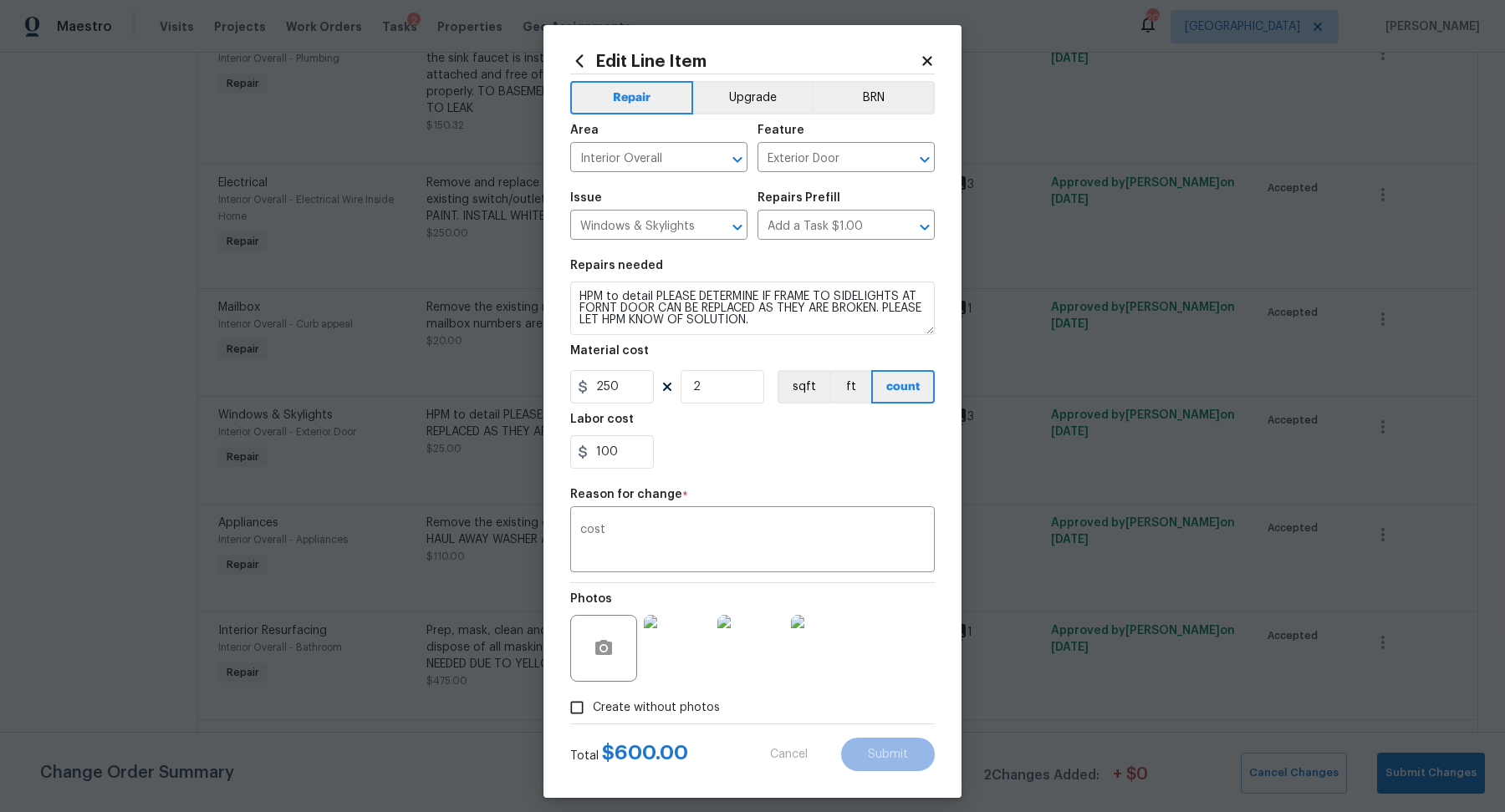
type input "1"
type input "25"
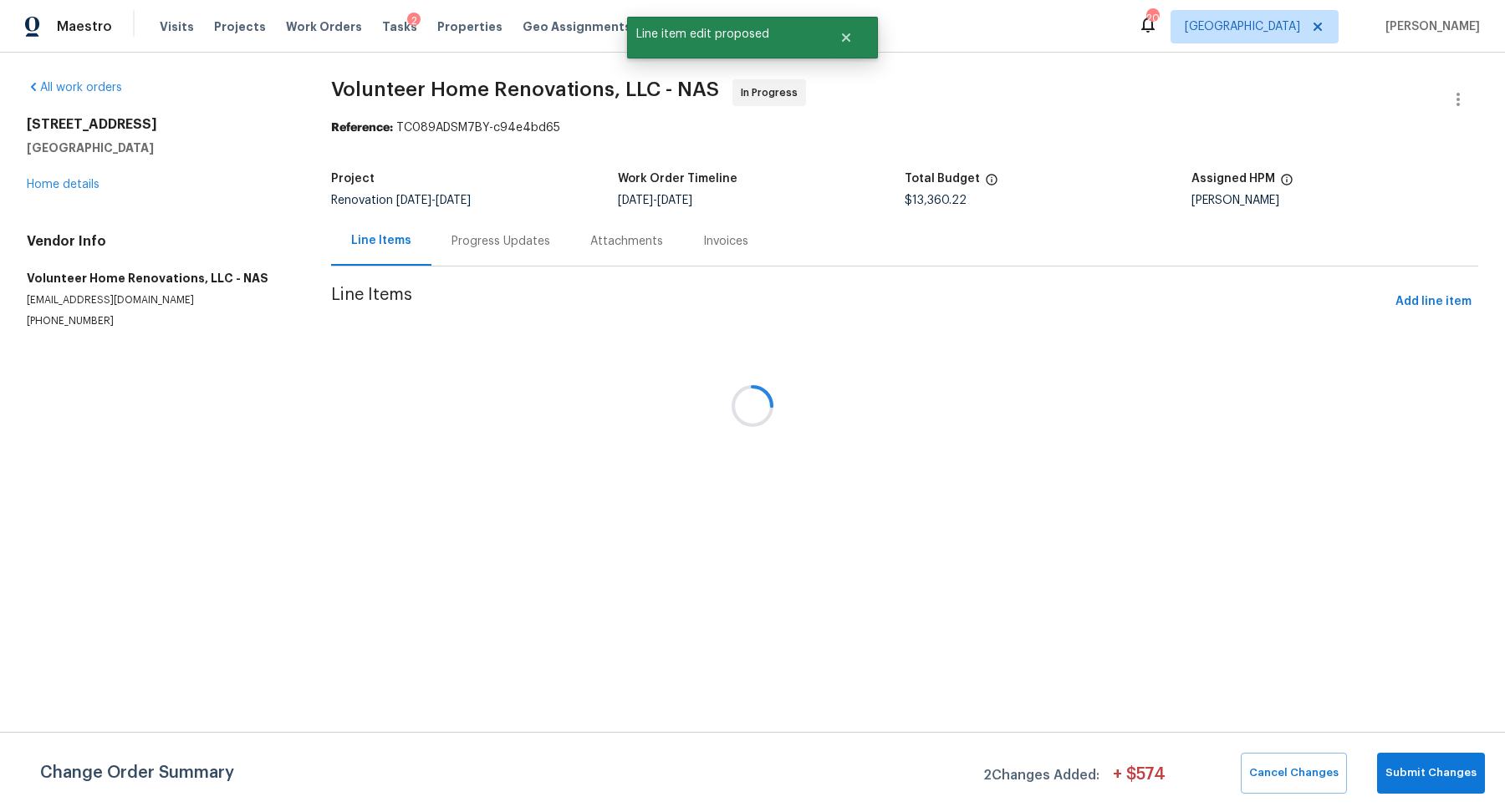
scroll to position [0, 0]
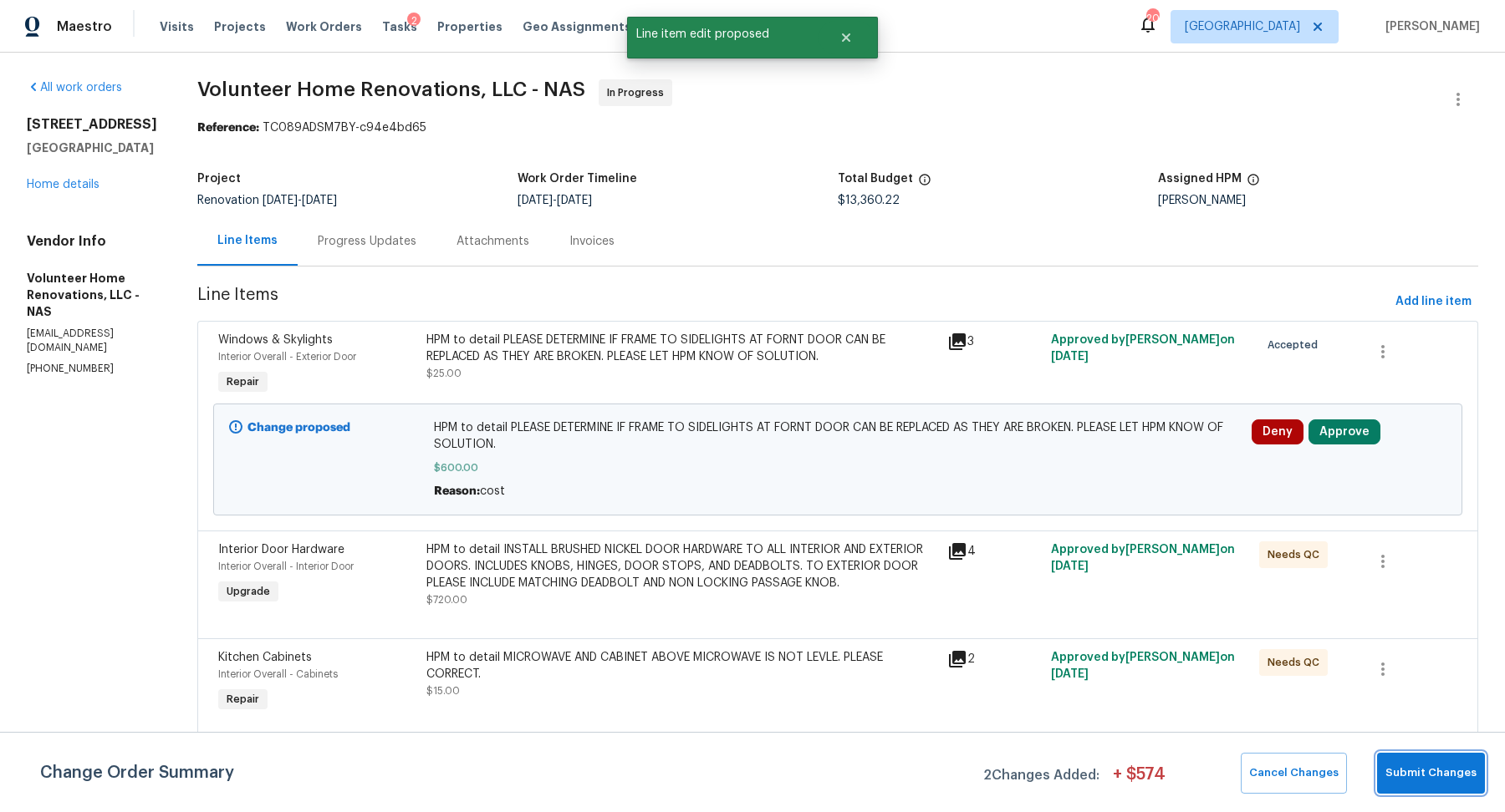
click at [1275, 642] on span "Submit Changes" at bounding box center [1430, 773] width 91 height 19
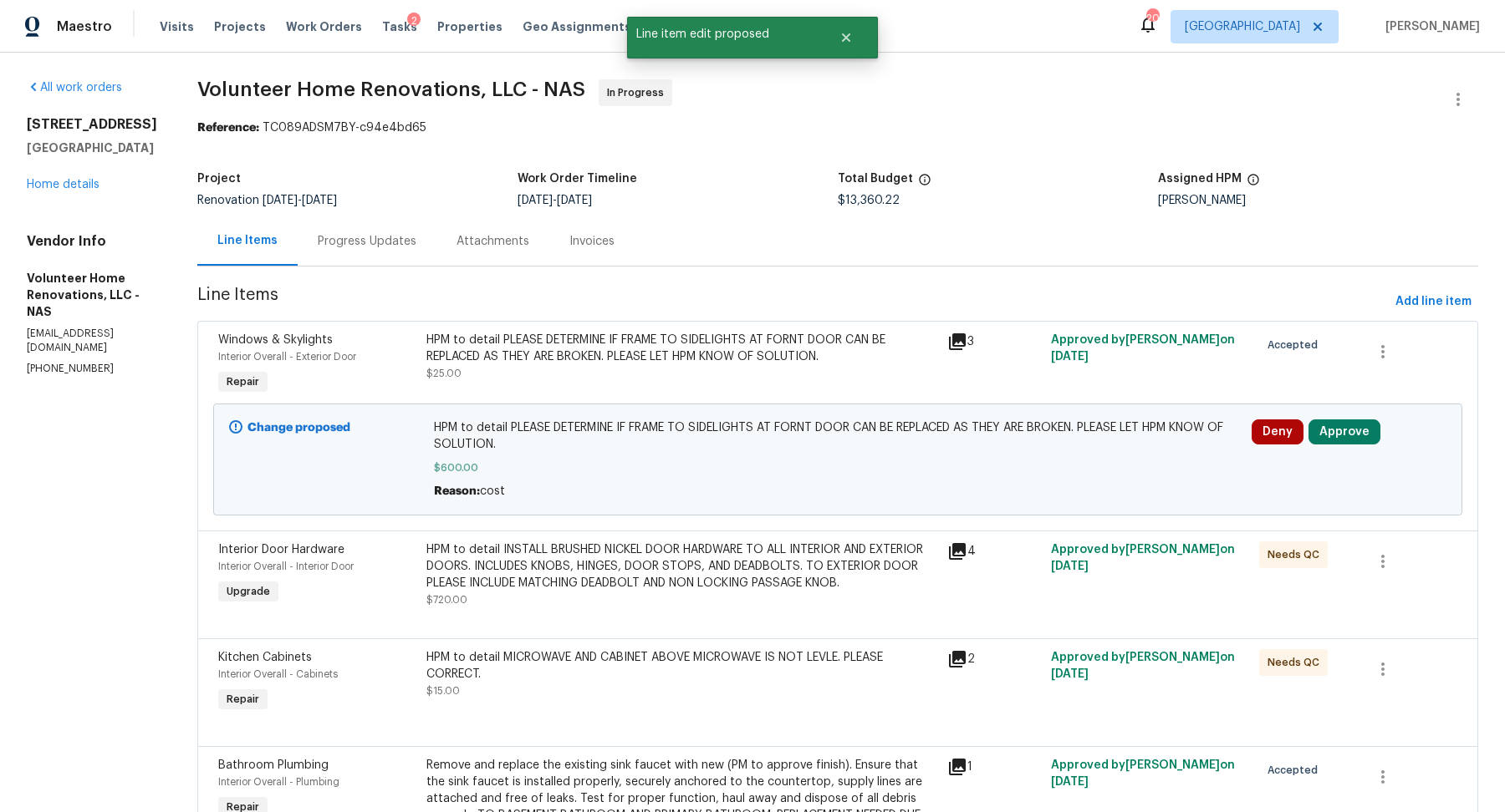
click at [1275, 531] on div "Interior Door Hardware Interior Overall - Interior Door Upgrade HPM to detail I…" at bounding box center [837, 585] width 1280 height 108
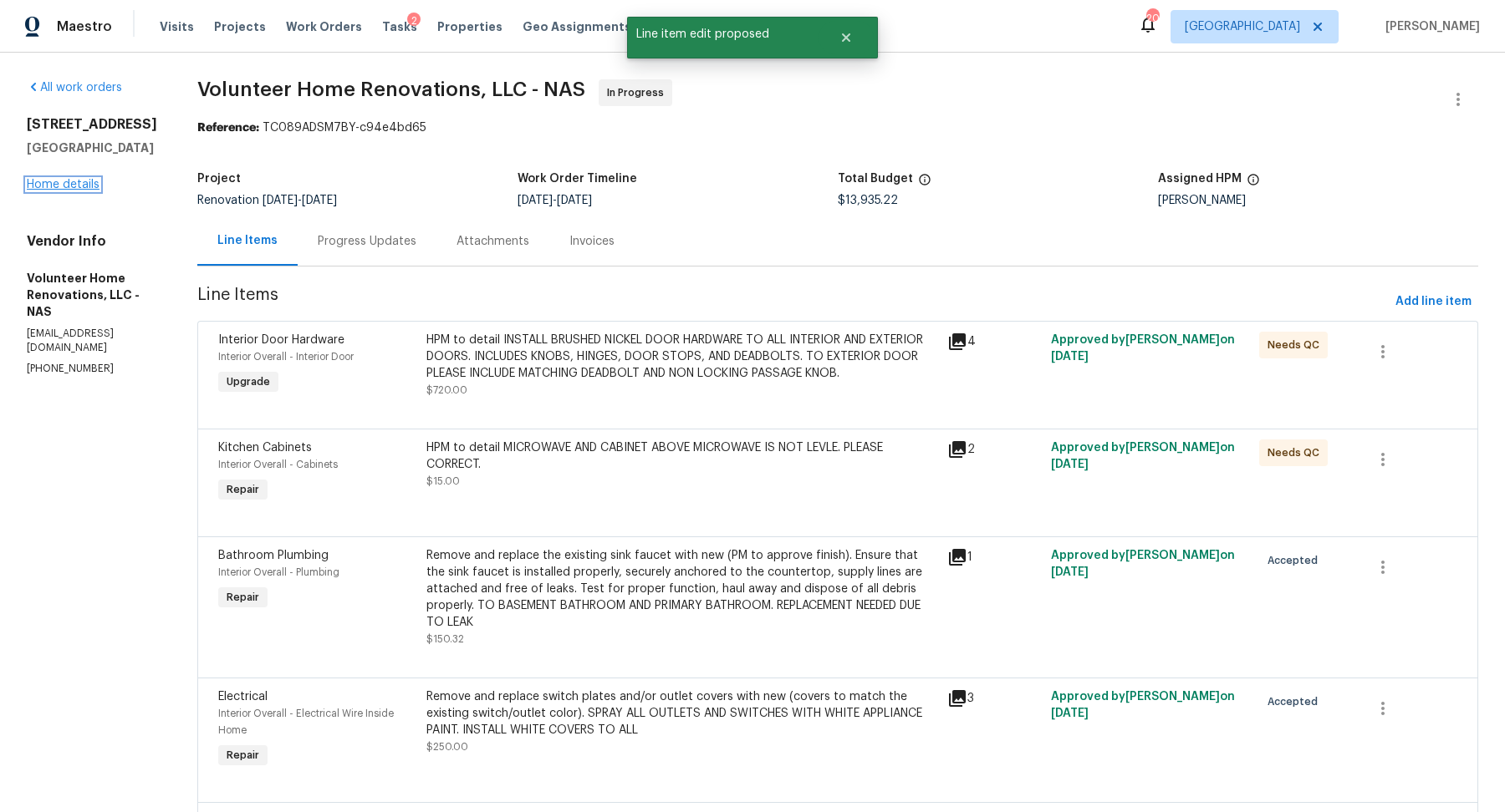
click at [63, 181] on link "Home details" at bounding box center [63, 185] width 73 height 12
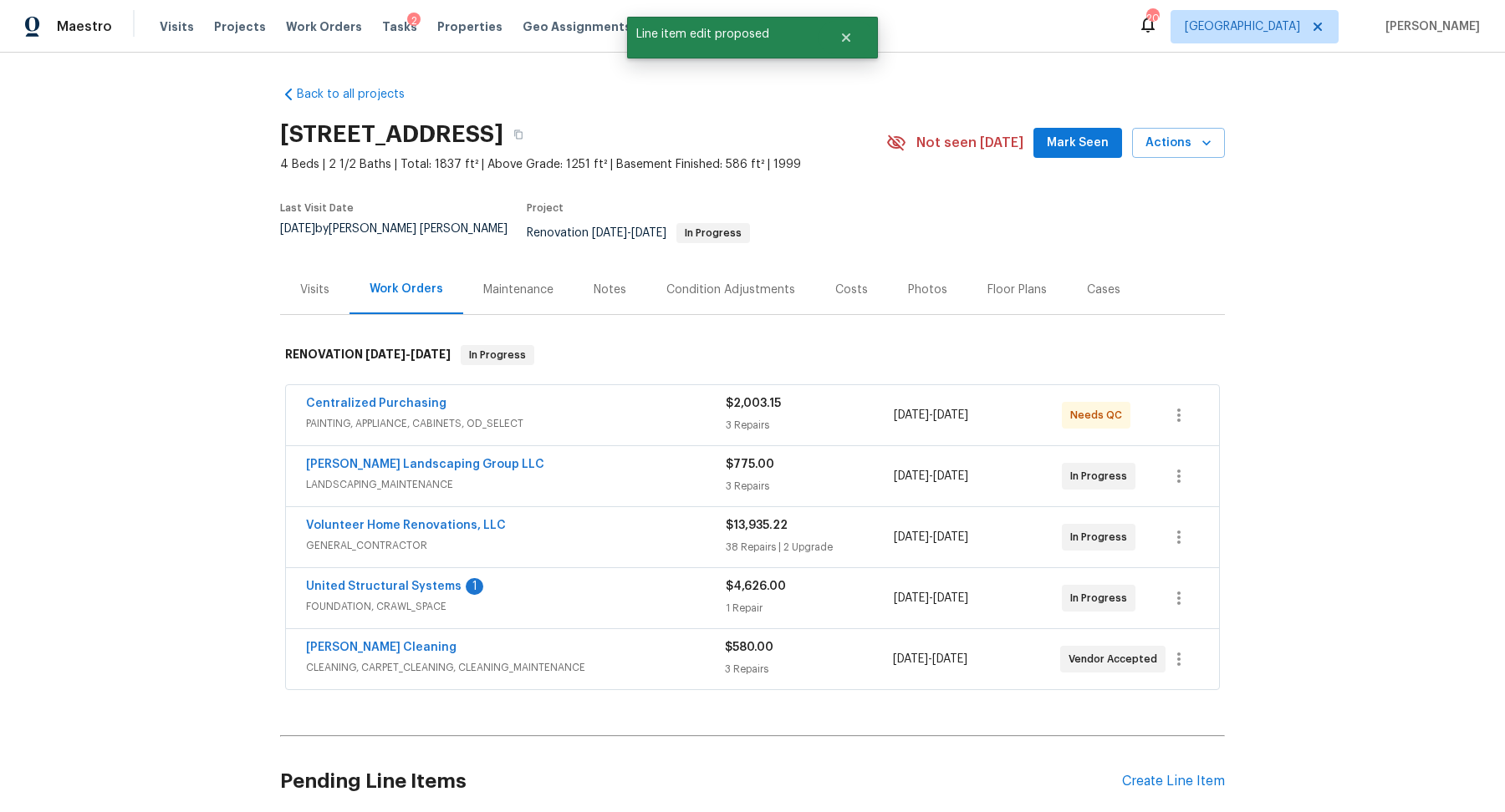
click at [613, 282] on div "Notes" at bounding box center [610, 289] width 33 height 16
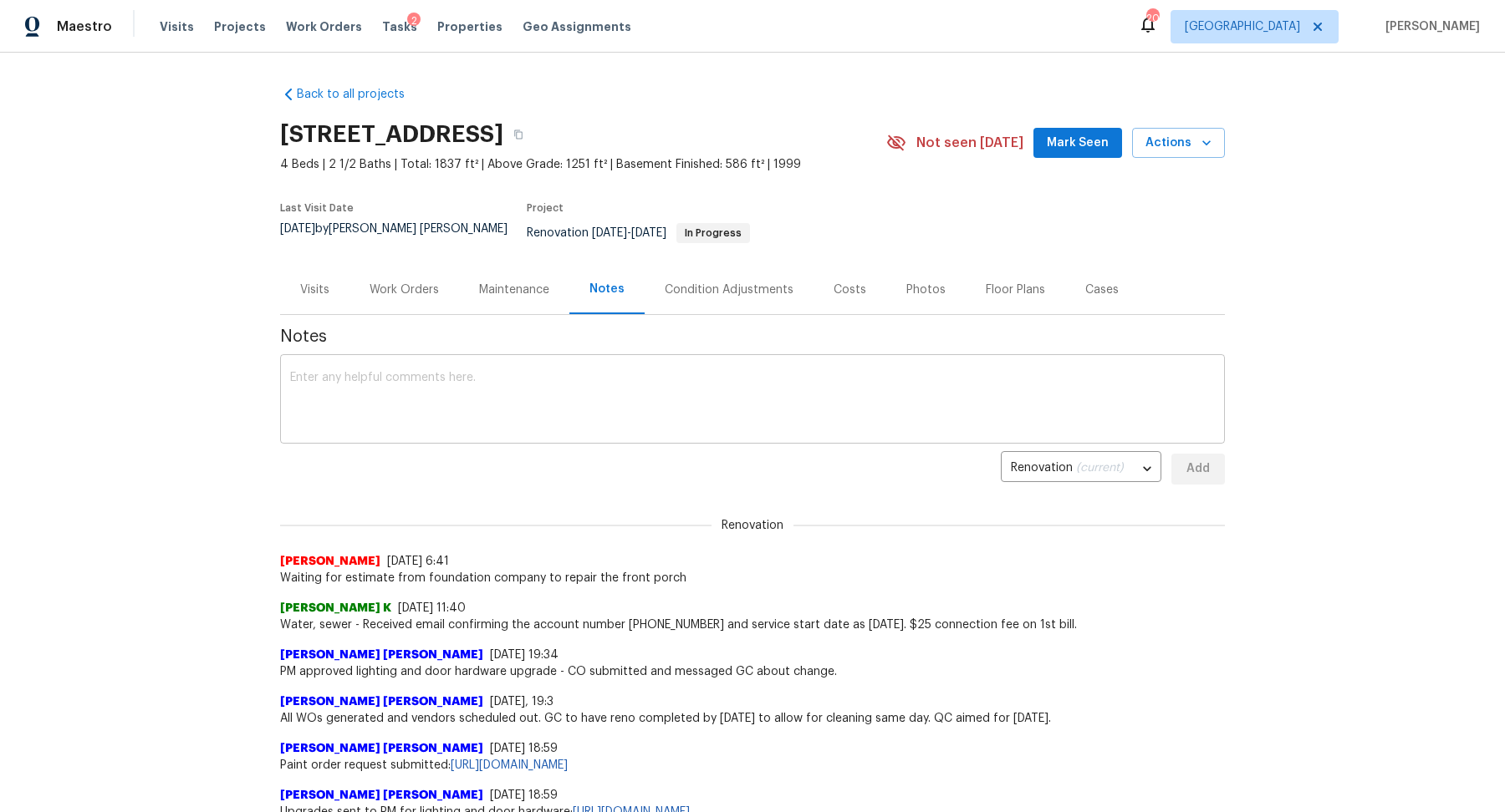
click at [479, 417] on textarea at bounding box center [752, 401] width 924 height 58
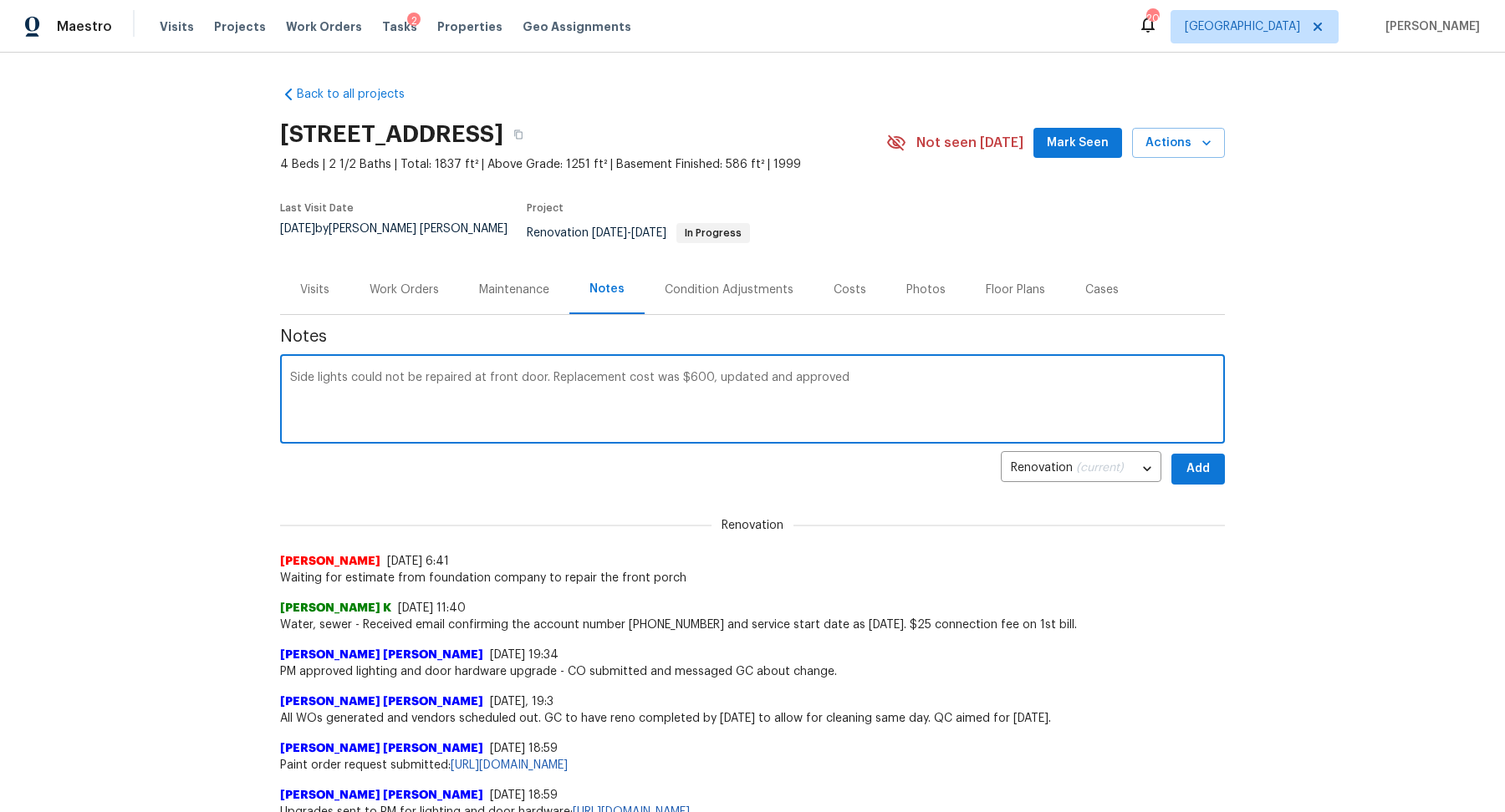
type textarea "Side lights could not be repaired at front door. Replacement cost was $600, upd…"
click at [1210, 462] on span "Add" at bounding box center [1197, 469] width 27 height 21
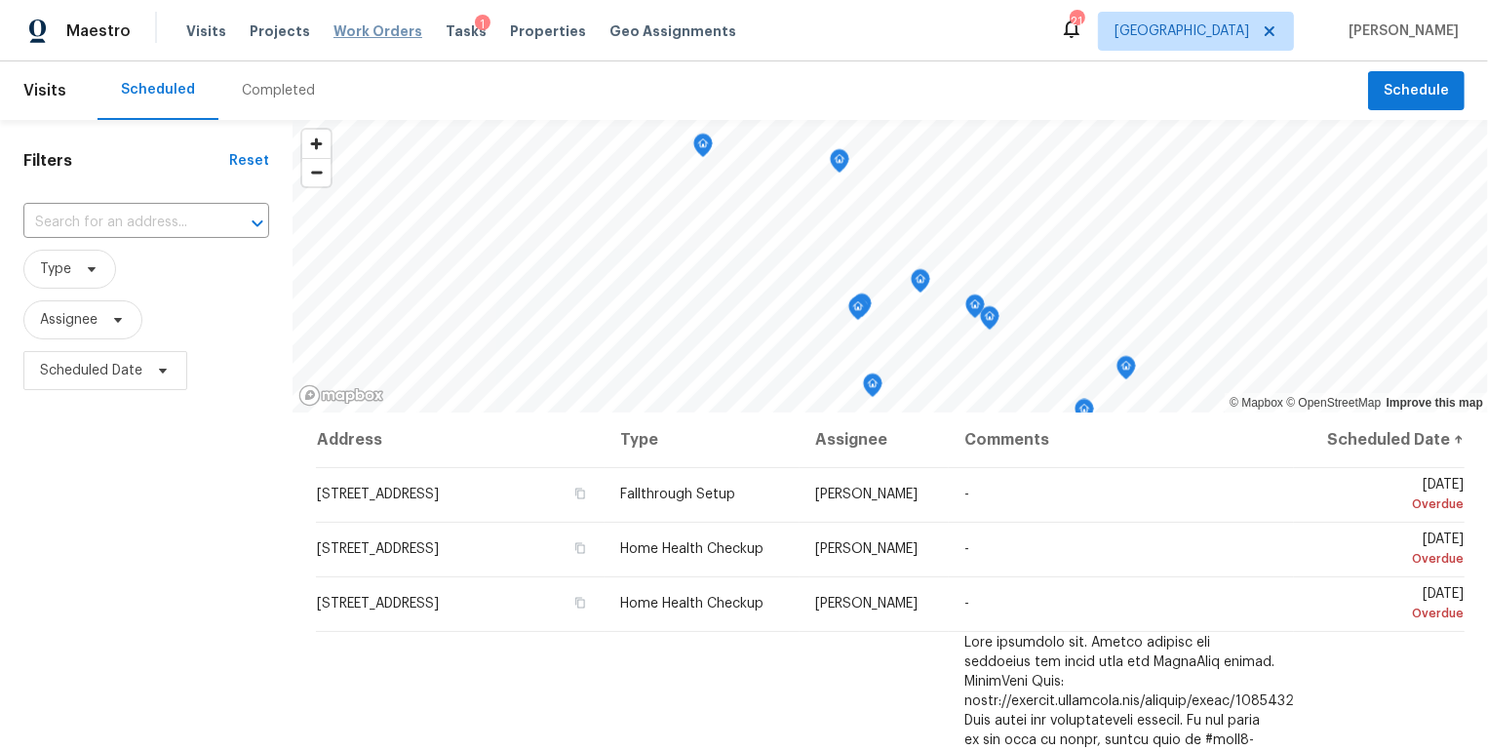
click at [362, 35] on span "Work Orders" at bounding box center [377, 30] width 89 height 19
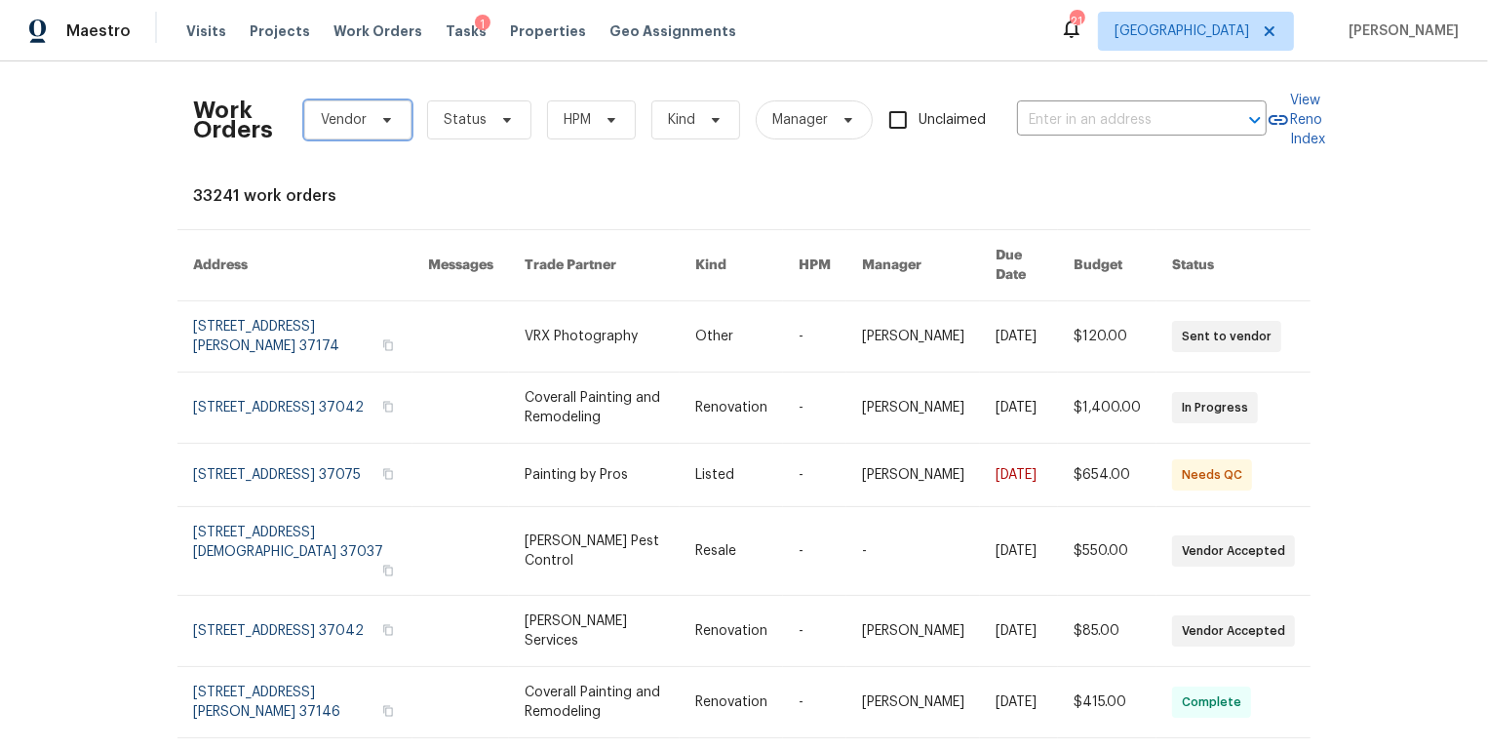
click at [386, 118] on icon at bounding box center [387, 120] width 8 height 5
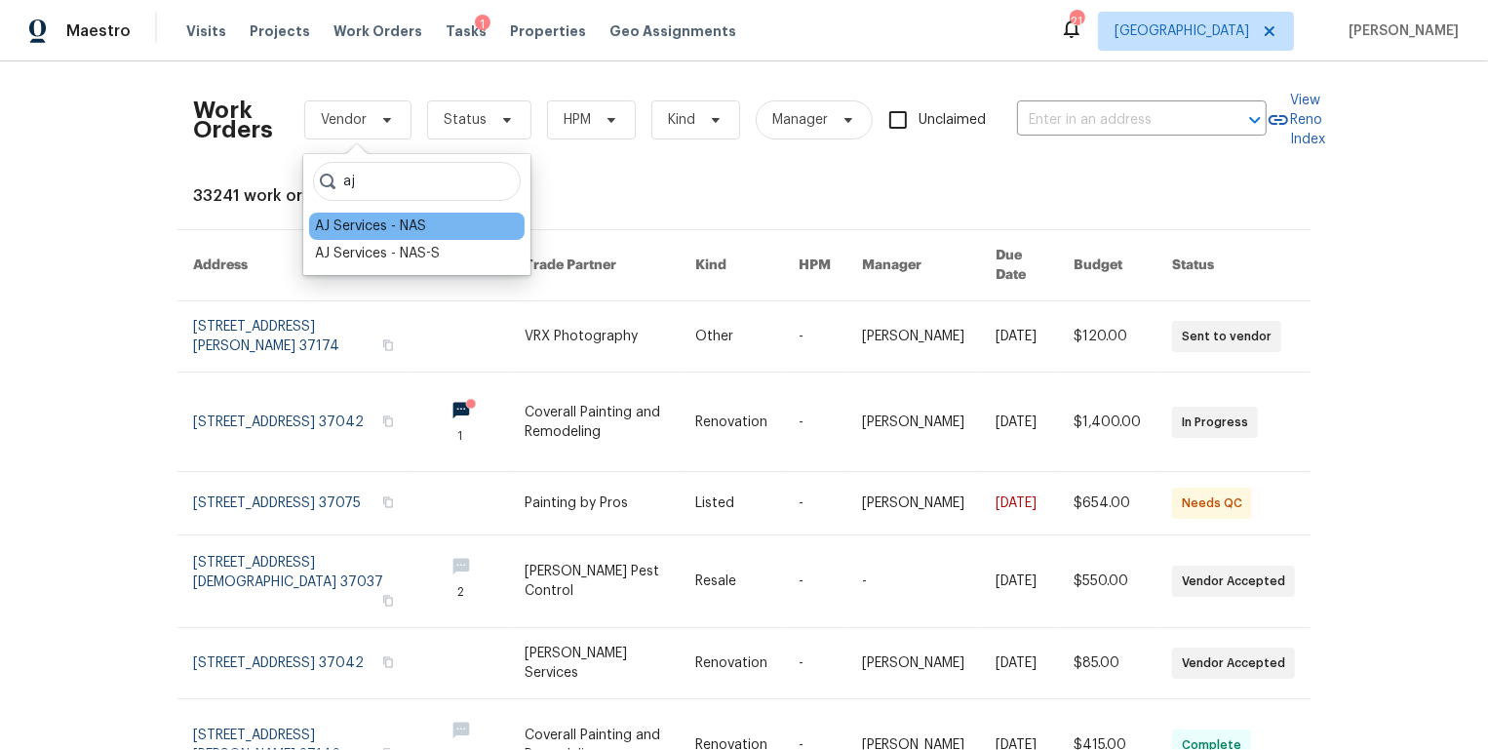
type input "aj"
click at [371, 220] on div "AJ Services - NAS" at bounding box center [370, 225] width 111 height 19
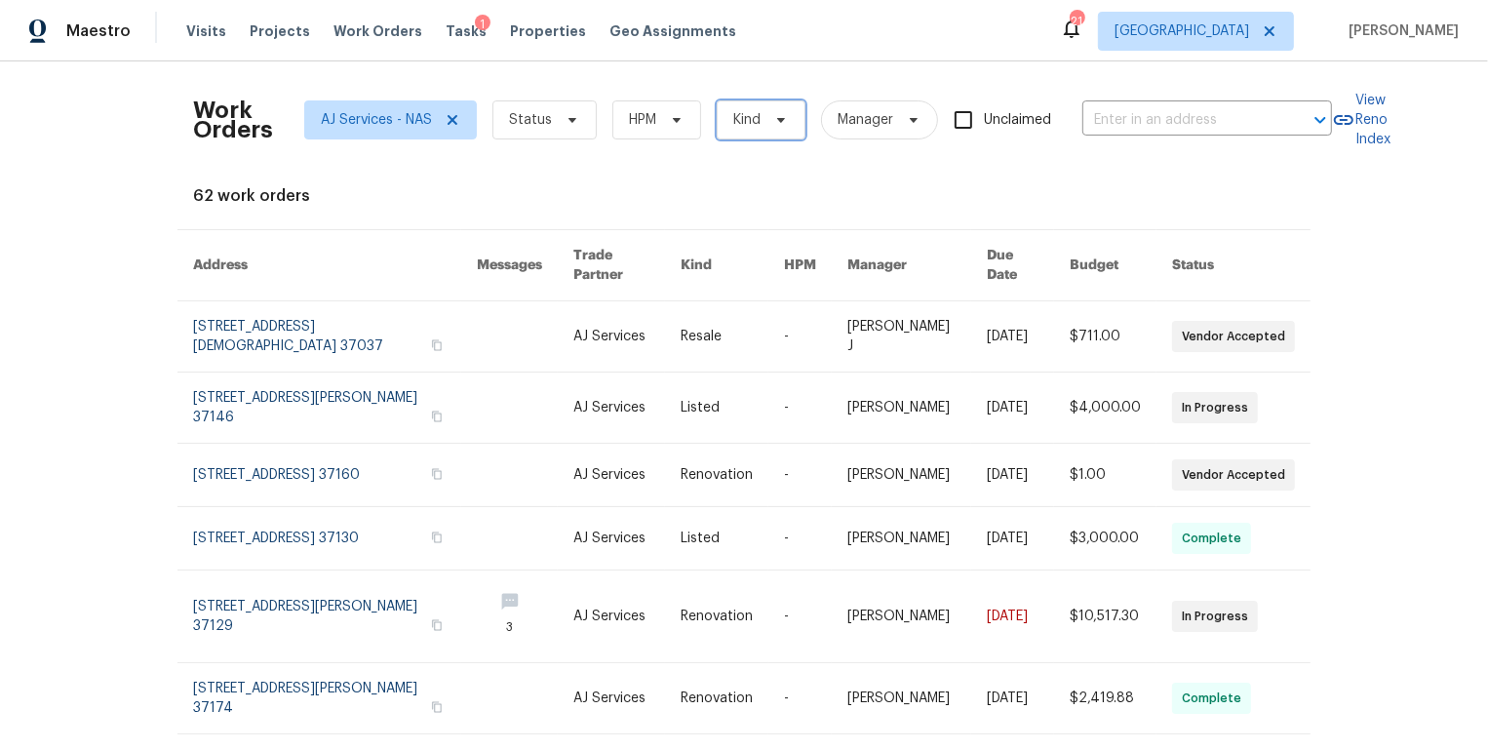
click at [756, 126] on span "Kind" at bounding box center [746, 119] width 27 height 19
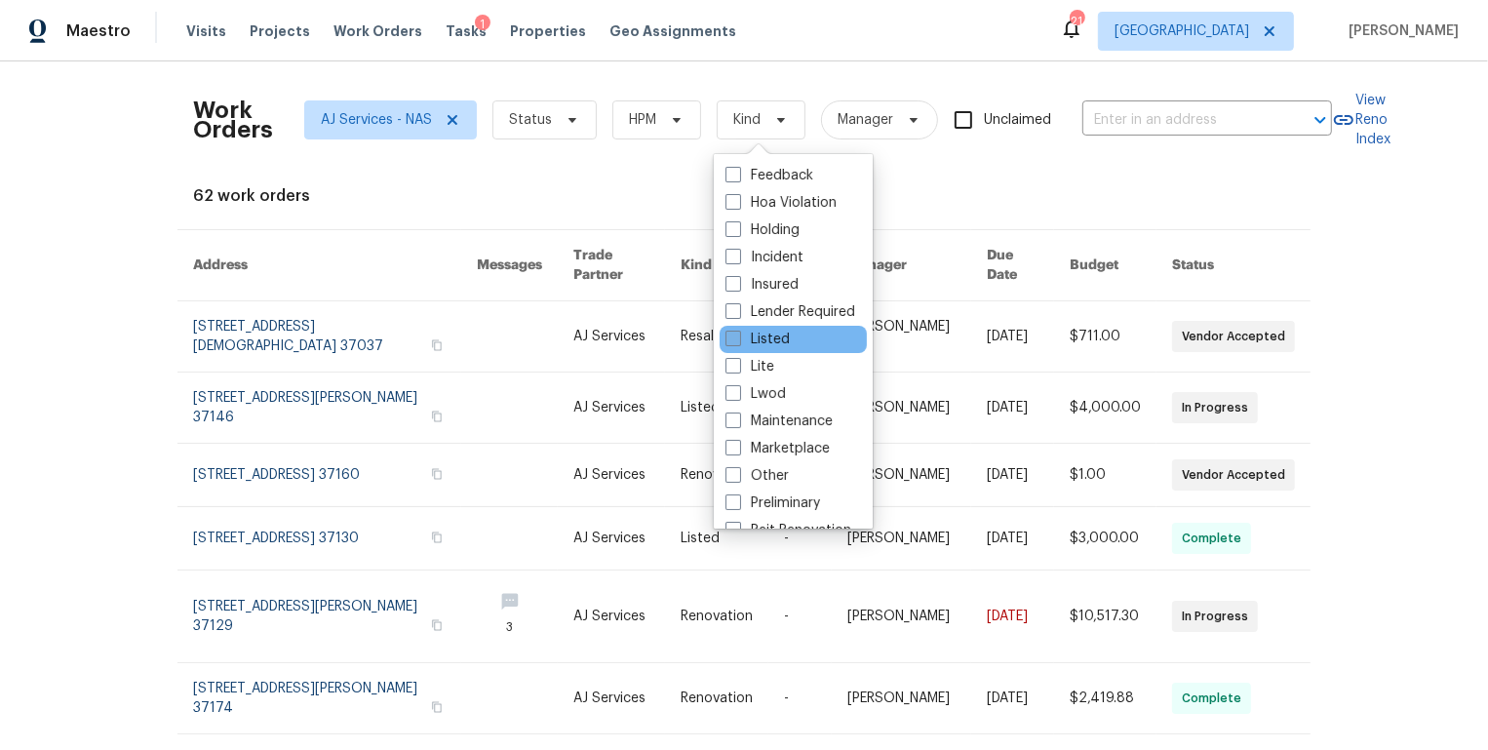
click at [771, 339] on label "Listed" at bounding box center [757, 338] width 64 height 19
click at [738, 339] on input "Listed" at bounding box center [731, 335] width 13 height 13
checkbox input "true"
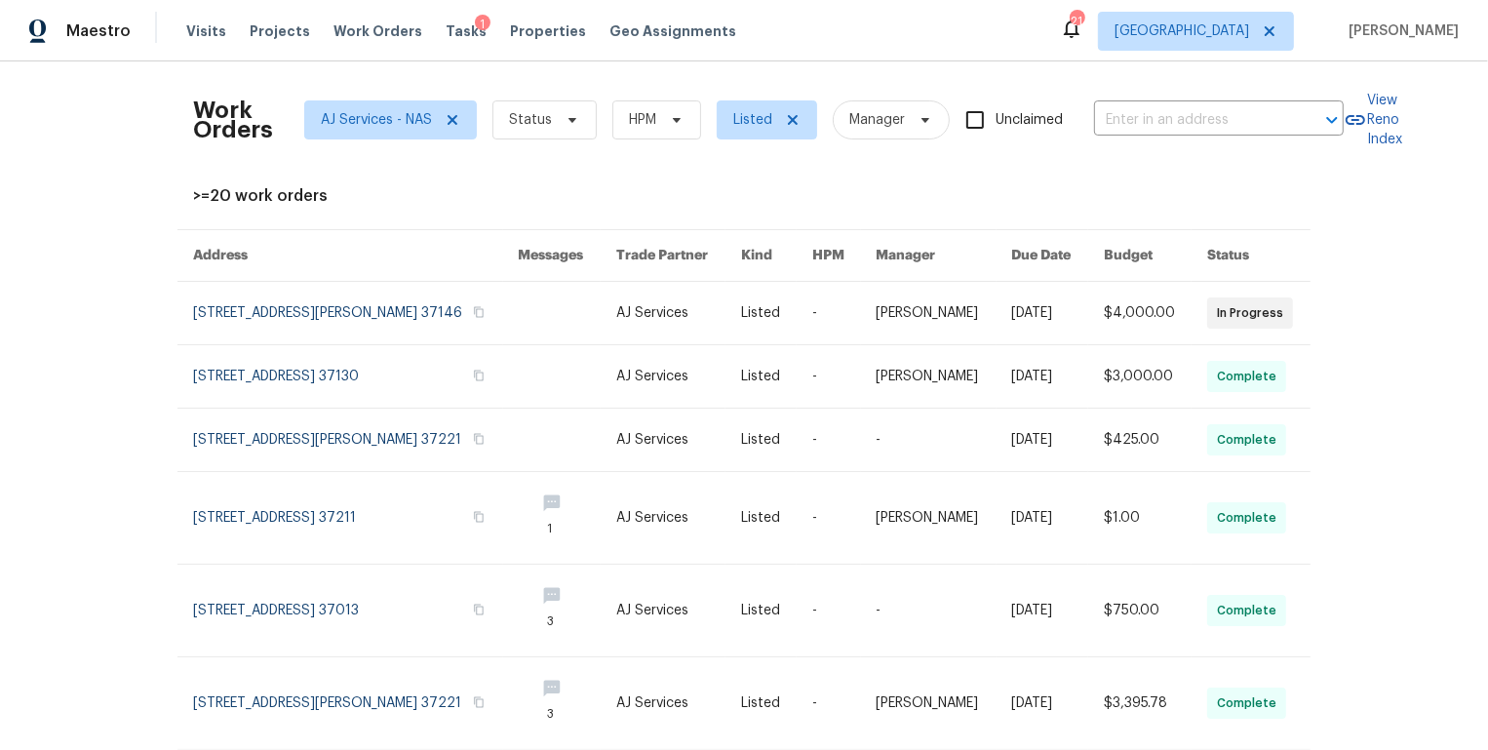
click at [71, 299] on div "Work Orders AJ Services - NAS Status HPM Listed Manager Unclaimed ​ View Reno I…" at bounding box center [744, 405] width 1488 height 688
click at [452, 118] on icon at bounding box center [452, 120] width 10 height 10
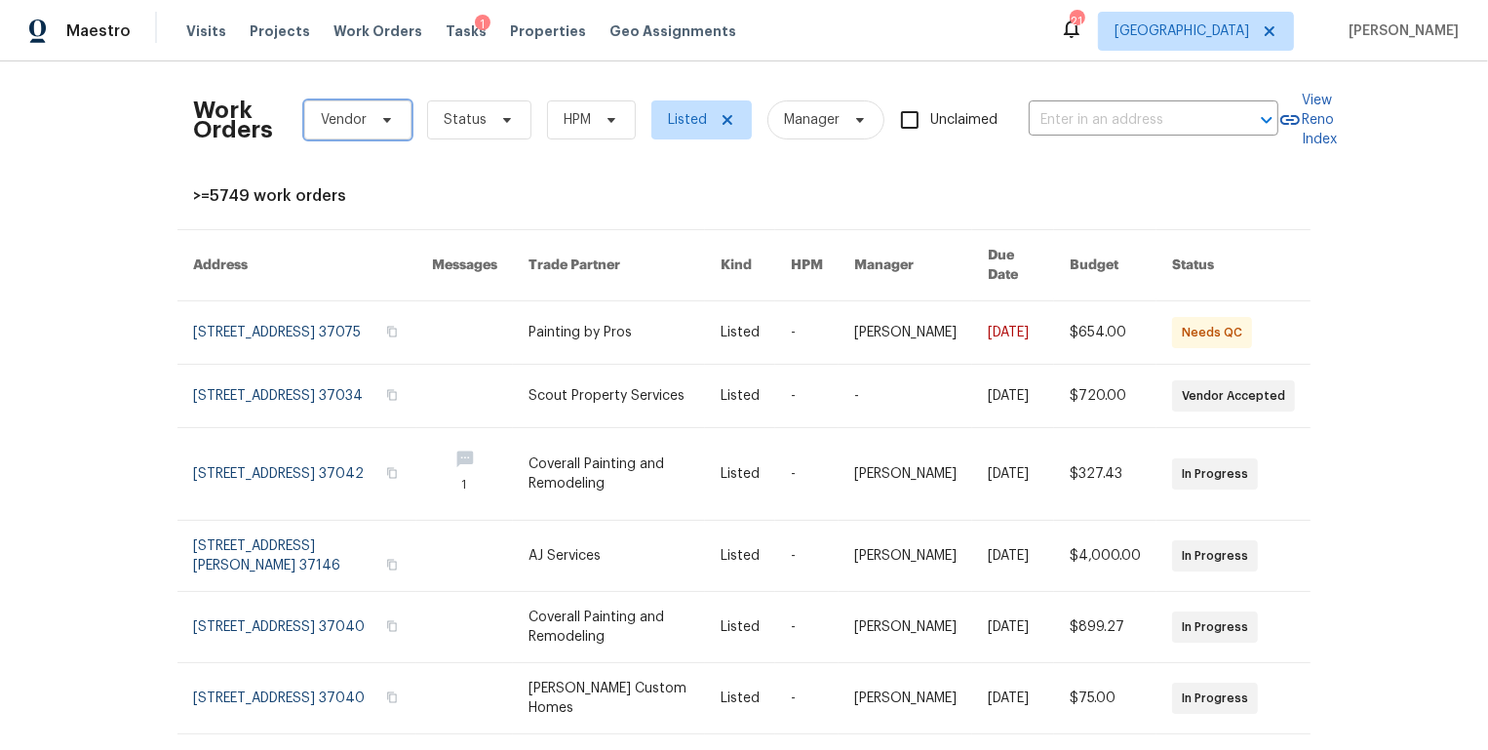
click at [383, 118] on icon at bounding box center [387, 120] width 8 height 5
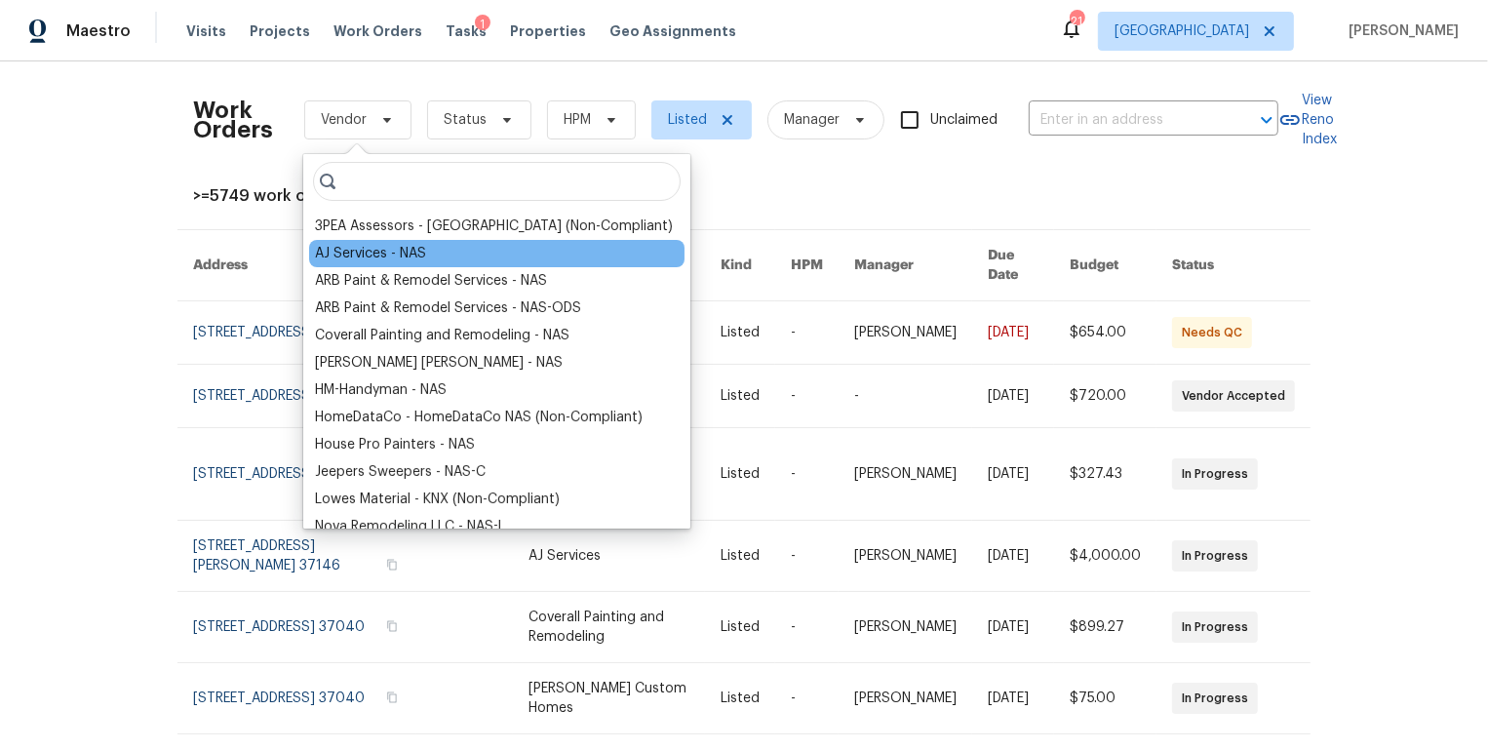
click at [368, 250] on div "AJ Services - NAS" at bounding box center [370, 253] width 111 height 19
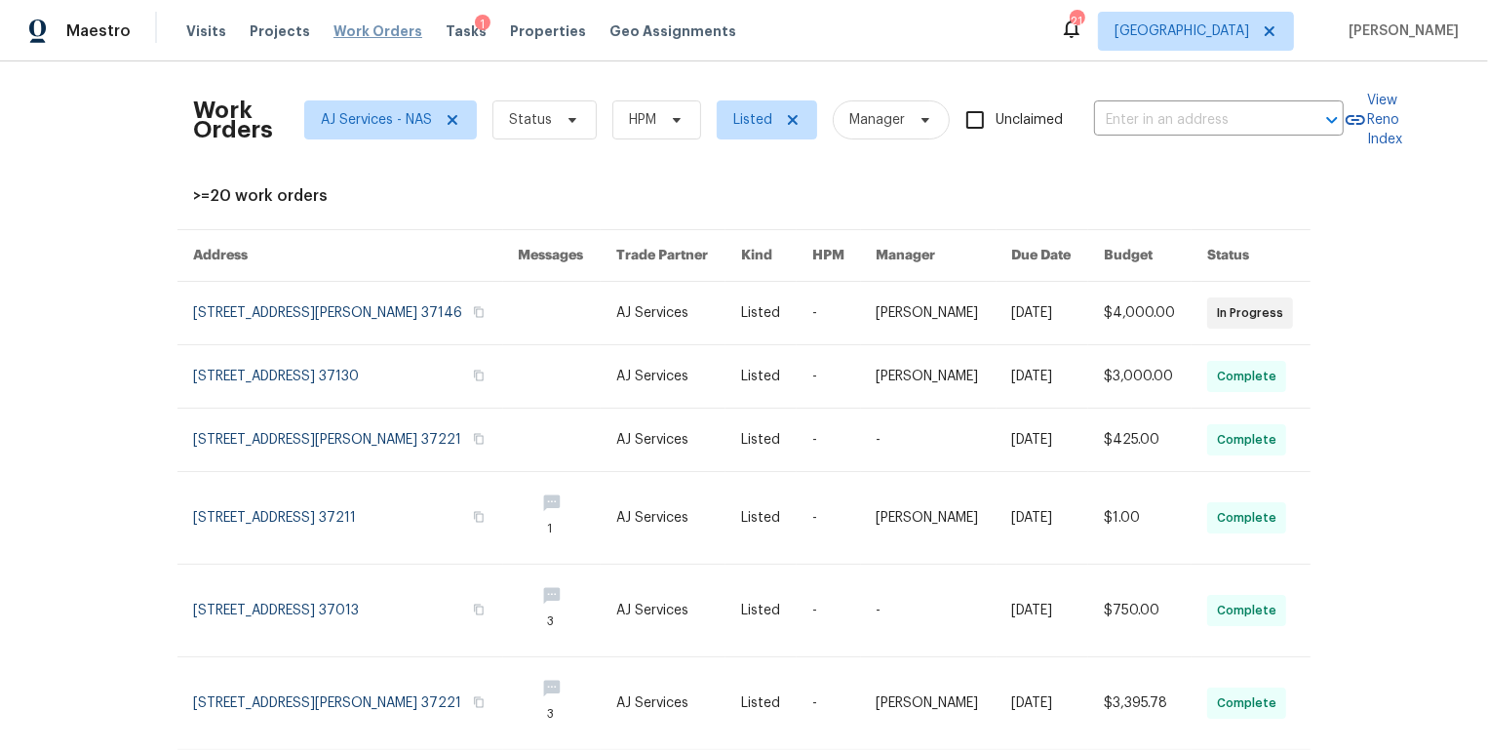
click at [393, 27] on span "Work Orders" at bounding box center [377, 30] width 89 height 19
click at [1145, 118] on input "text" at bounding box center [1191, 120] width 195 height 30
type input "greens"
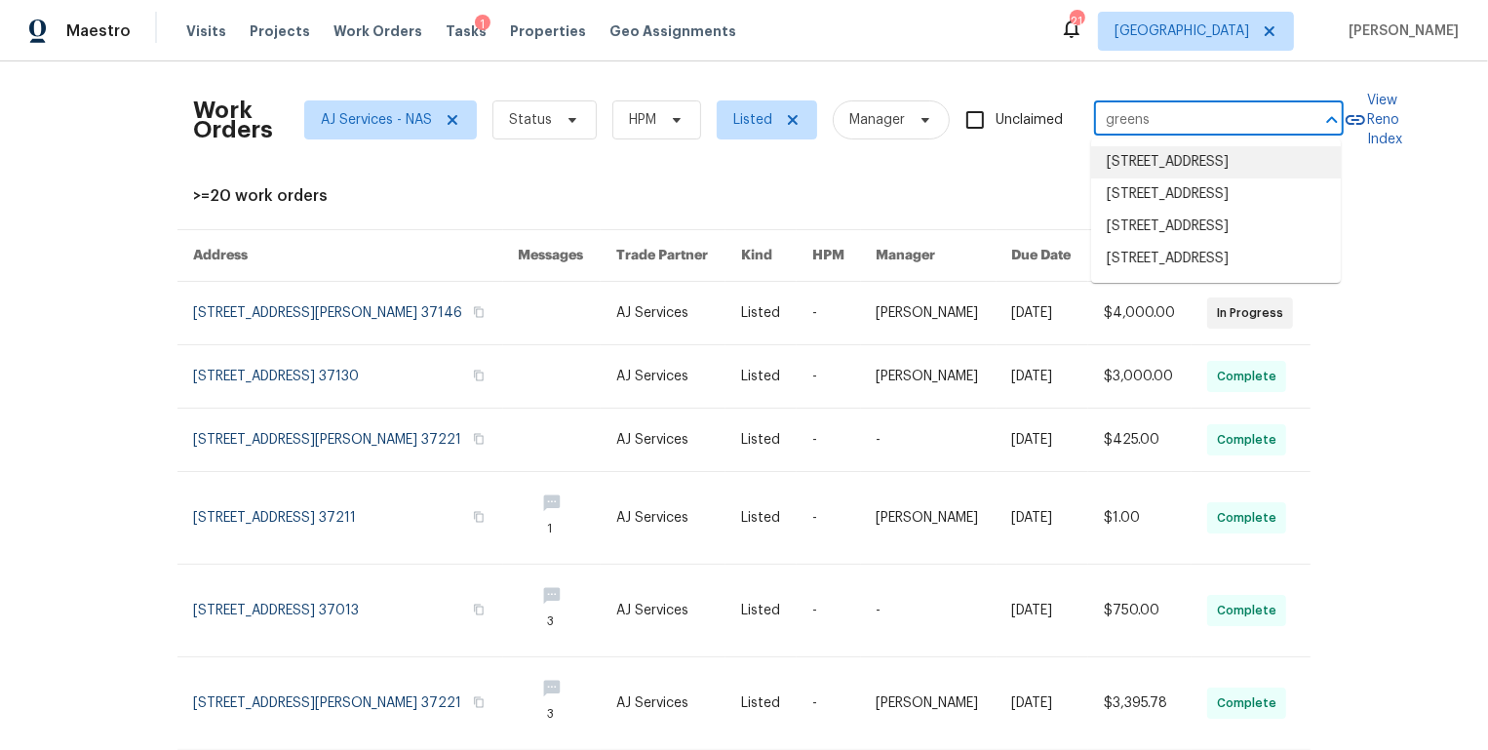
click at [1132, 178] on li "3540 Greens Mill Rd, Spring Hill, TN 37174" at bounding box center [1216, 162] width 250 height 32
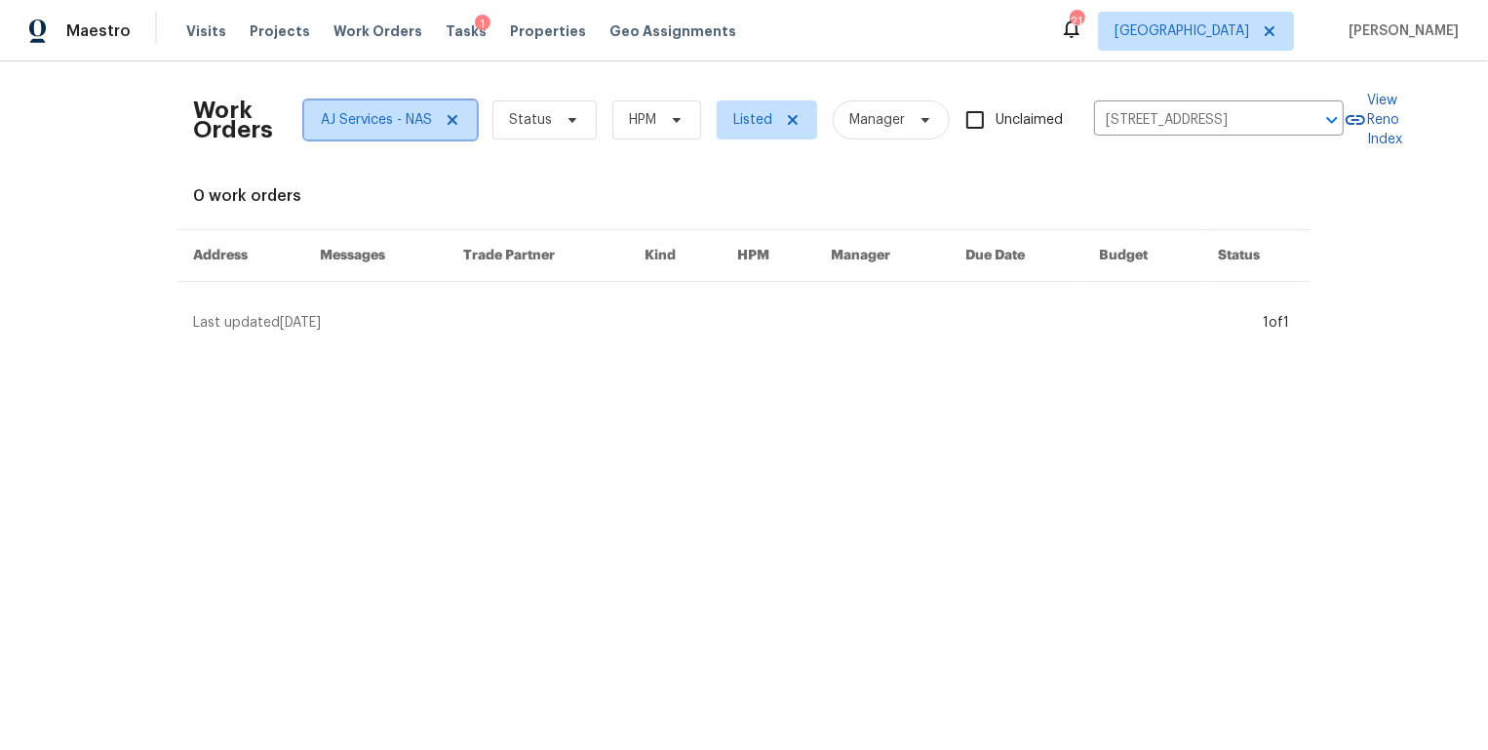
click at [457, 119] on icon at bounding box center [452, 120] width 16 height 16
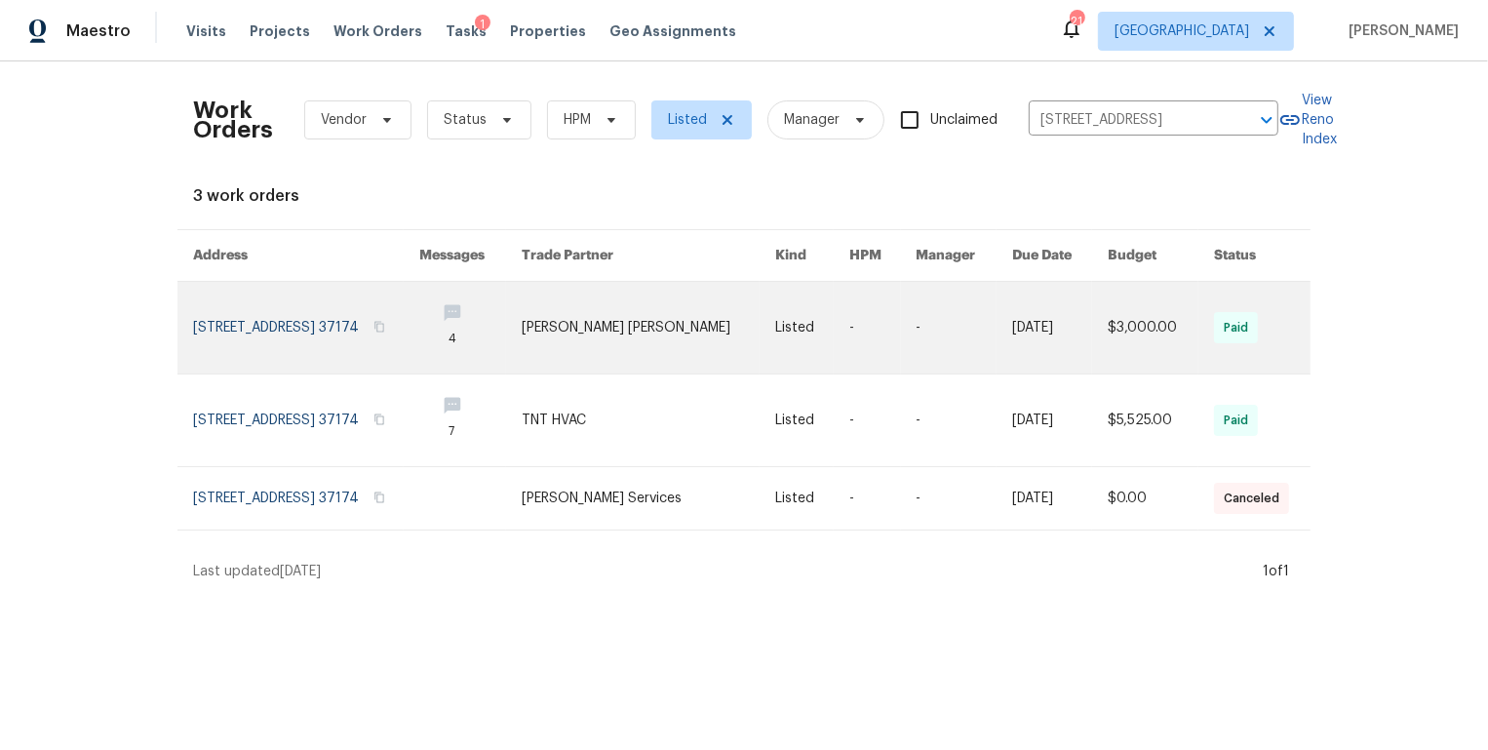
click at [365, 323] on link at bounding box center [306, 328] width 226 height 92
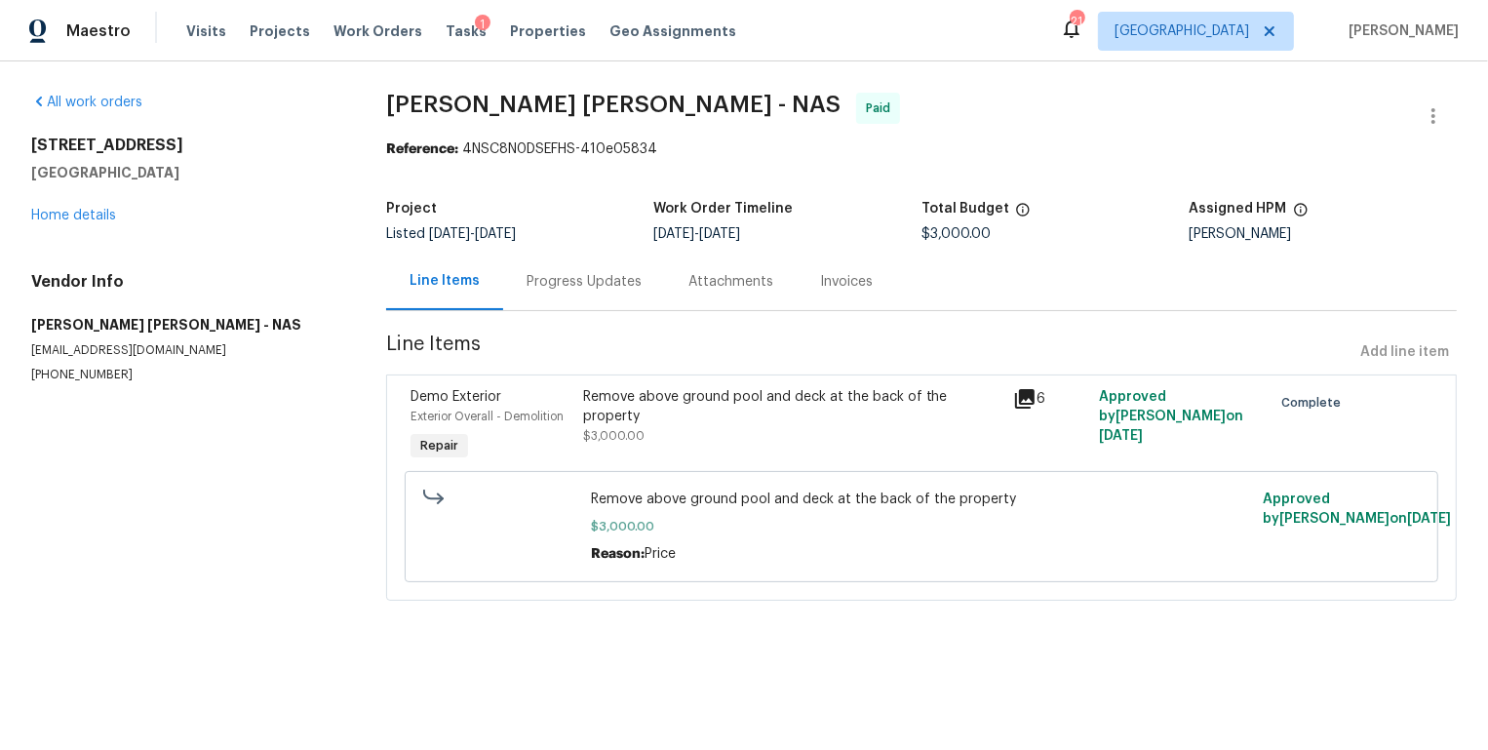
click at [73, 203] on div "3540 Greens Mill Rd Spring Hill, TN 37174 Home details" at bounding box center [185, 180] width 308 height 90
click at [64, 212] on link "Home details" at bounding box center [73, 216] width 85 height 14
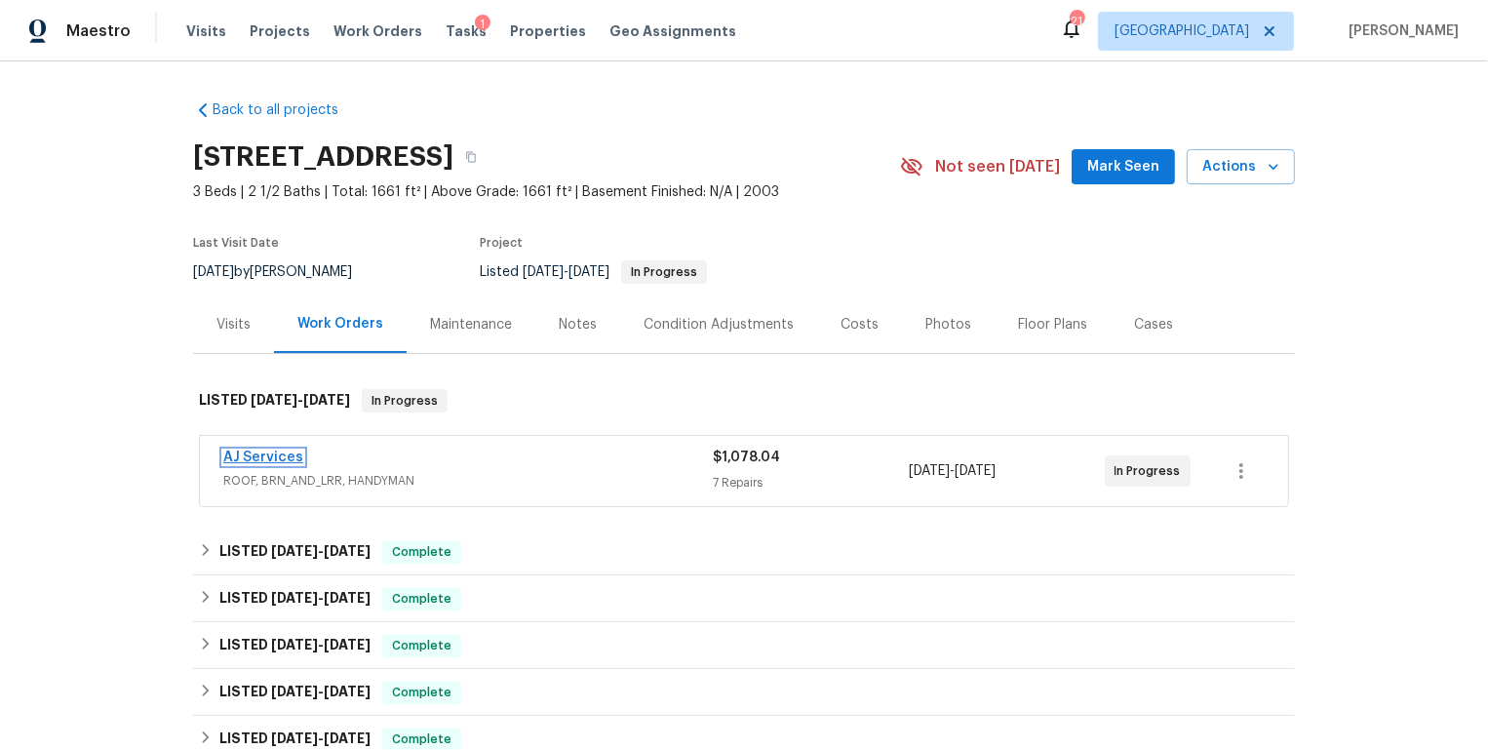
click at [260, 457] on link "AJ Services" at bounding box center [263, 457] width 80 height 14
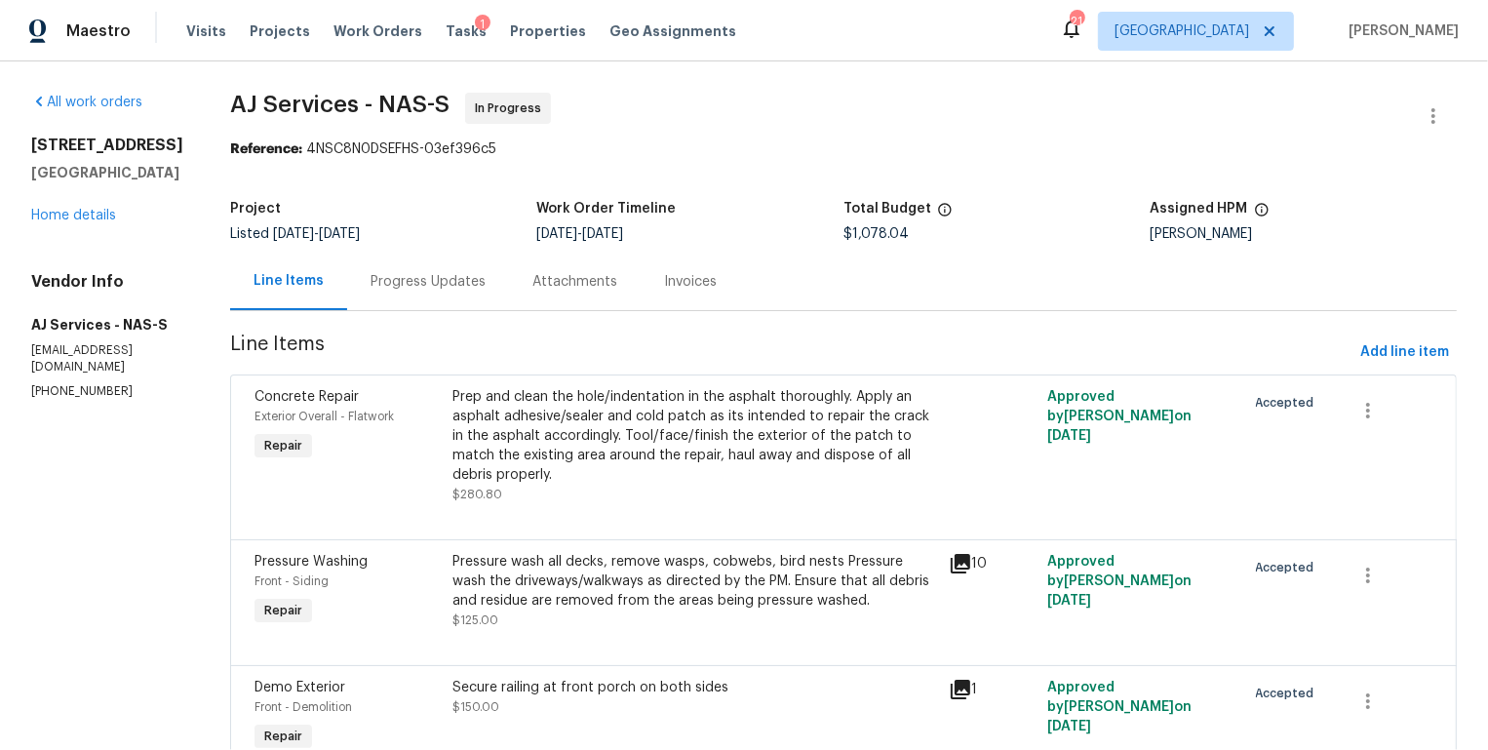
click at [433, 286] on div "Progress Updates" at bounding box center [427, 281] width 115 height 19
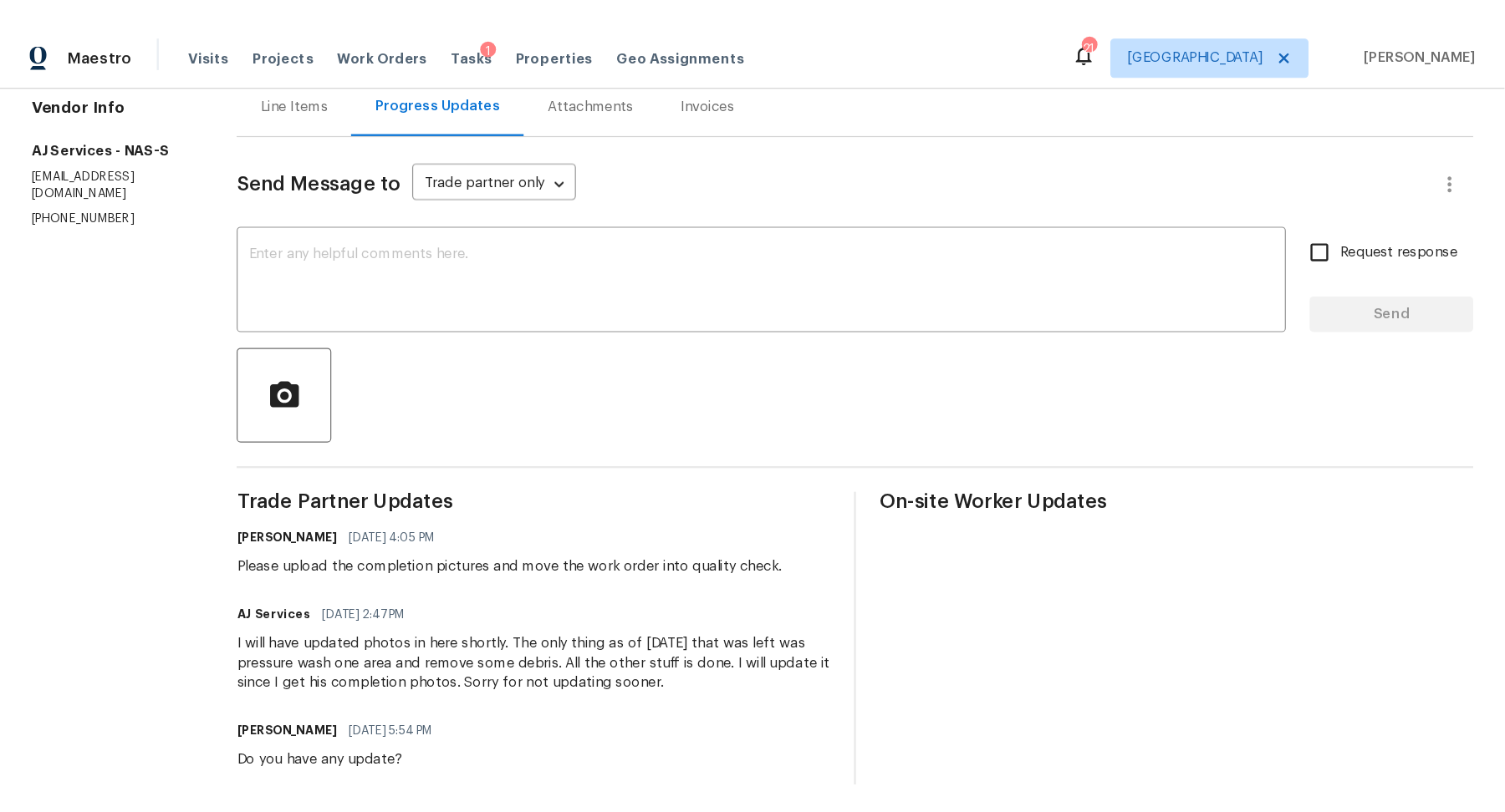
scroll to position [174, 0]
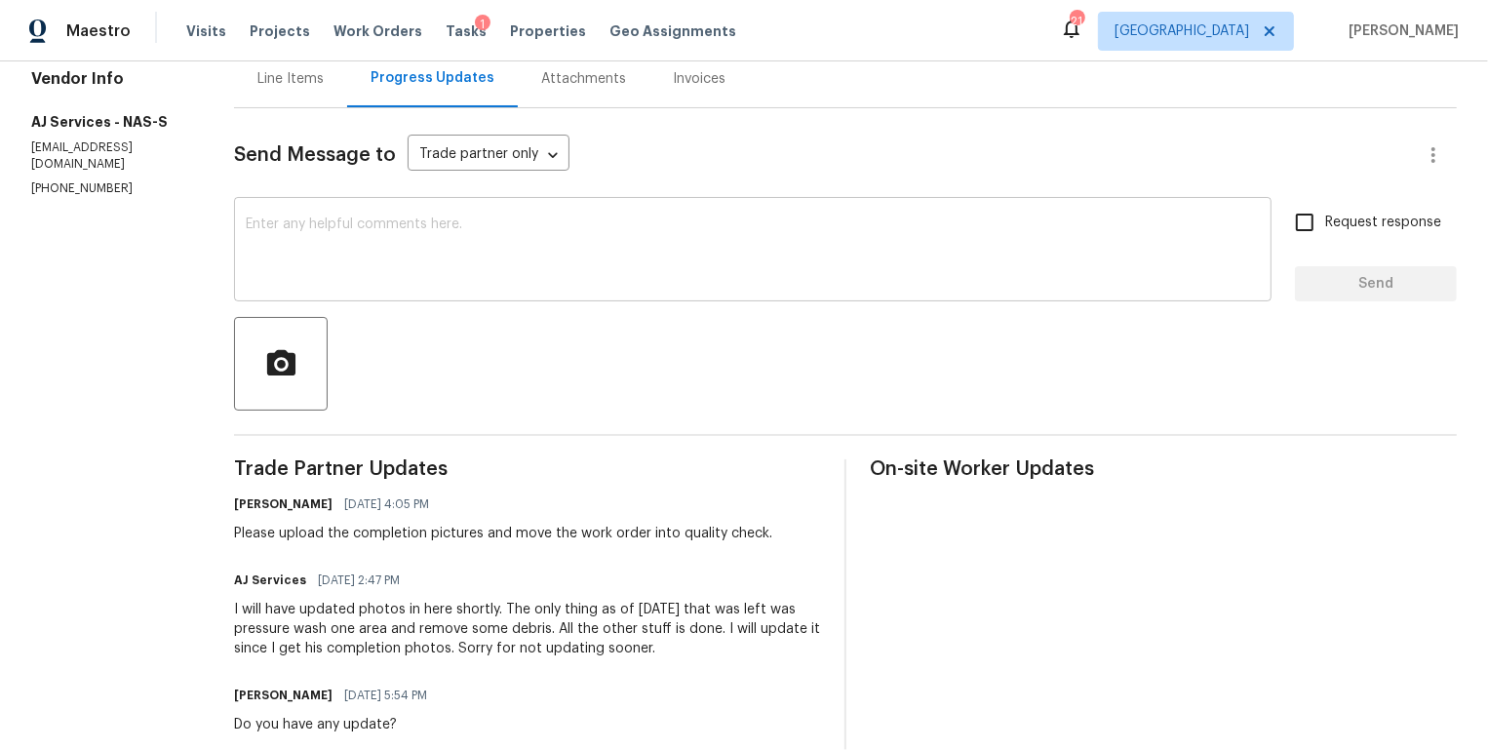
click at [483, 266] on textarea at bounding box center [753, 251] width 1014 height 68
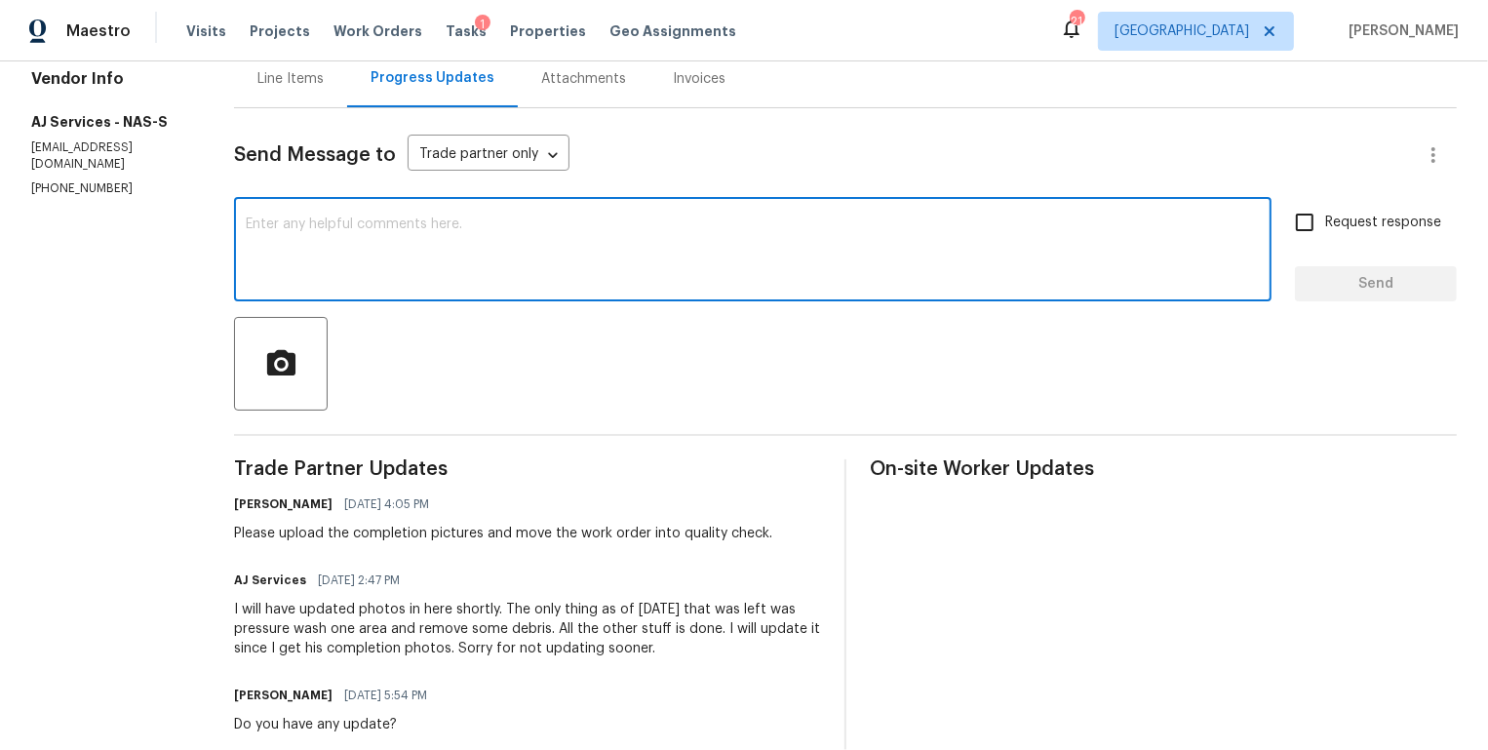
type textarea "H"
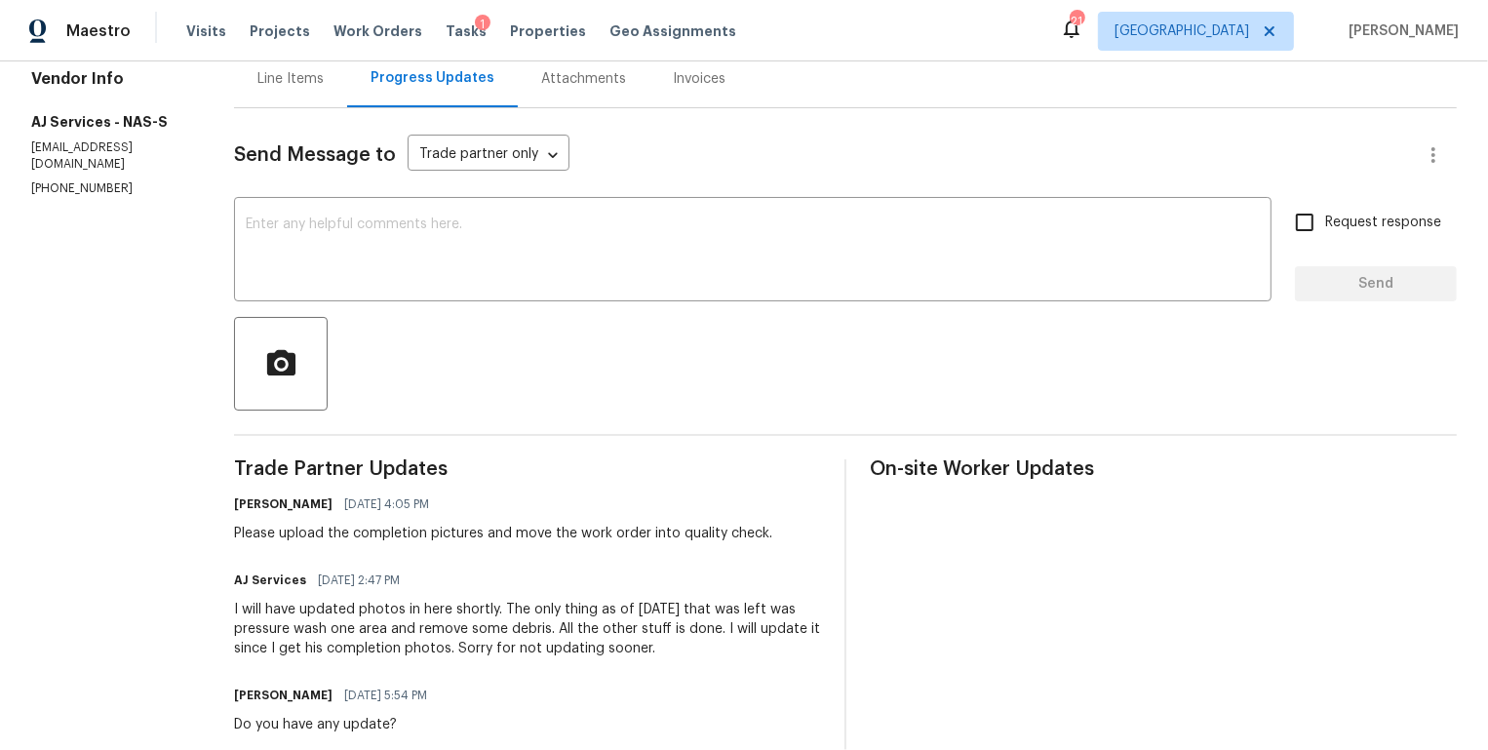
click at [475, 33] on div "1" at bounding box center [483, 24] width 16 height 19
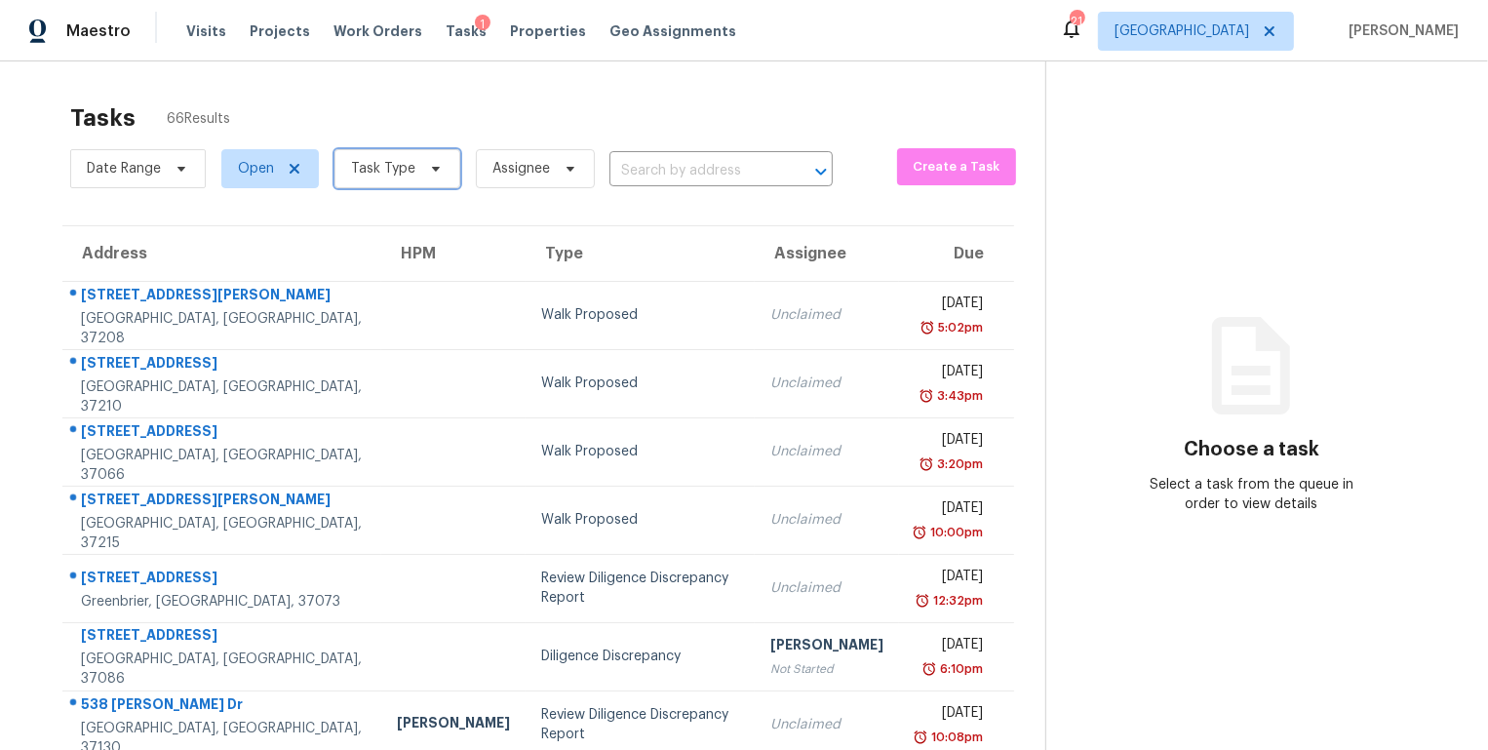
click at [415, 175] on span "Task Type" at bounding box center [397, 168] width 126 height 39
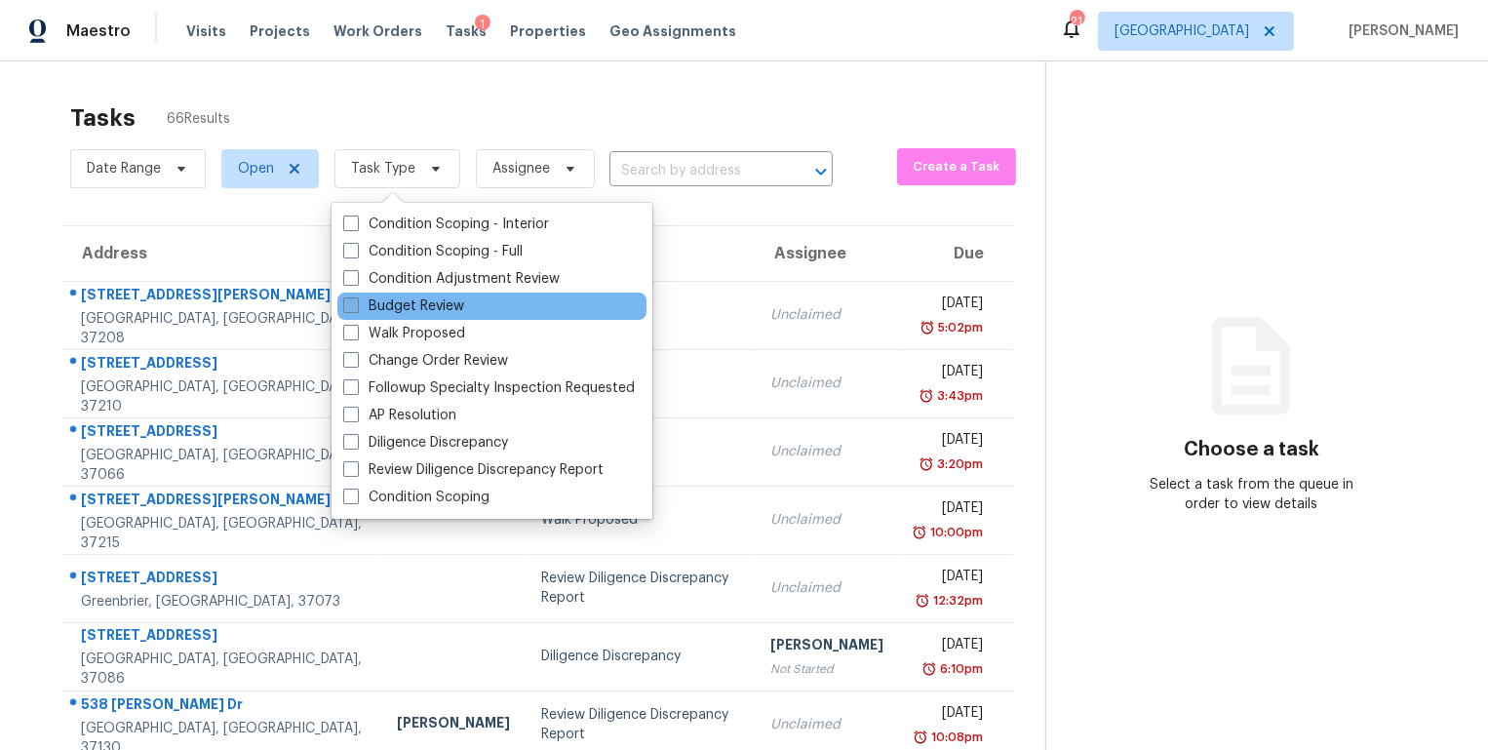
click at [429, 296] on label "Budget Review" at bounding box center [403, 305] width 121 height 19
click at [356, 296] on input "Budget Review" at bounding box center [349, 302] width 13 height 13
checkbox input "true"
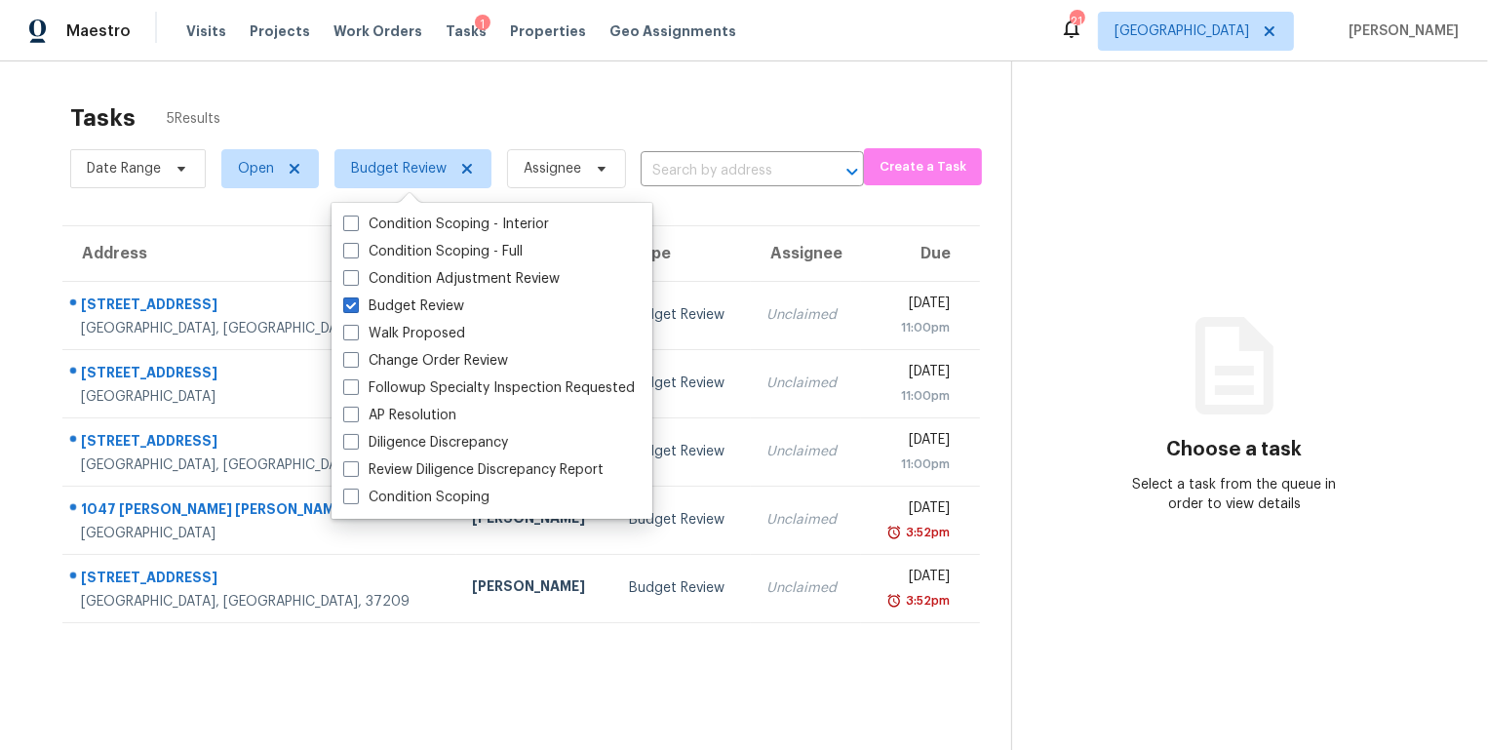
click at [22, 225] on div "Tasks 5 Results Date Range Open Budget Review Assignee ​ Create a Task Address …" at bounding box center [744, 436] width 1488 height 750
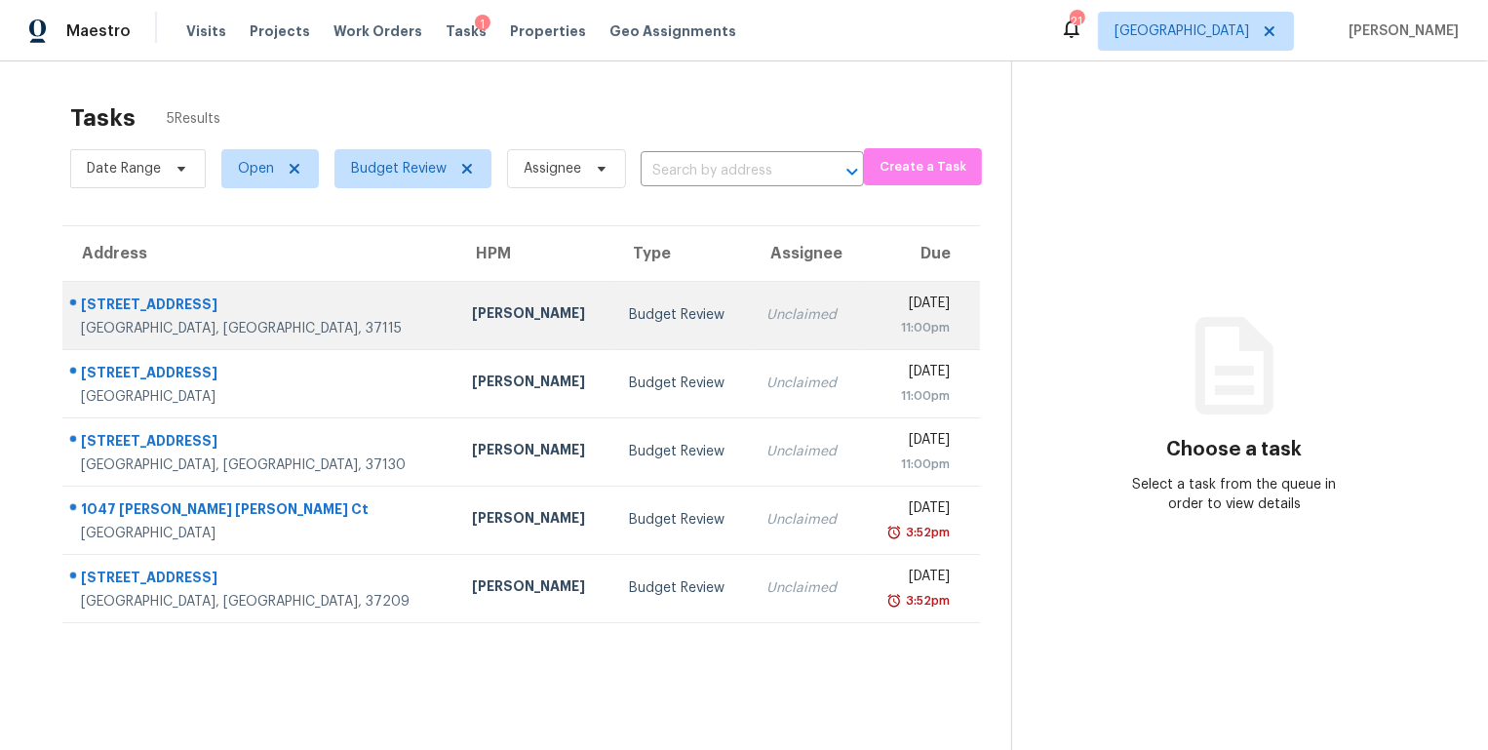
click at [154, 304] on div "539 Neelys Bend Rd" at bounding box center [261, 306] width 360 height 24
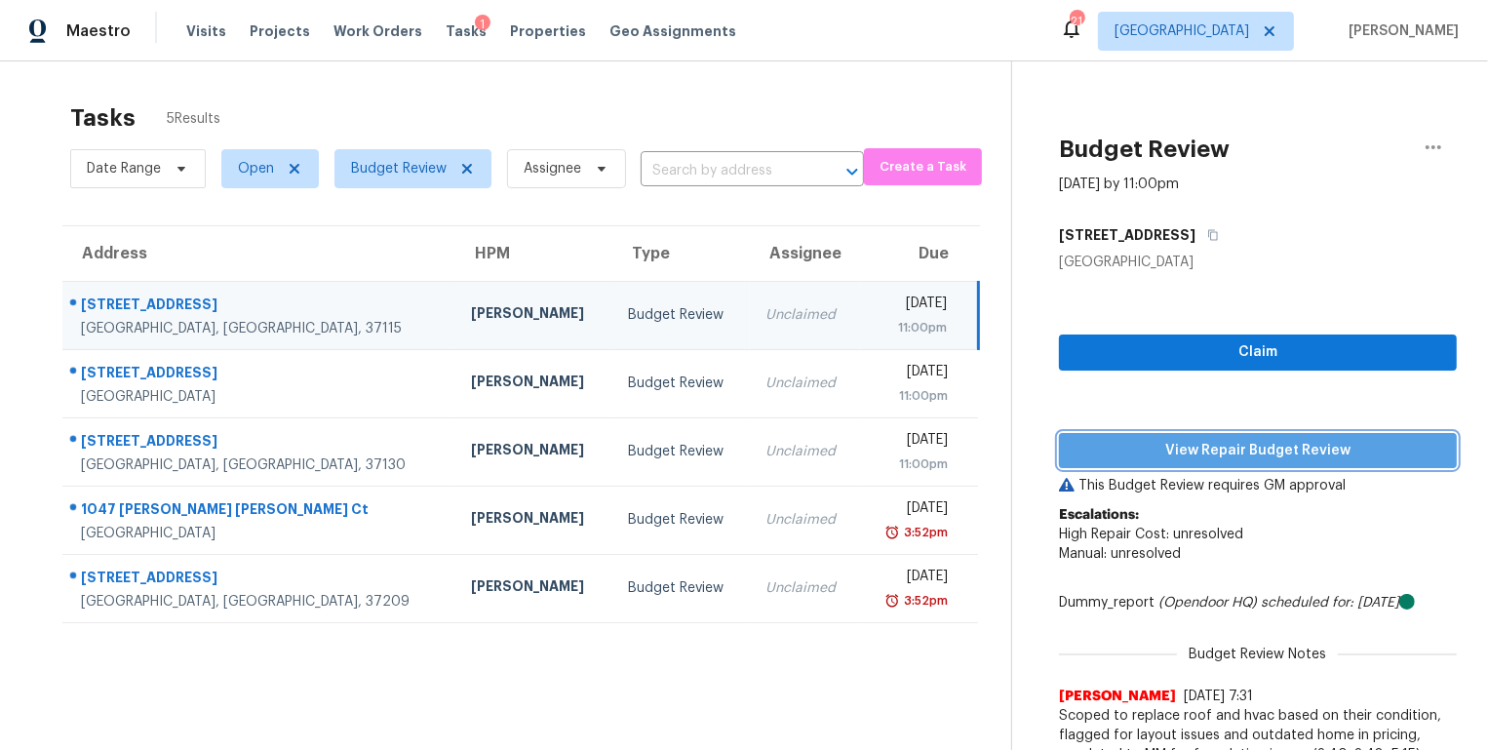
click at [1312, 441] on span "View Repair Budget Review" at bounding box center [1257, 451] width 367 height 24
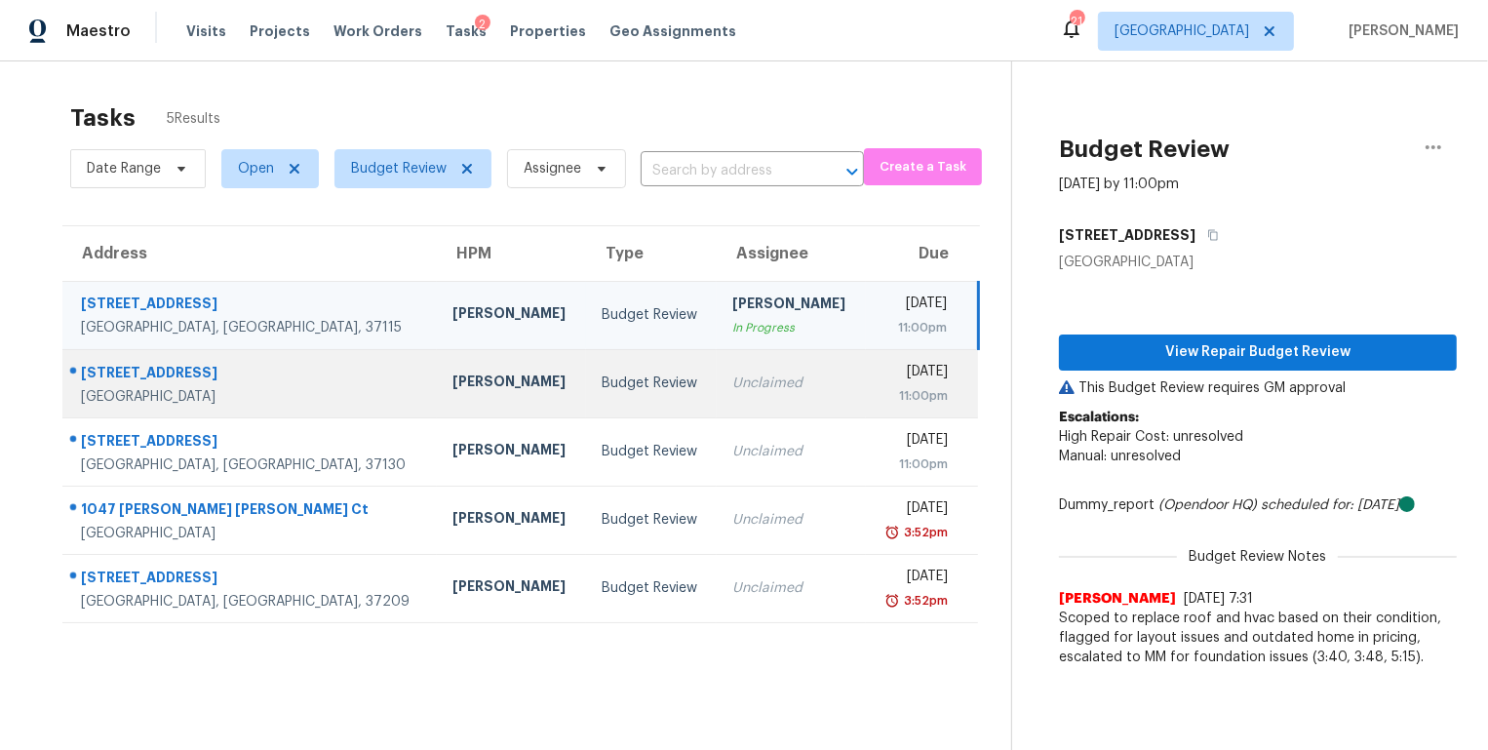
click at [128, 365] on div "616 Hidden Valley Dr" at bounding box center [251, 375] width 340 height 24
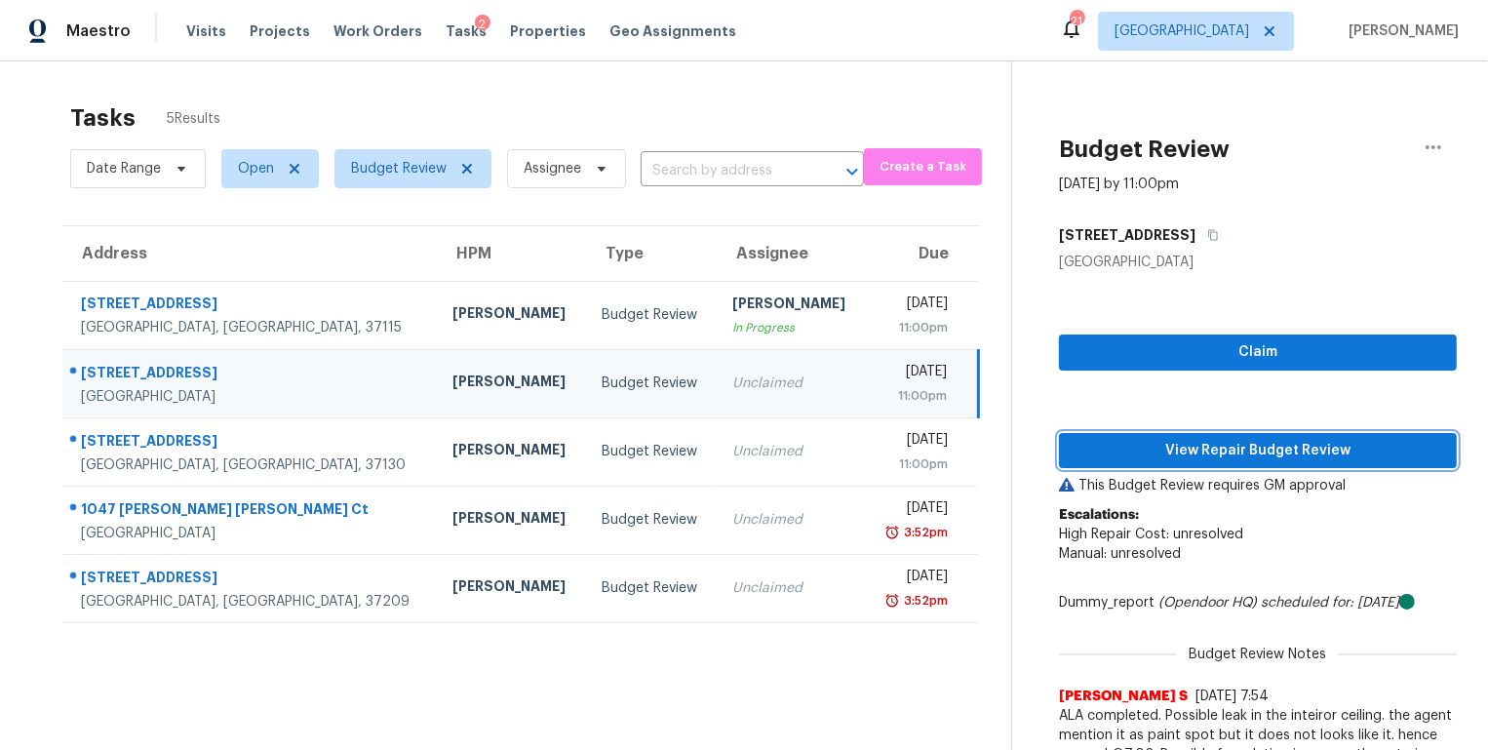
click at [1335, 441] on span "View Repair Budget Review" at bounding box center [1257, 451] width 367 height 24
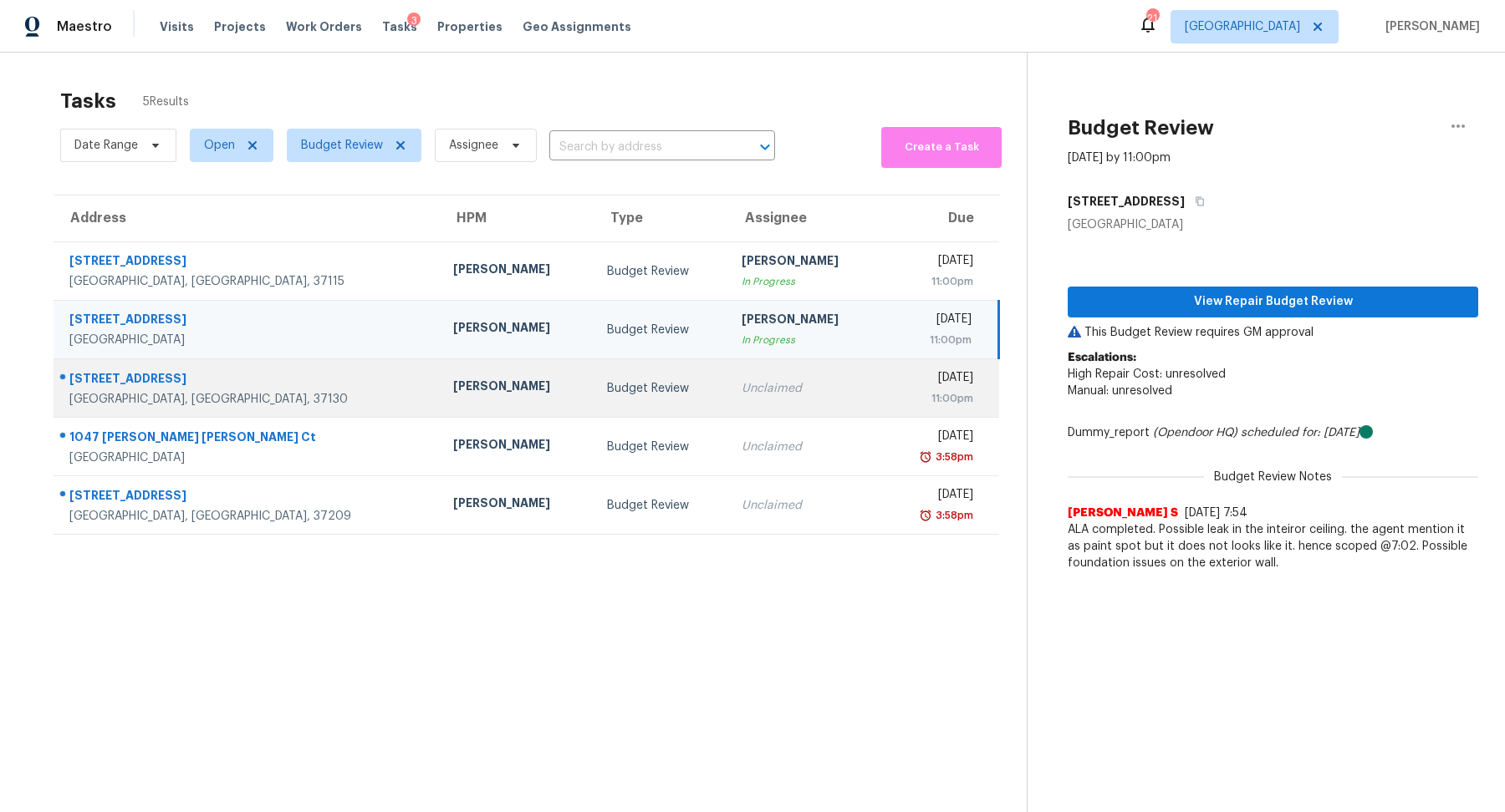
click at [129, 381] on div "703 Chickasaw Rd" at bounding box center [248, 381] width 357 height 21
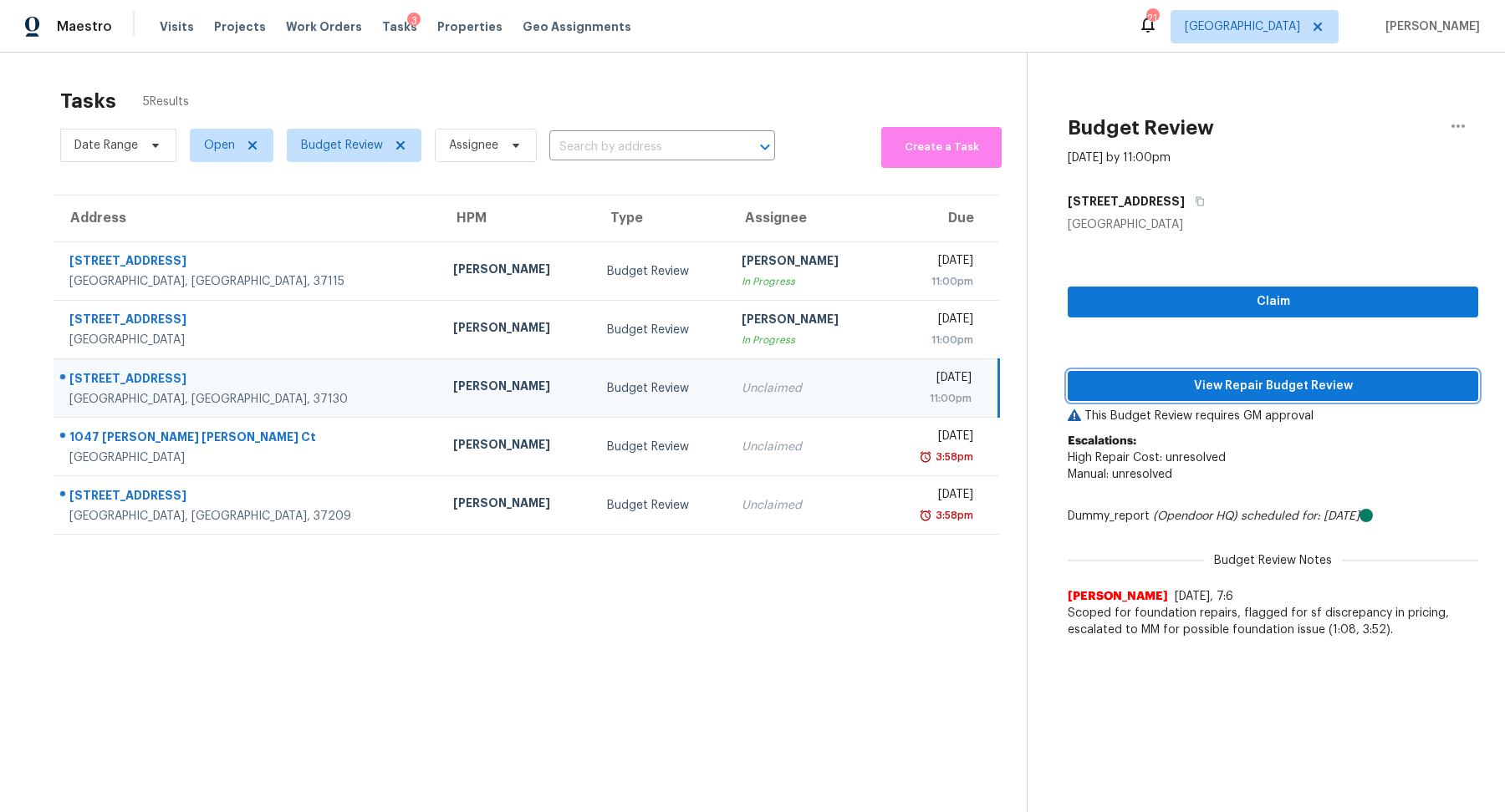
click at [1219, 376] on span "View Repair Budget Review" at bounding box center [1272, 387] width 383 height 21
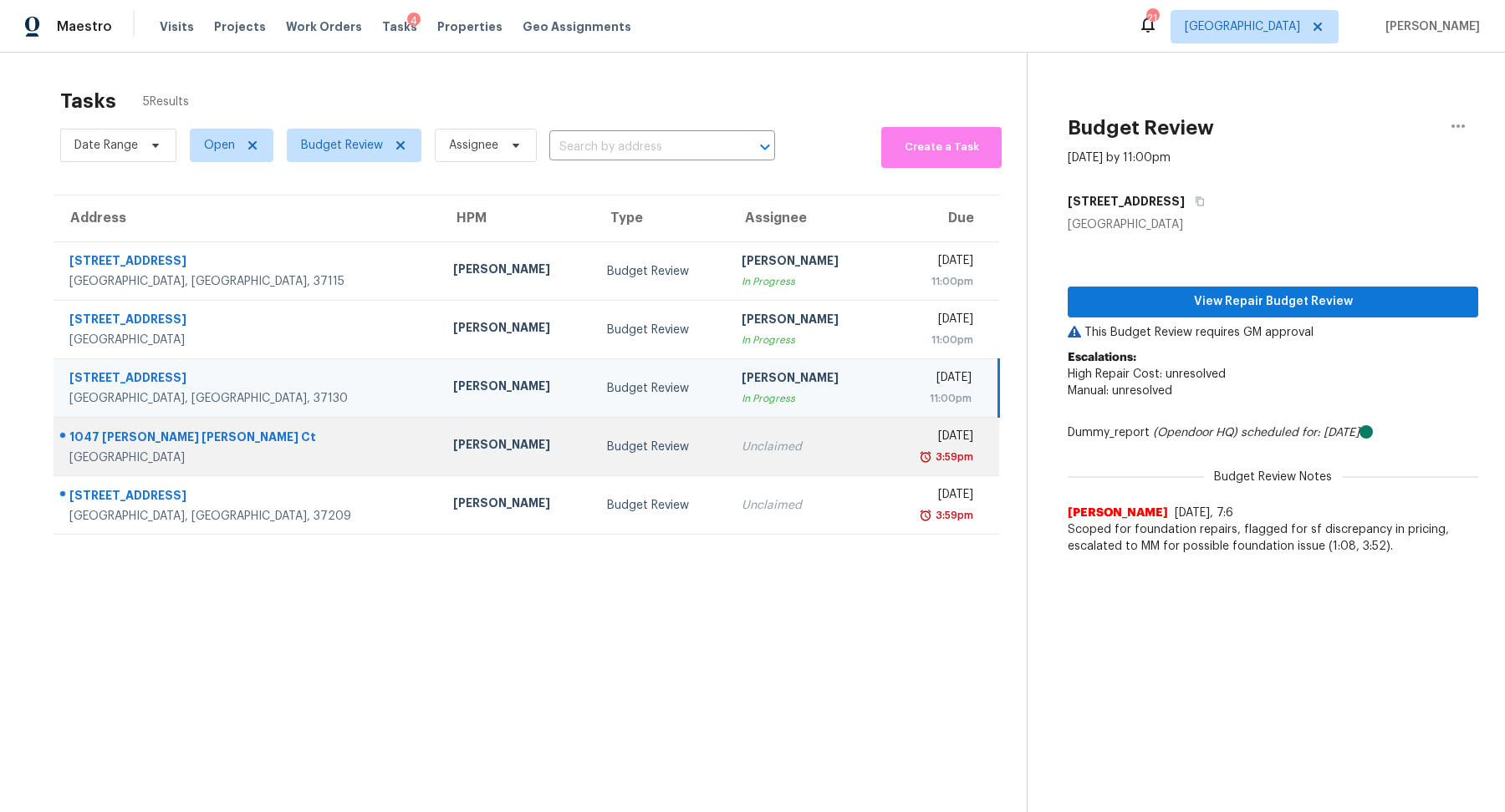
click at [113, 454] on div "Clarksville, TN, 37040" at bounding box center [248, 457] width 357 height 16
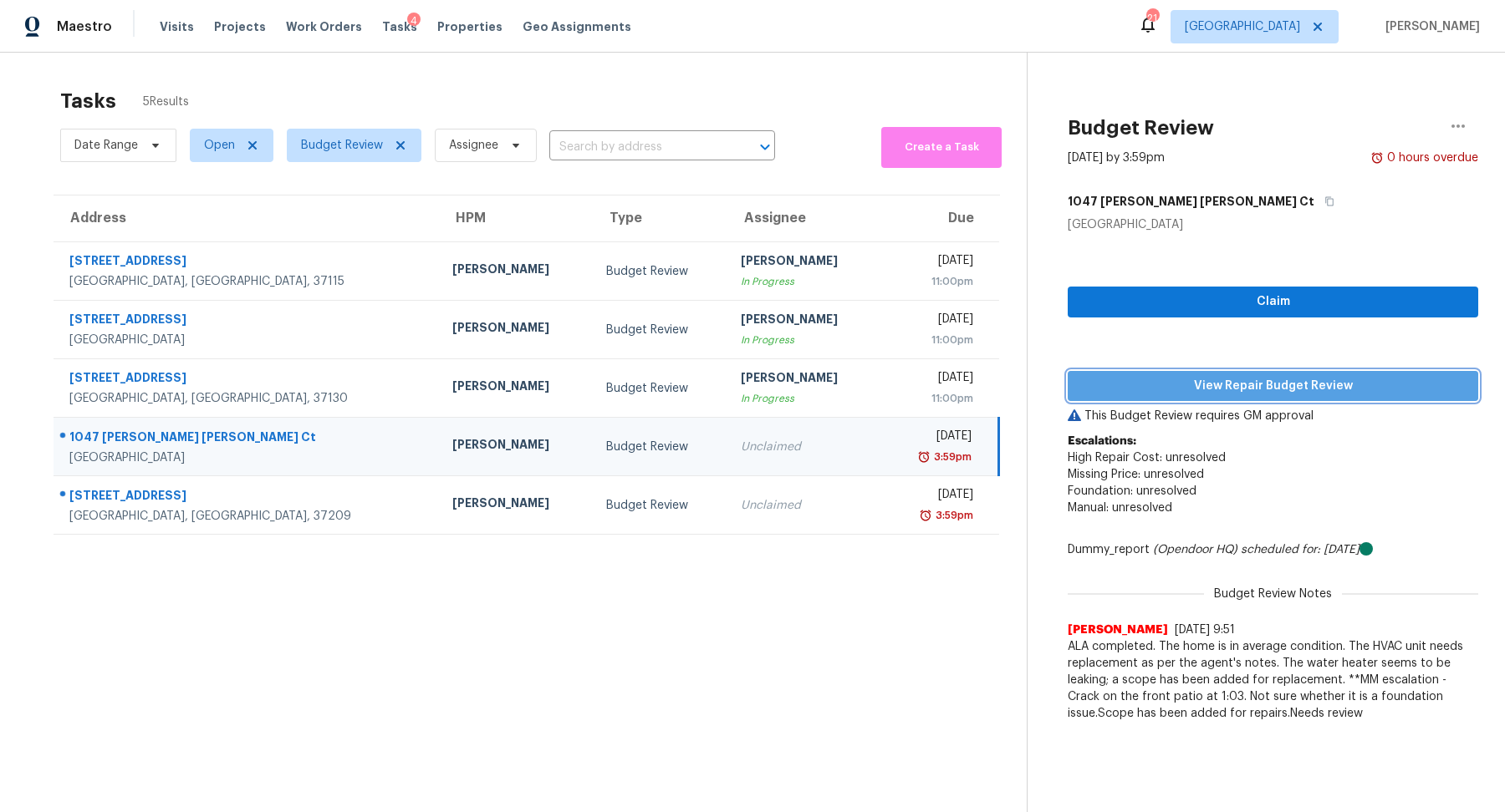
click at [1171, 385] on span "View Repair Budget Review" at bounding box center [1272, 387] width 383 height 21
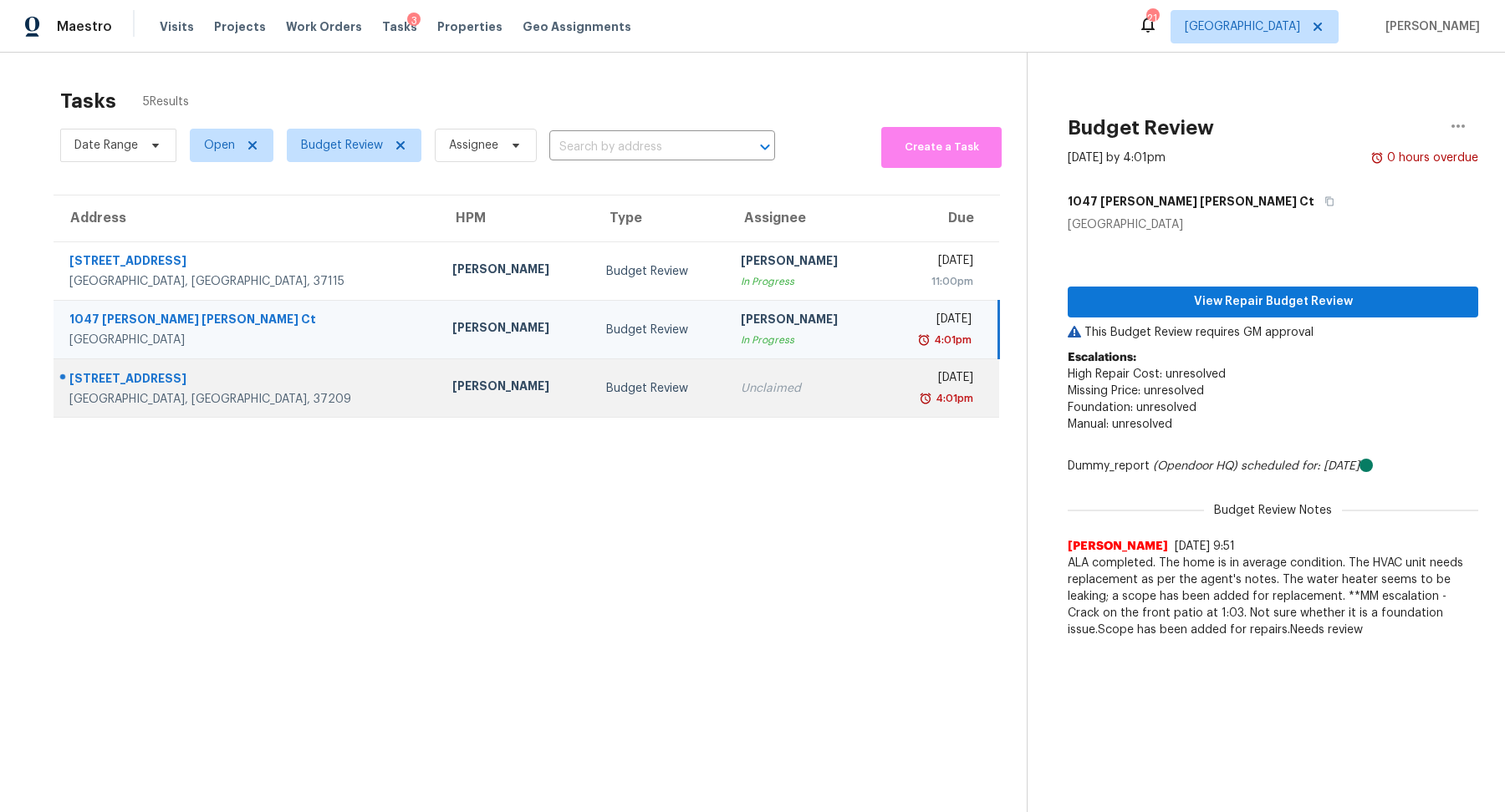
click at [183, 396] on div "Nashville, TN, 37209" at bounding box center [247, 399] width 356 height 16
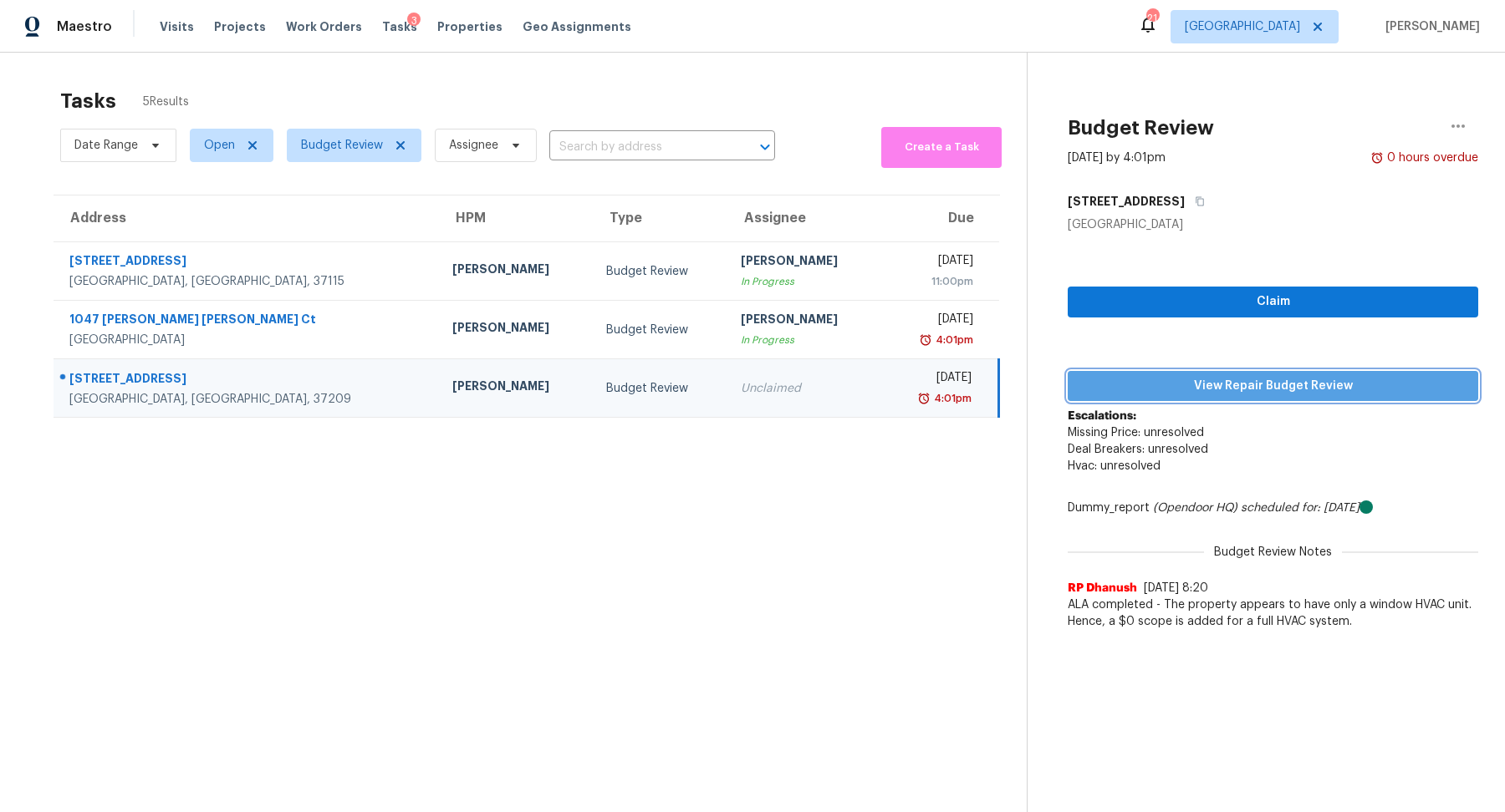
click at [1270, 380] on span "View Repair Budget Review" at bounding box center [1272, 387] width 383 height 21
